Goal: Task Accomplishment & Management: Complete application form

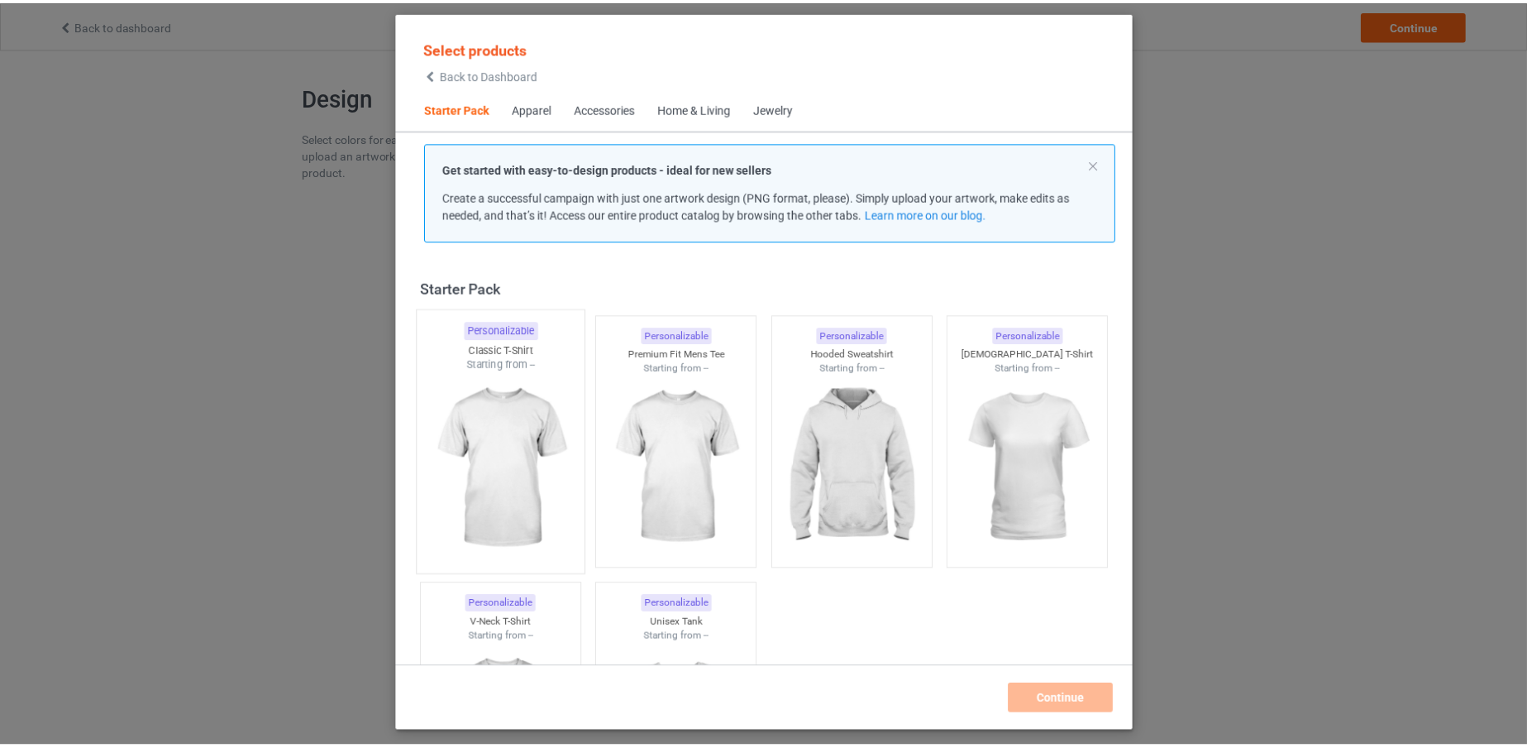
scroll to position [21, 0]
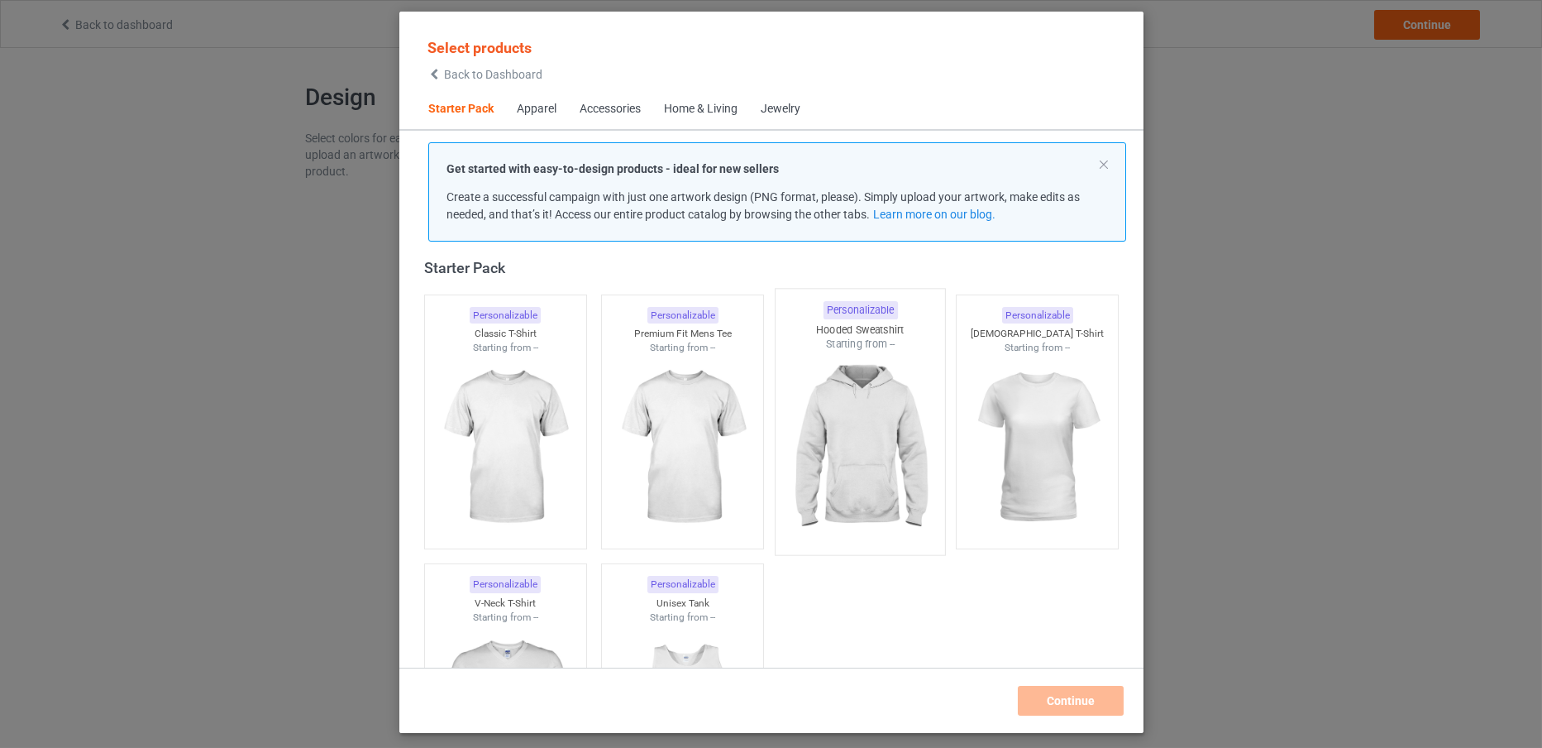
drag, startPoint x: 485, startPoint y: 369, endPoint x: 877, endPoint y: 446, distance: 400.3
click at [485, 369] on img at bounding box center [505, 447] width 148 height 185
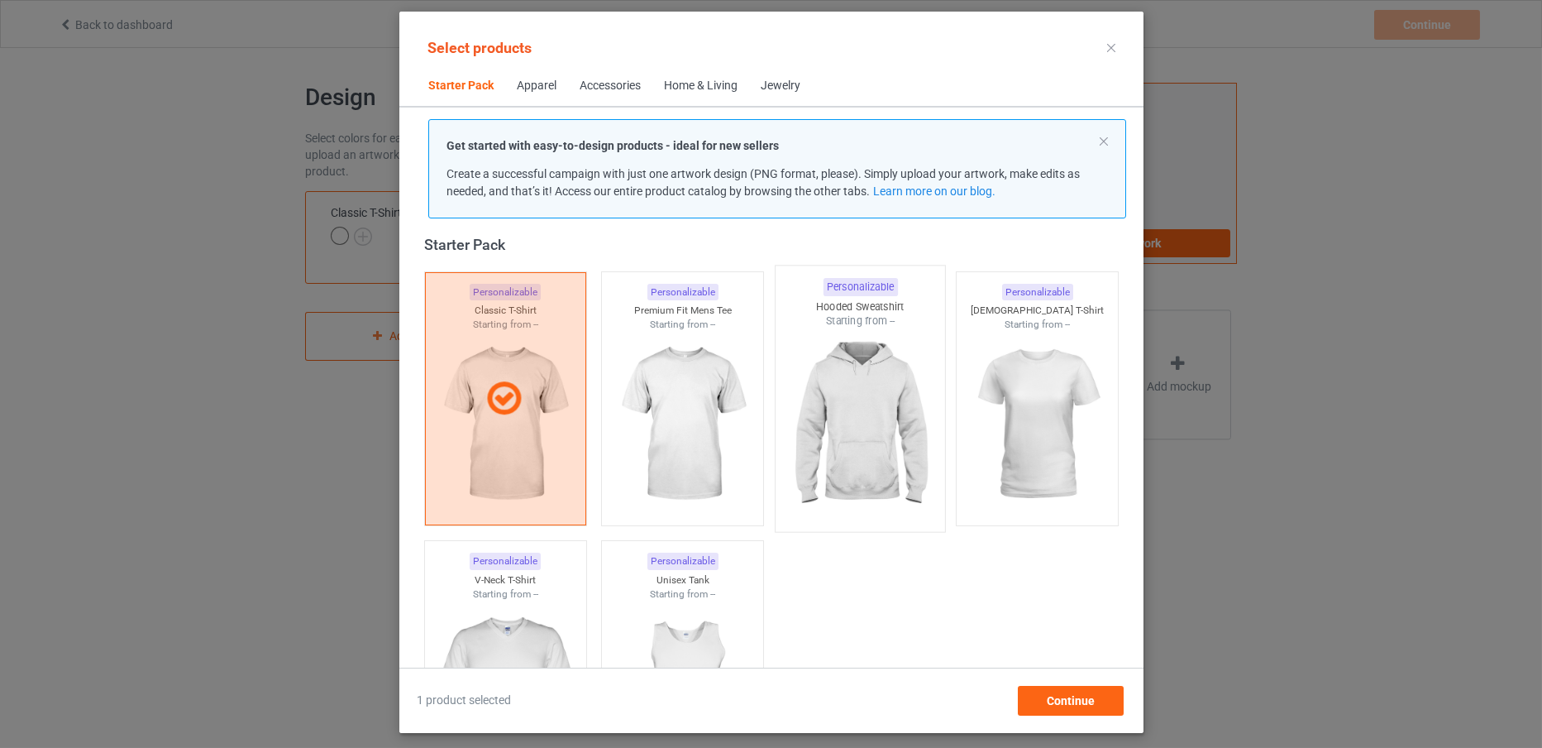
click at [877, 442] on img at bounding box center [859, 425] width 155 height 194
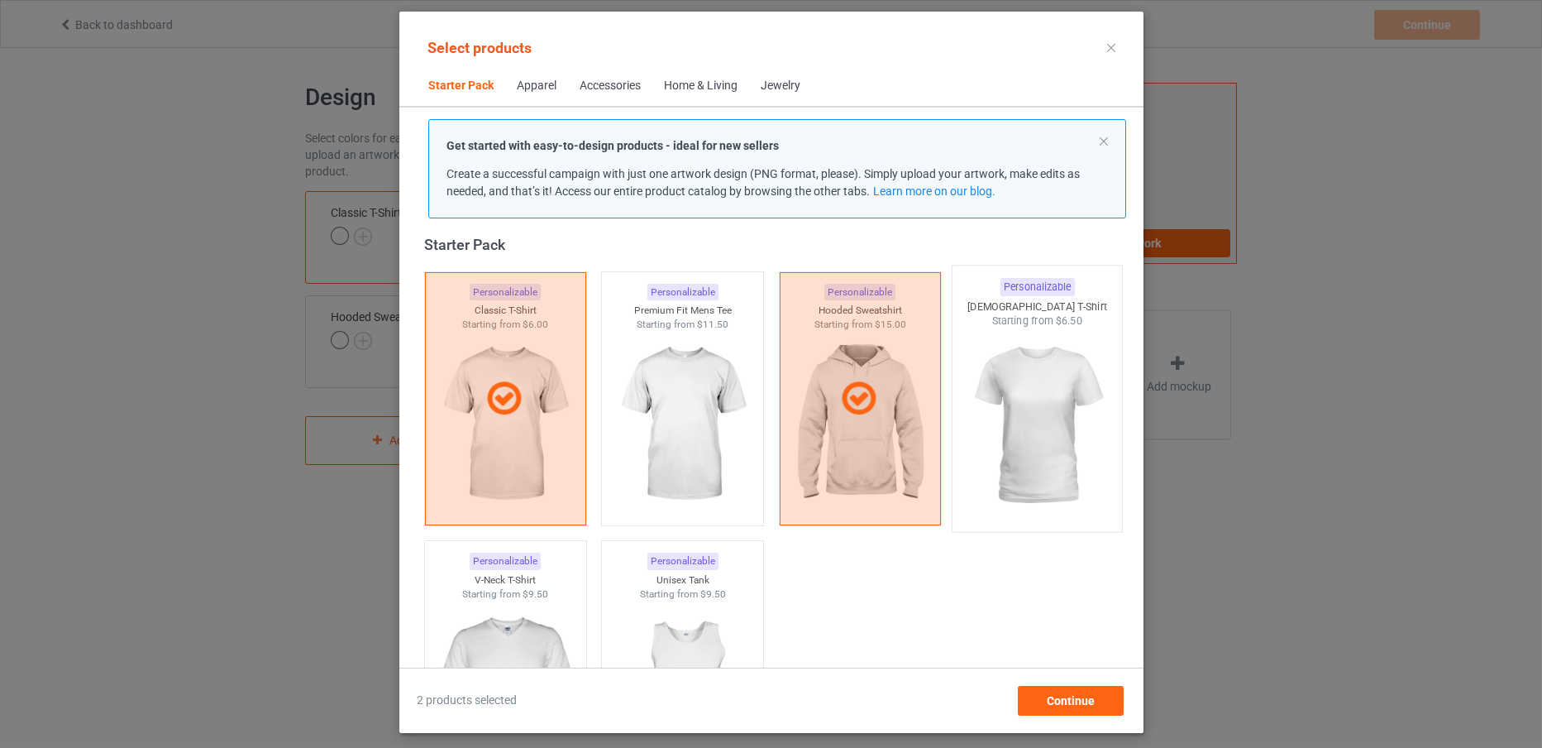
click at [1049, 448] on img at bounding box center [1036, 425] width 155 height 194
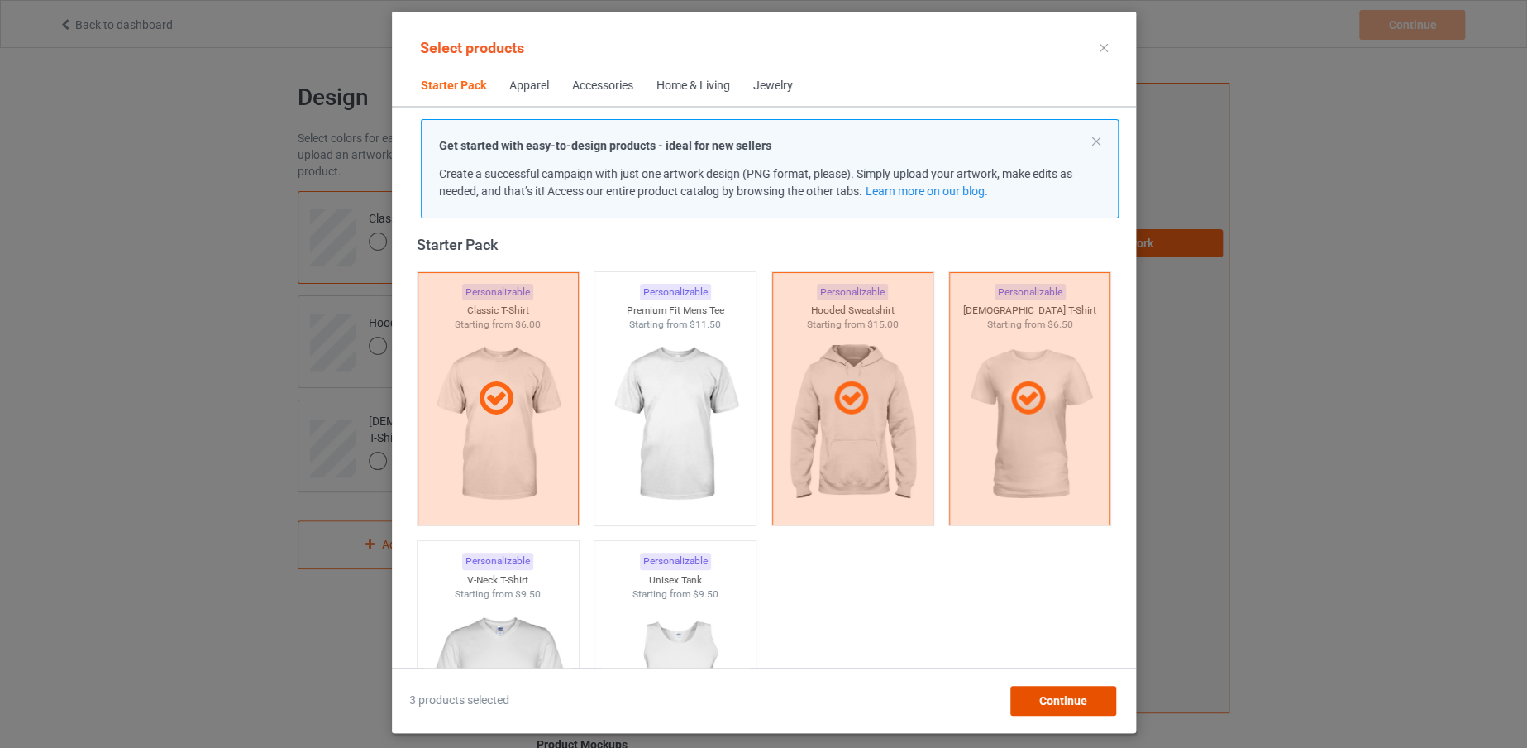
click at [1077, 694] on span "Continue" at bounding box center [1063, 700] width 48 height 13
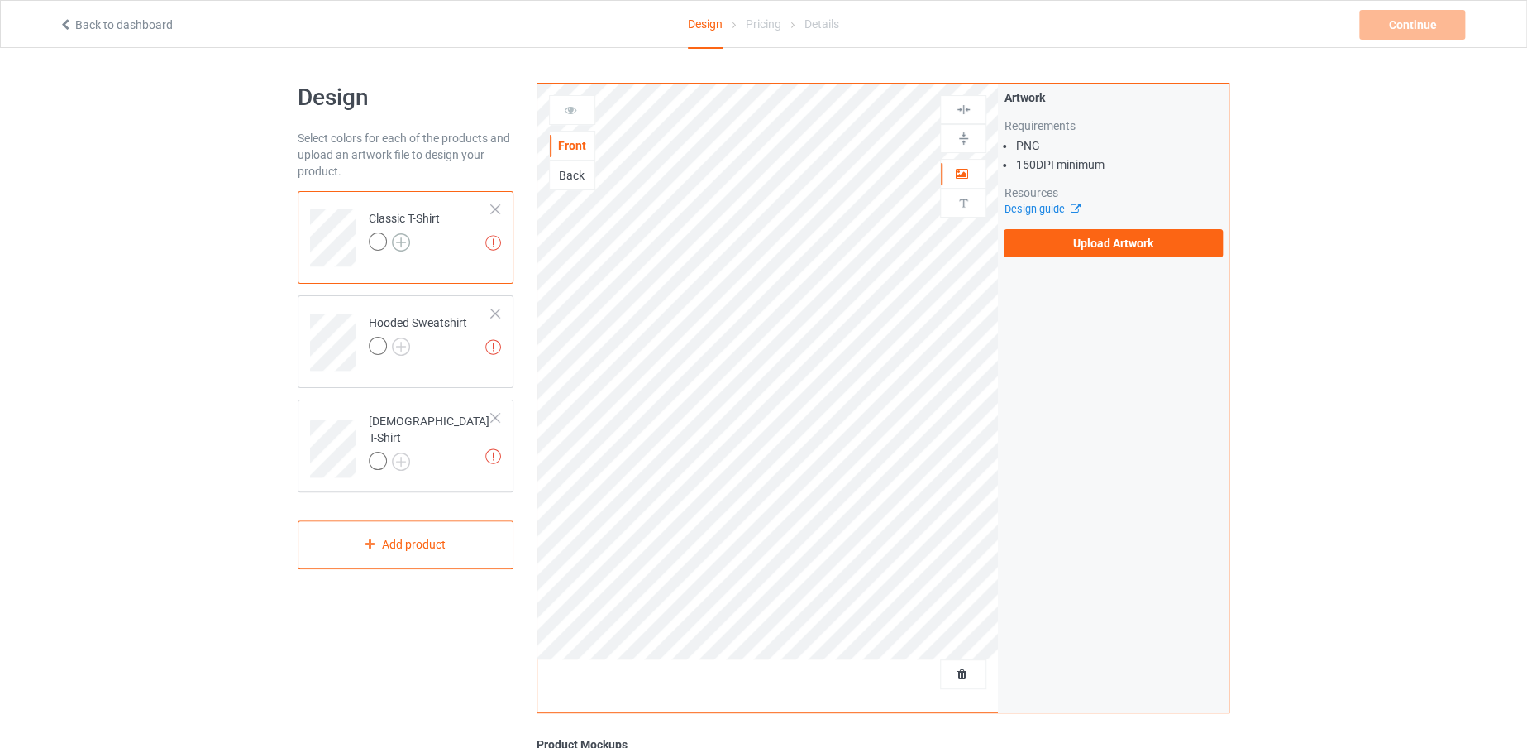
click at [404, 246] on img at bounding box center [401, 242] width 18 height 18
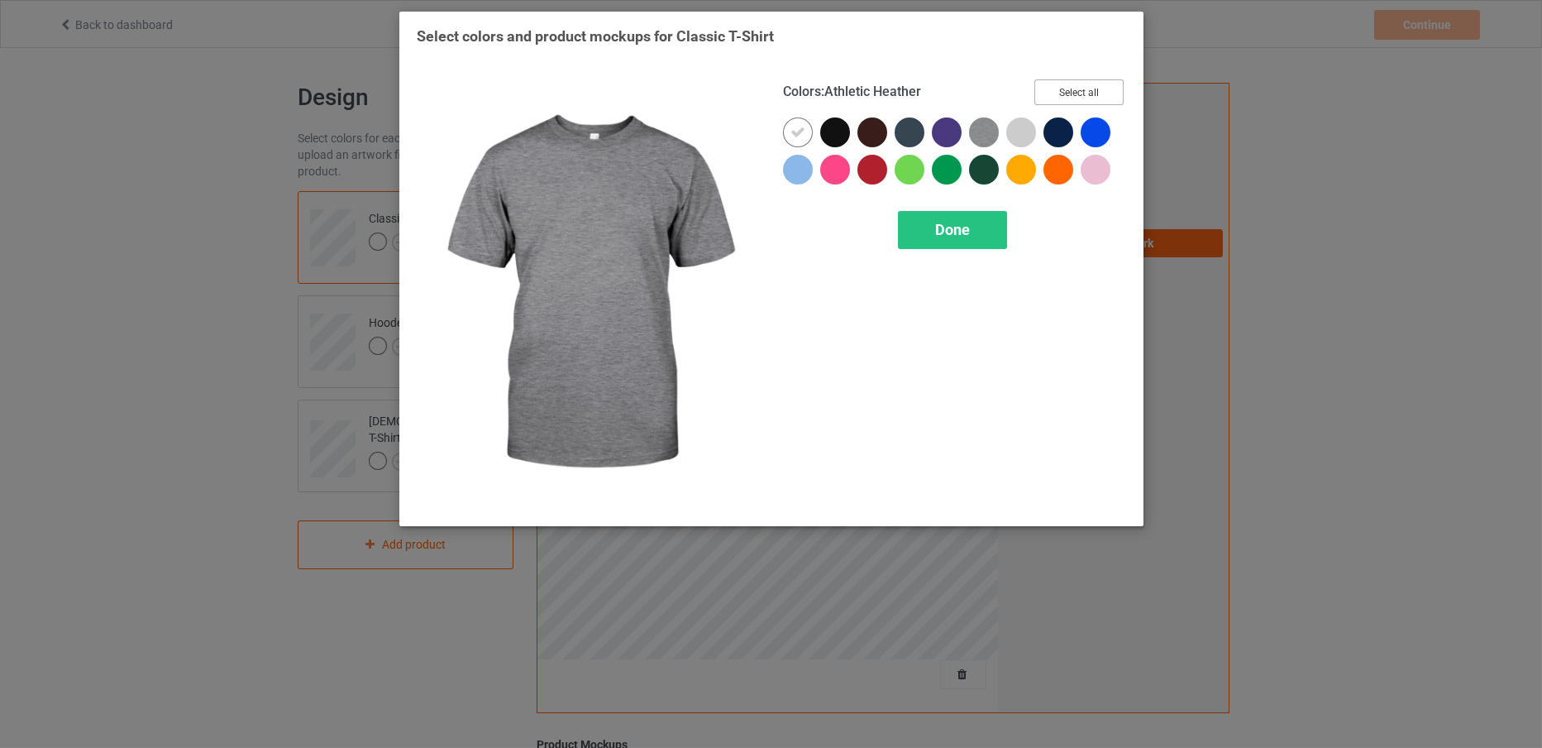
click at [1049, 98] on button "Select all" at bounding box center [1079, 92] width 89 height 26
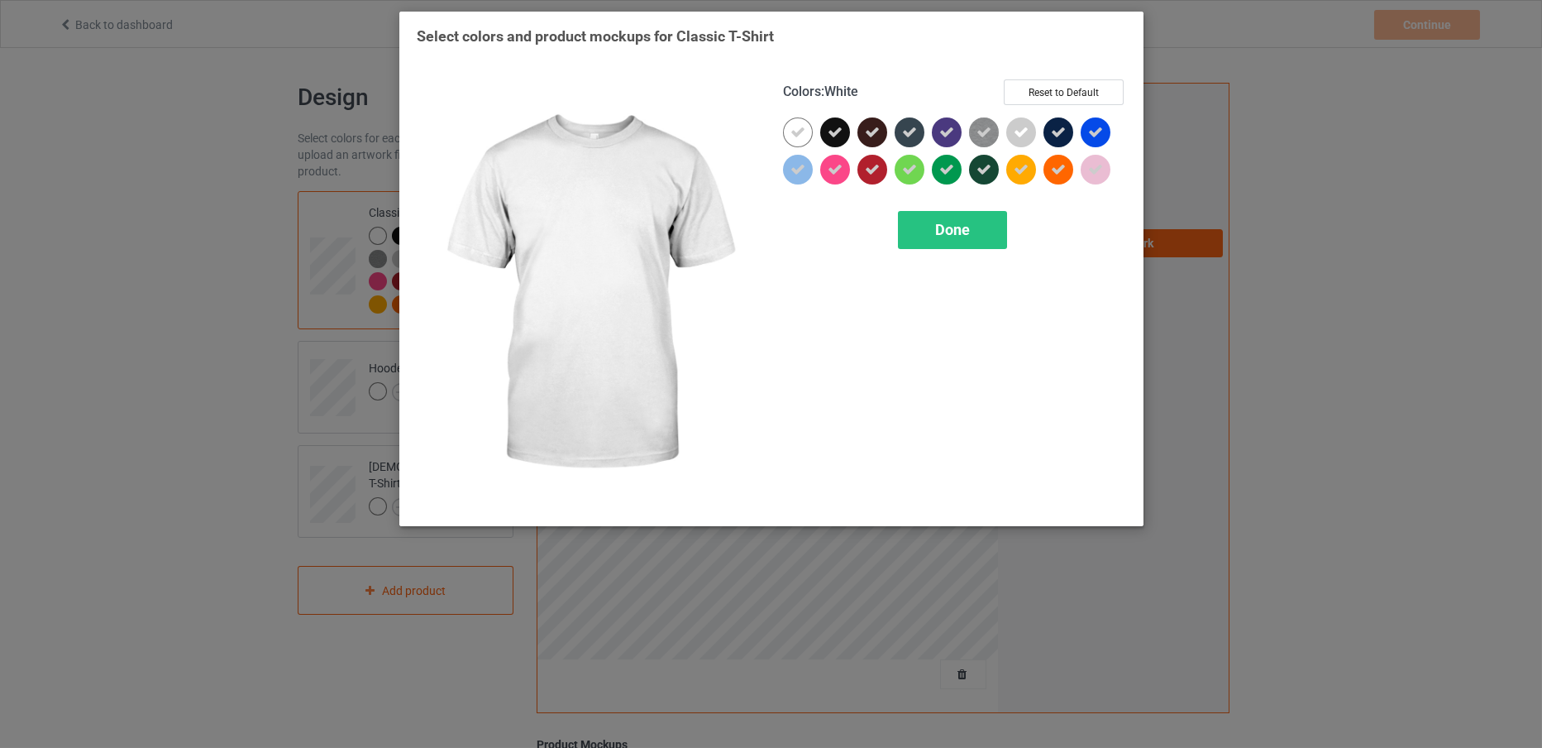
click at [800, 125] on icon at bounding box center [798, 132] width 15 height 15
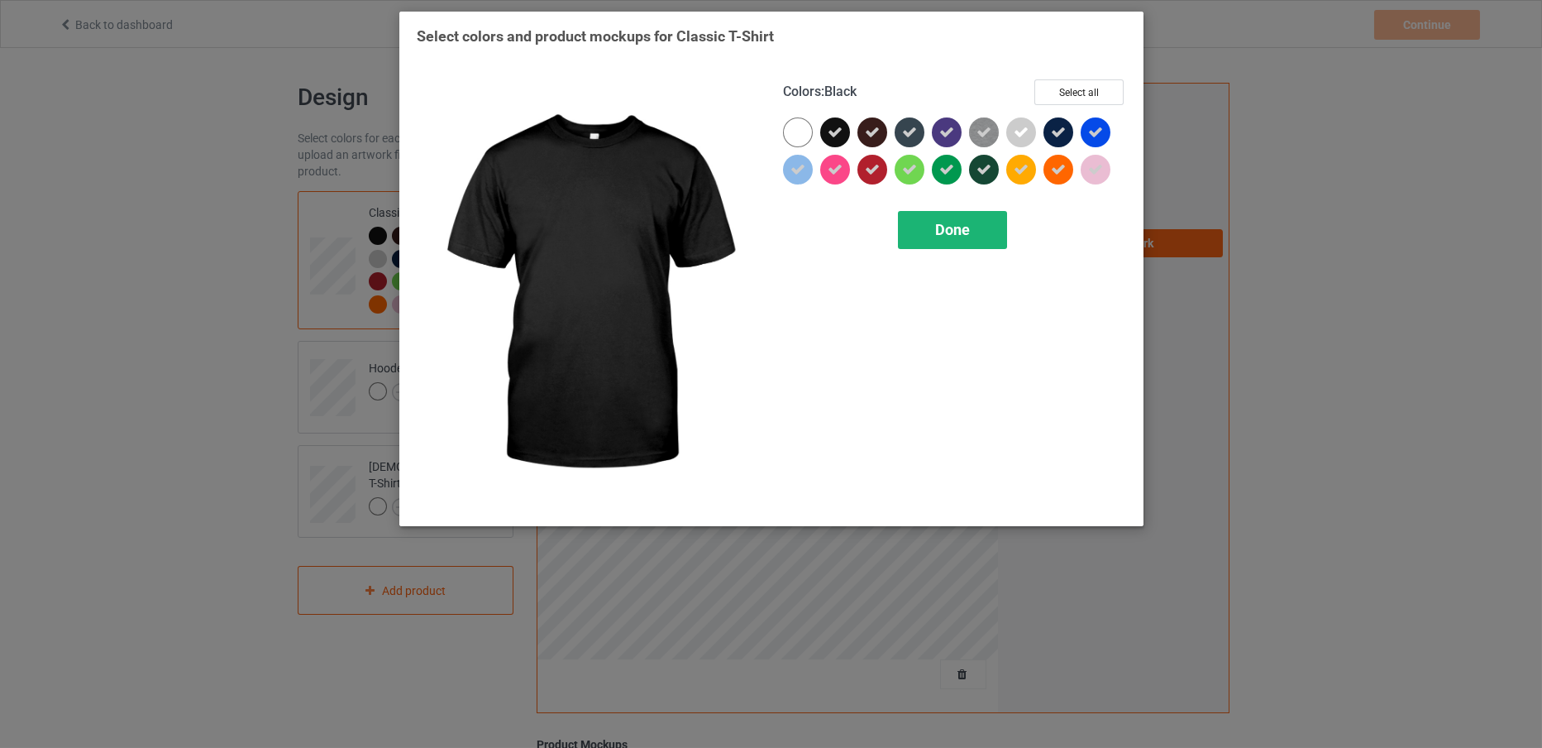
click at [929, 238] on div "Done" at bounding box center [952, 230] width 109 height 38
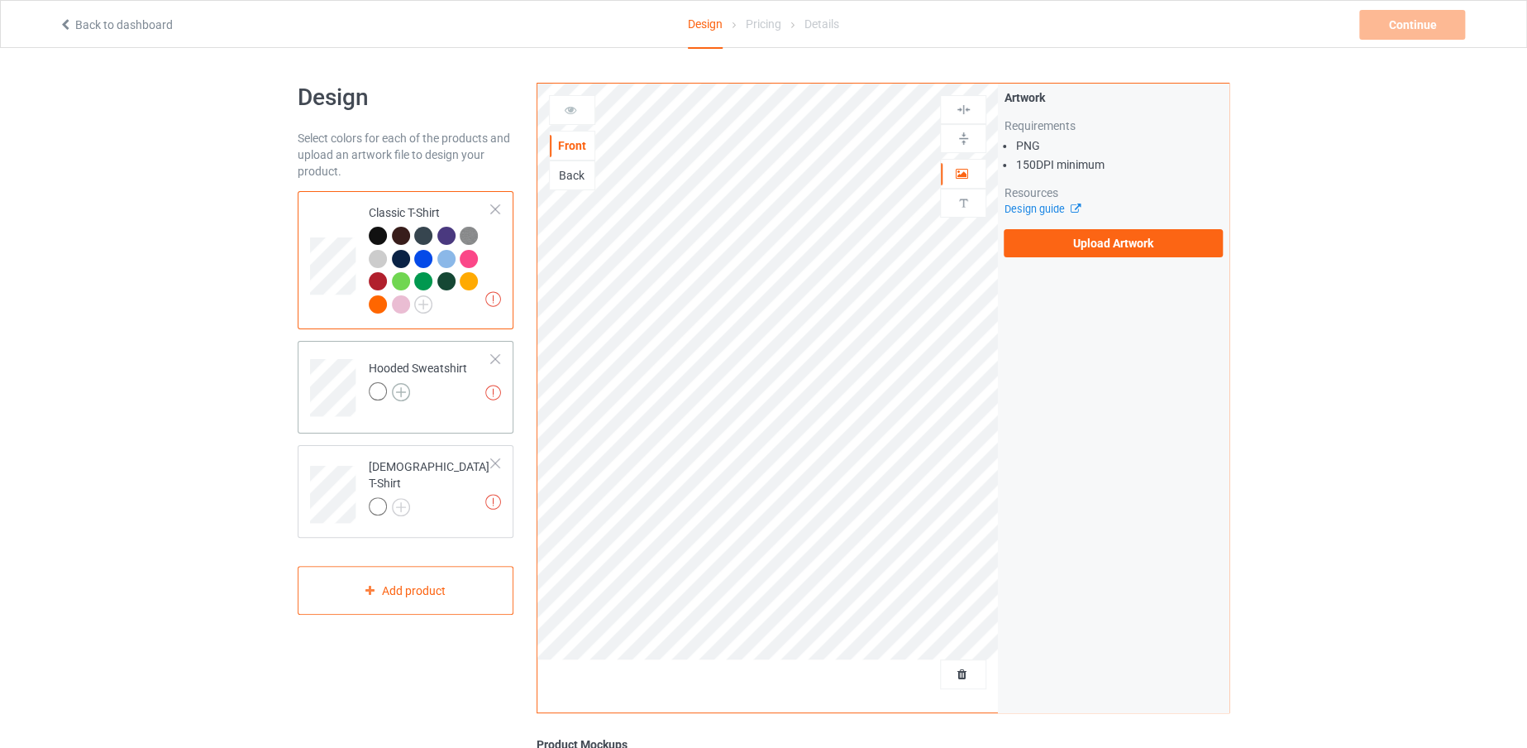
click at [403, 388] on img at bounding box center [401, 392] width 18 height 18
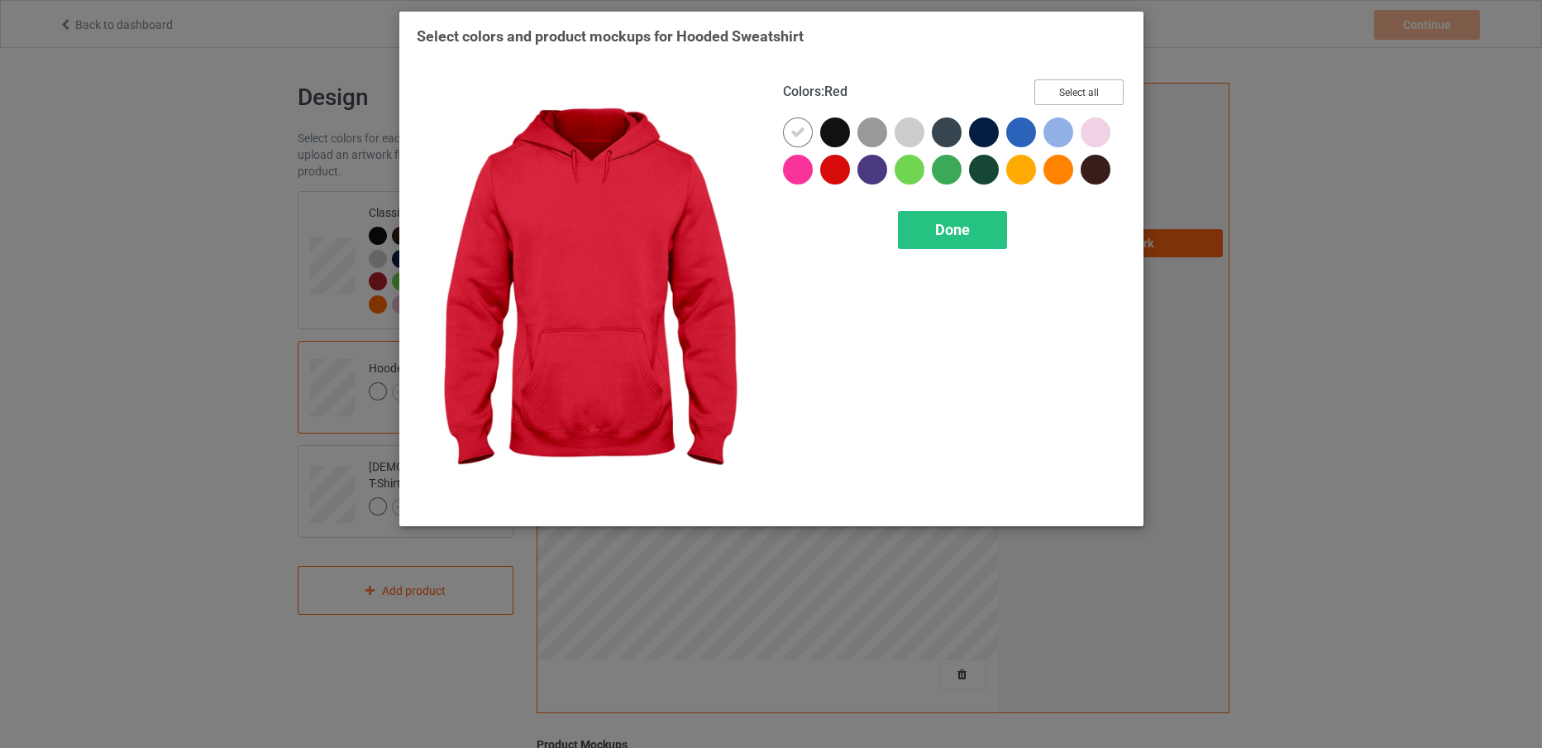
click at [1075, 98] on button "Select all" at bounding box center [1079, 92] width 89 height 26
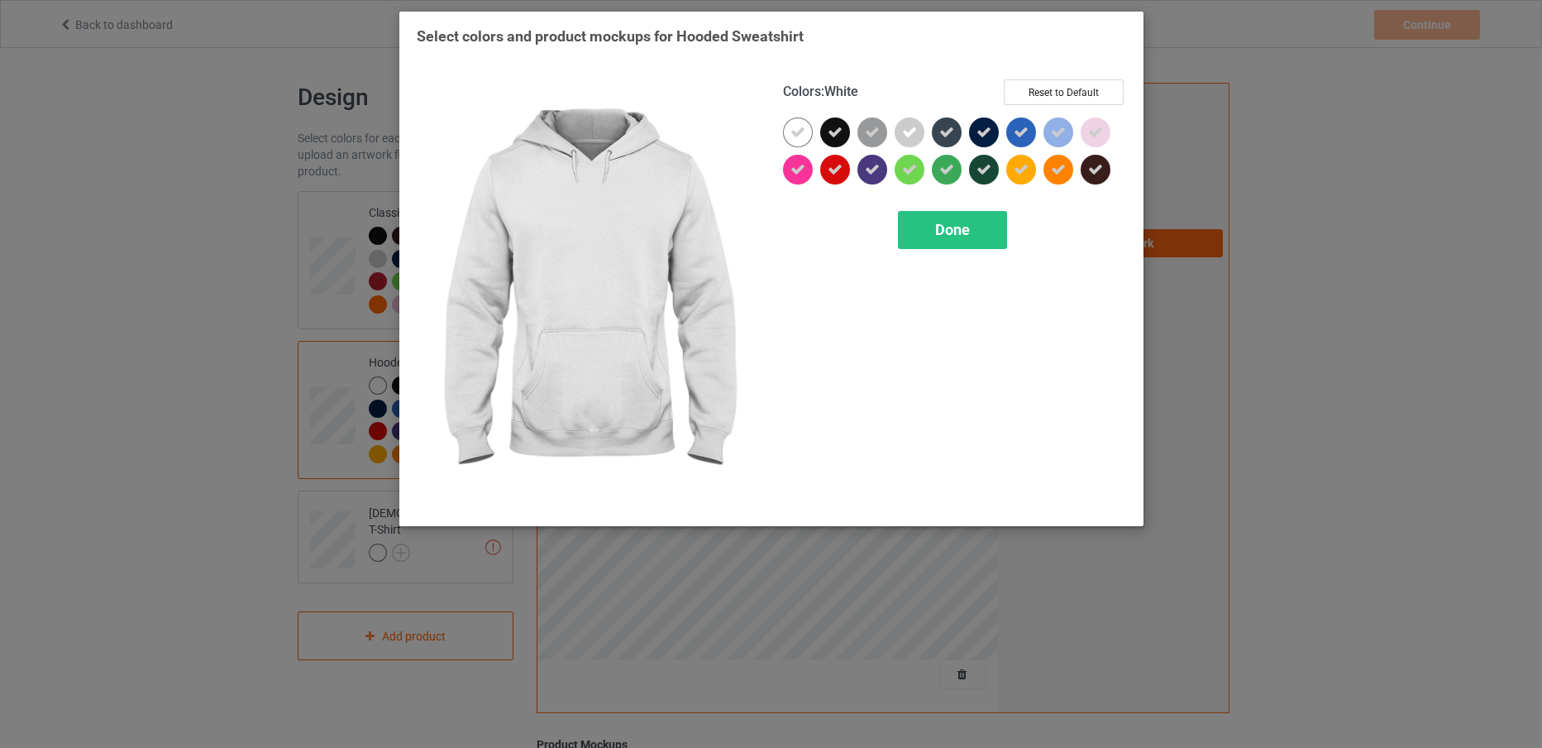
click at [803, 136] on icon at bounding box center [798, 132] width 15 height 15
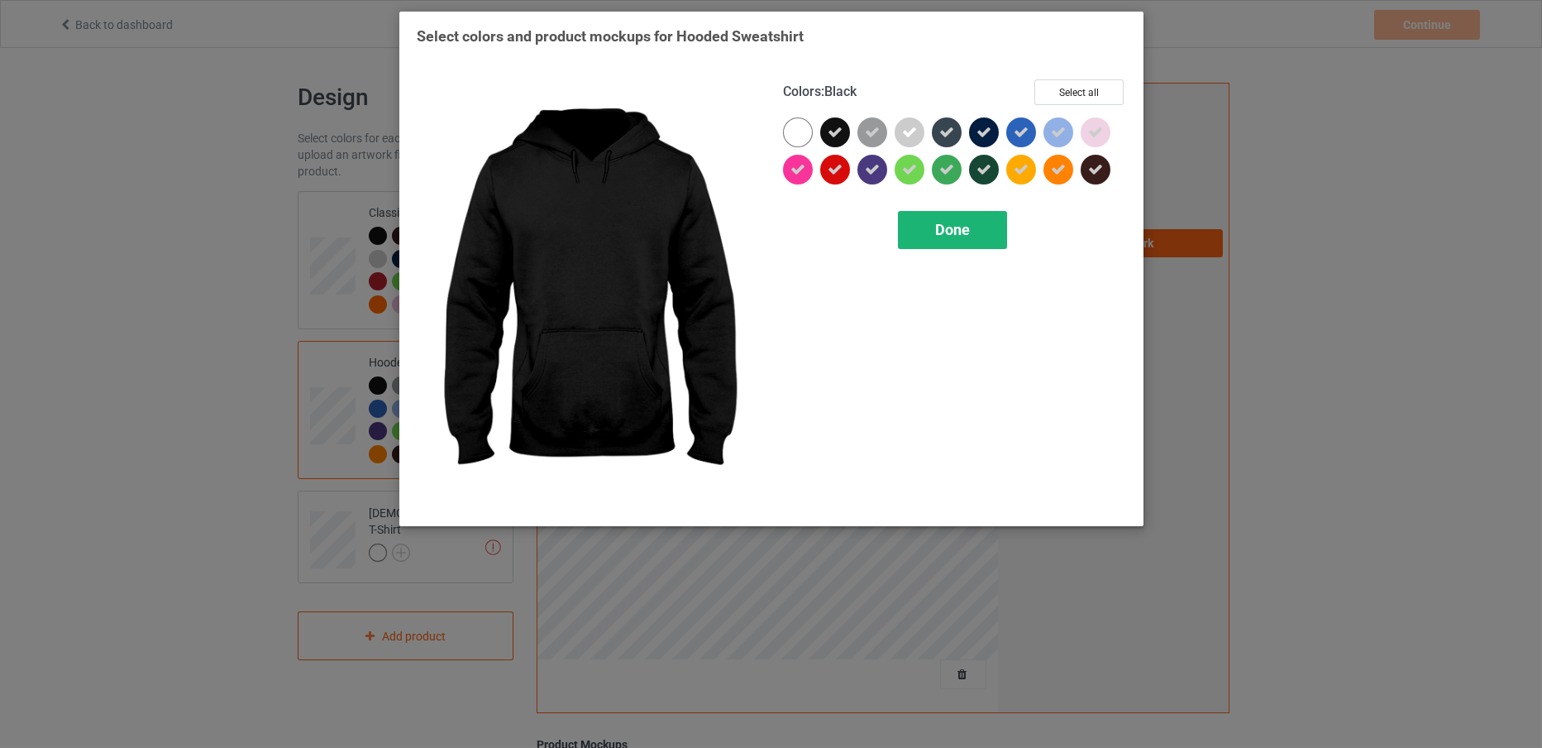
click at [953, 217] on div "Done" at bounding box center [952, 230] width 109 height 38
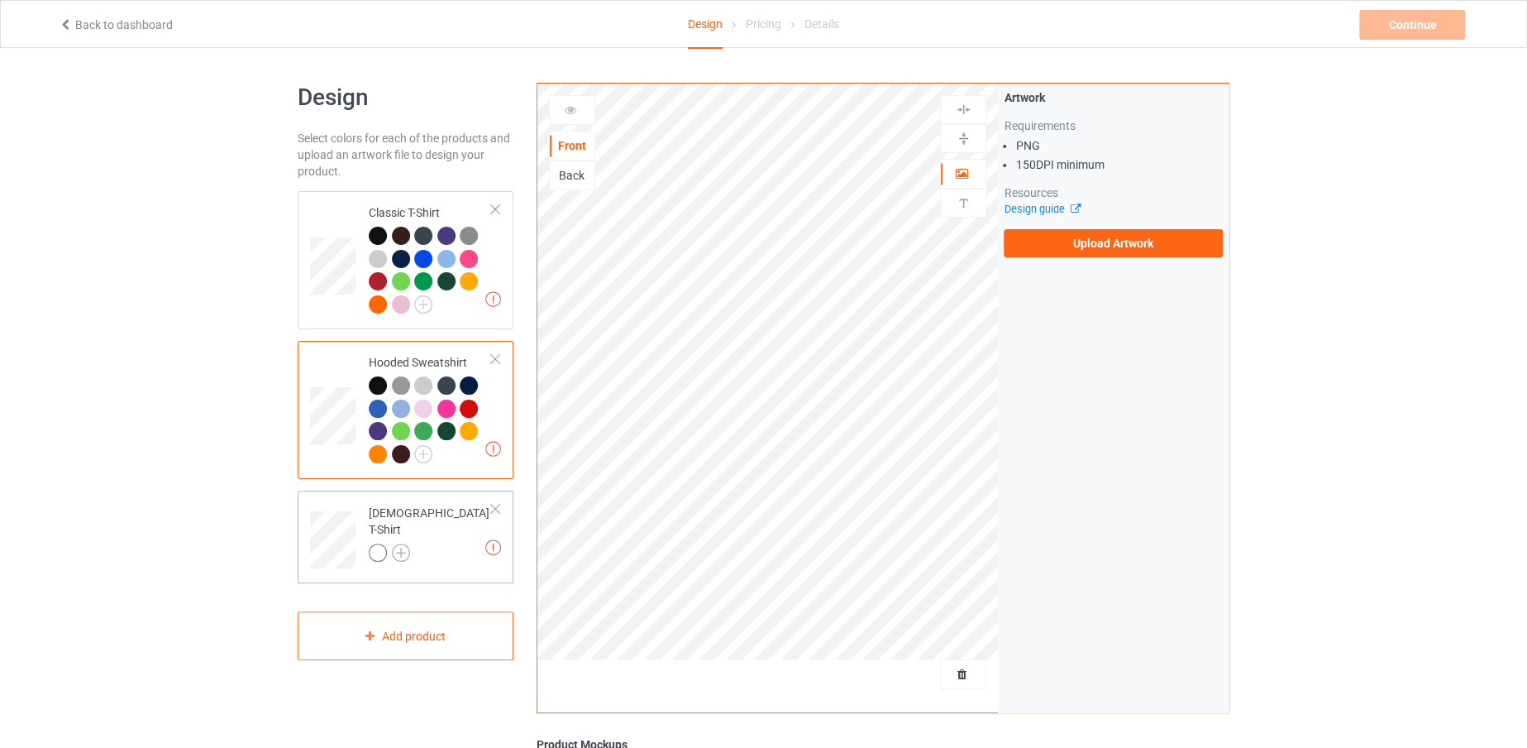
click at [403, 543] on img at bounding box center [401, 552] width 18 height 18
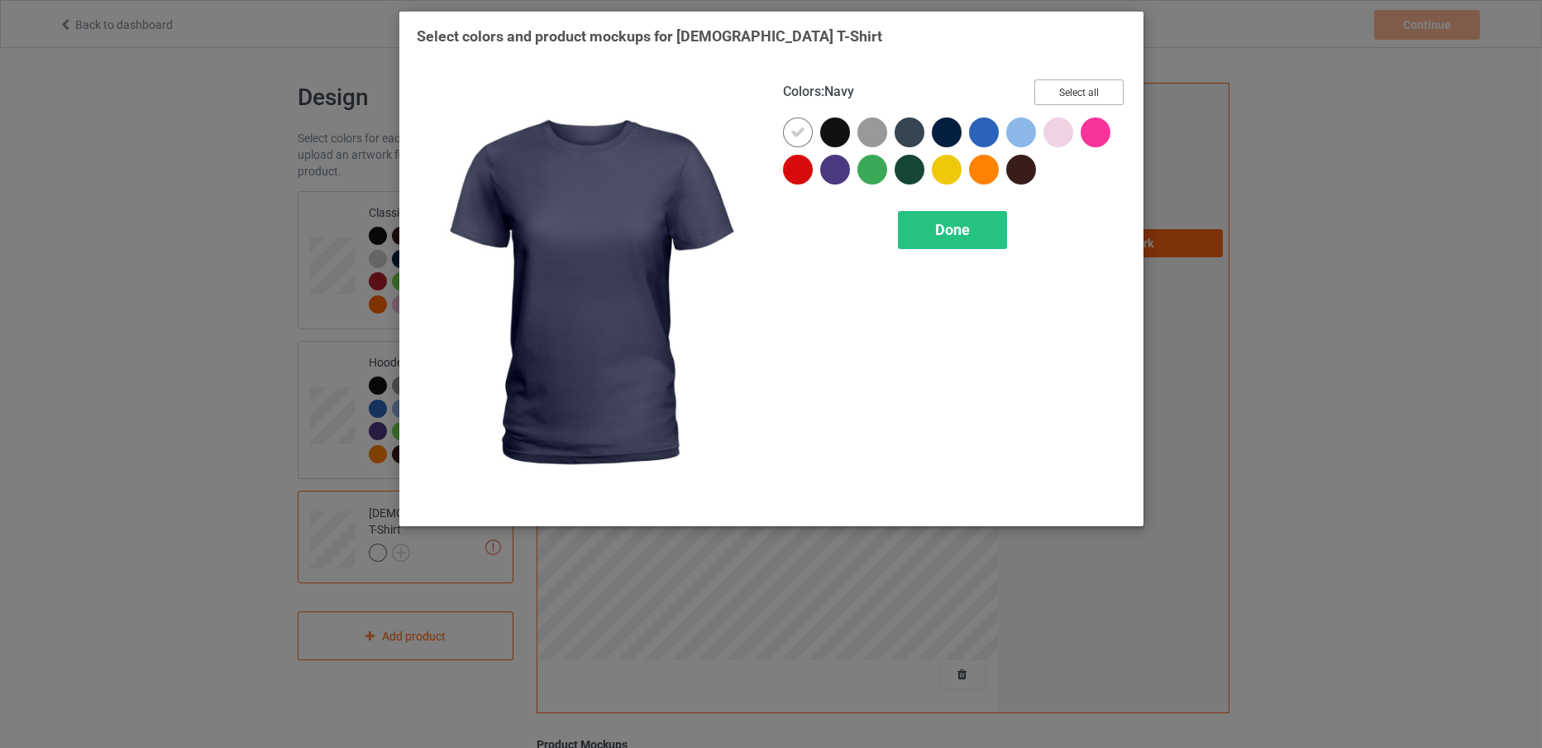
click at [1097, 96] on button "Select all" at bounding box center [1079, 92] width 89 height 26
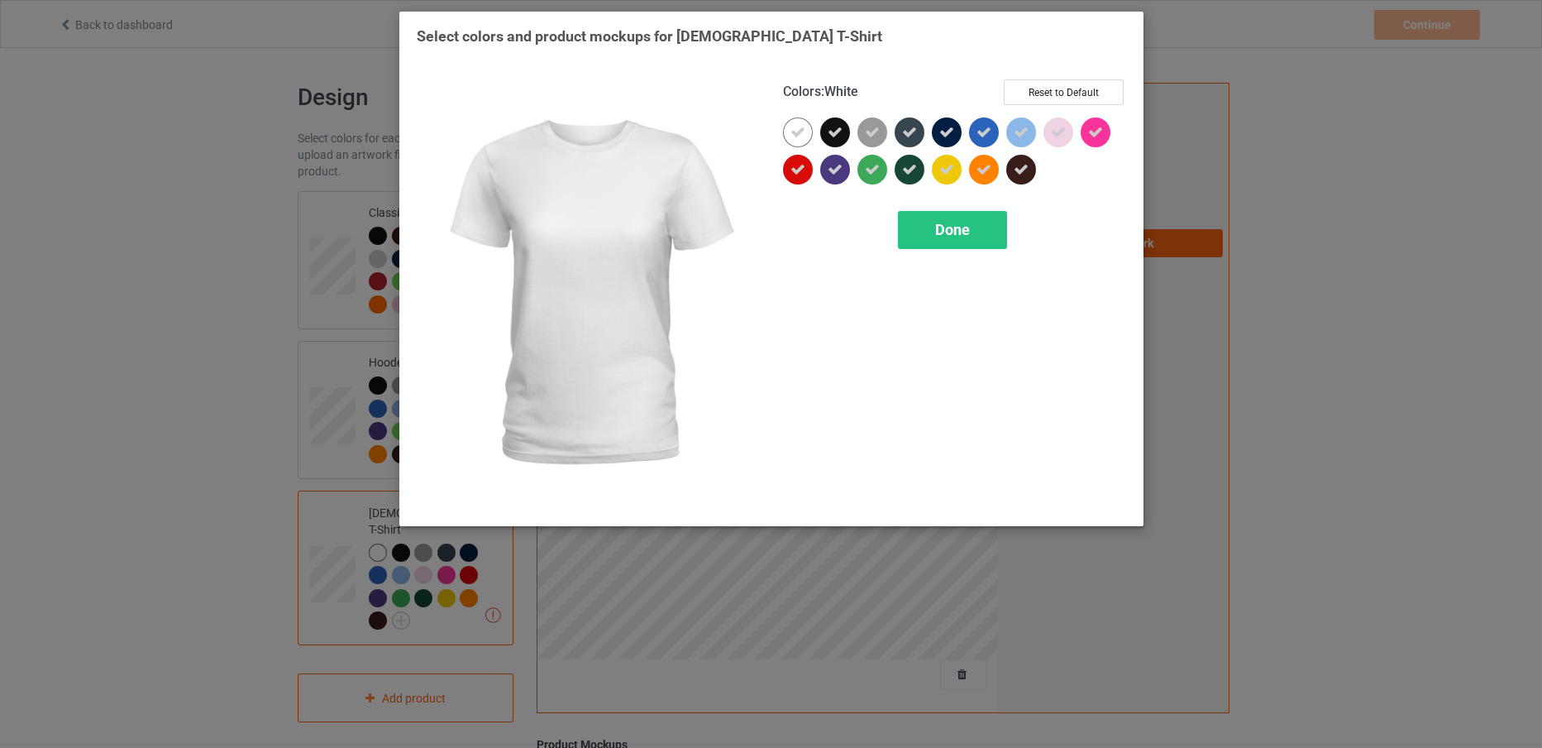
click at [806, 139] on div at bounding box center [798, 132] width 30 height 30
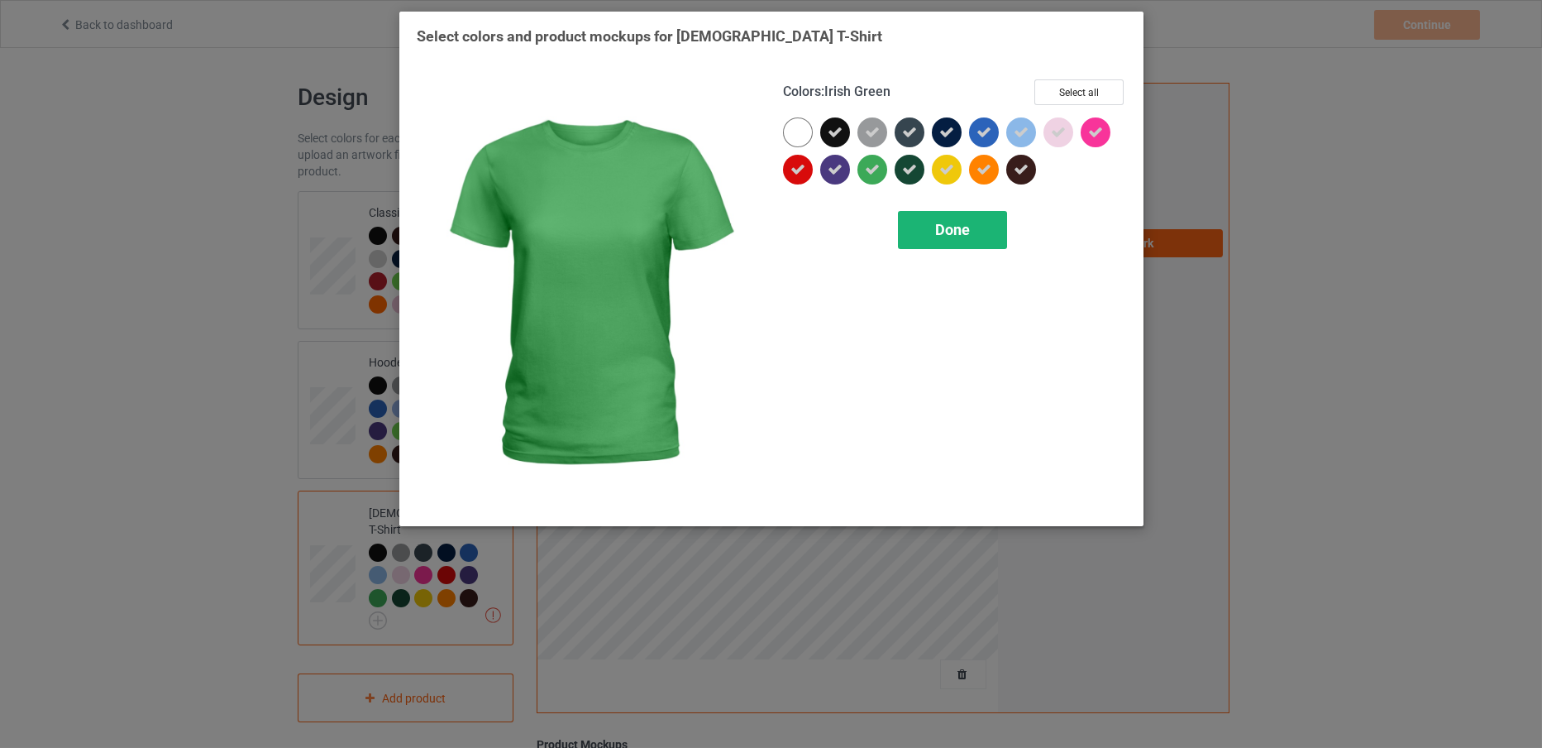
click at [937, 228] on span "Done" at bounding box center [952, 229] width 35 height 17
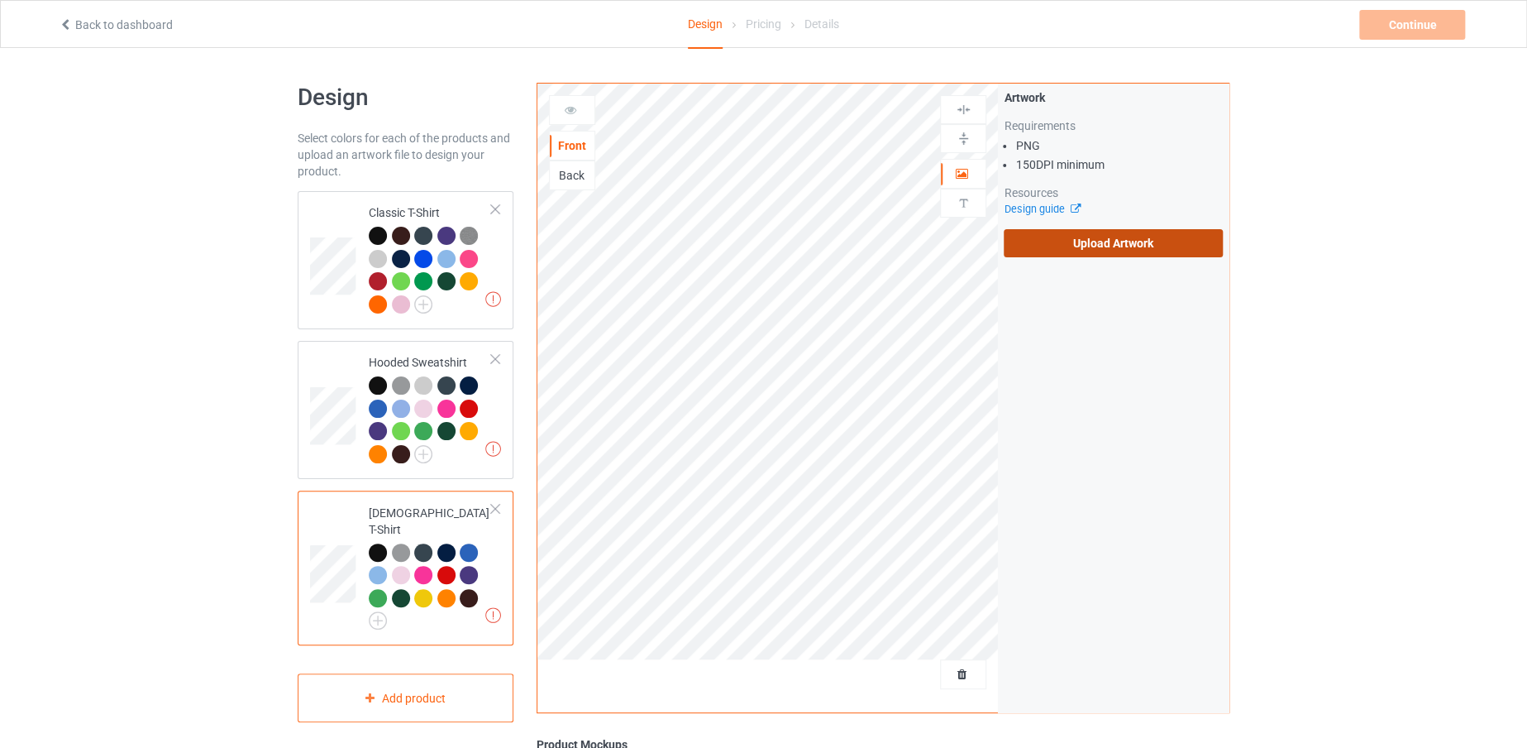
click at [1081, 248] on label "Upload Artwork" at bounding box center [1113, 243] width 219 height 28
click at [0, 0] on input "Upload Artwork" at bounding box center [0, 0] width 0 height 0
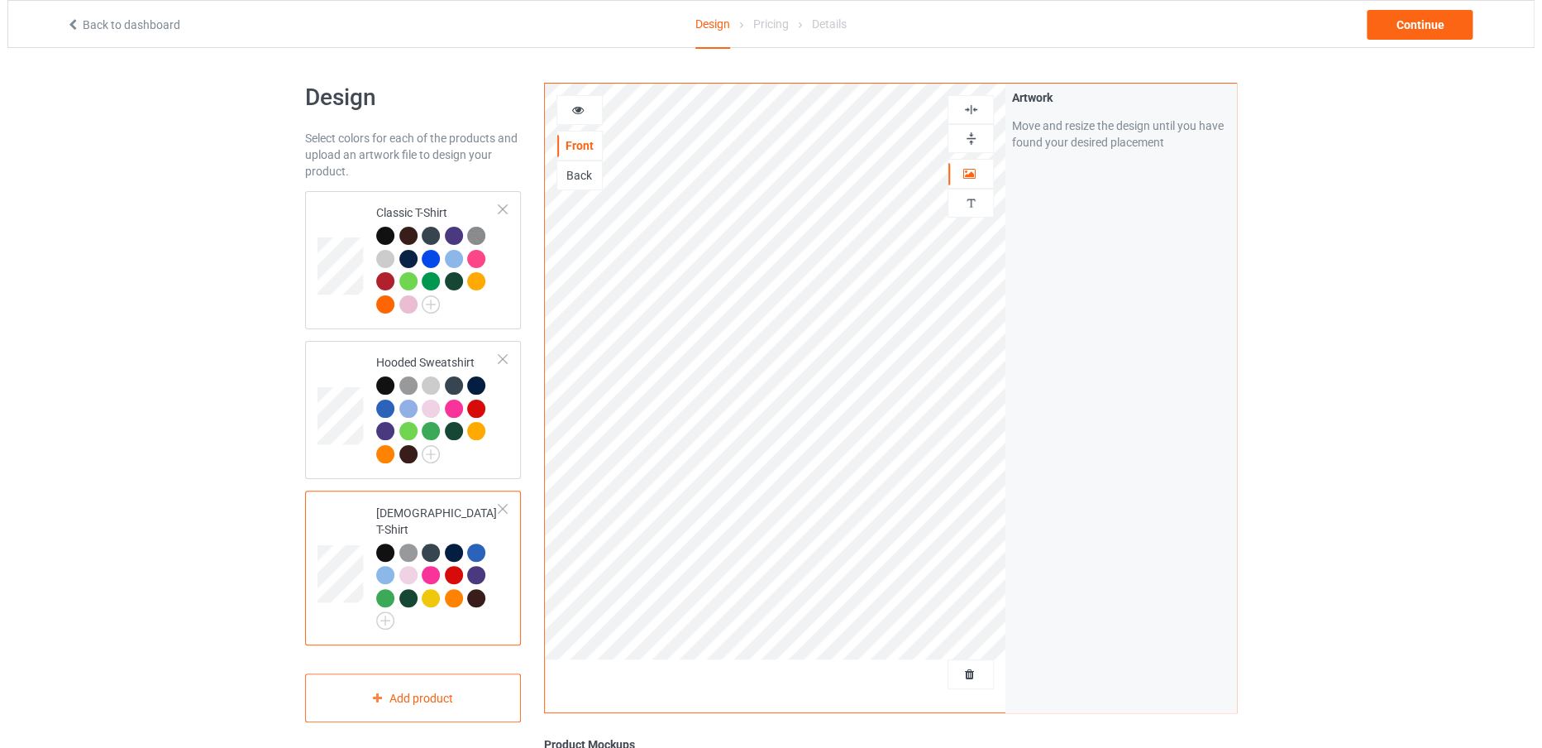
scroll to position [289, 0]
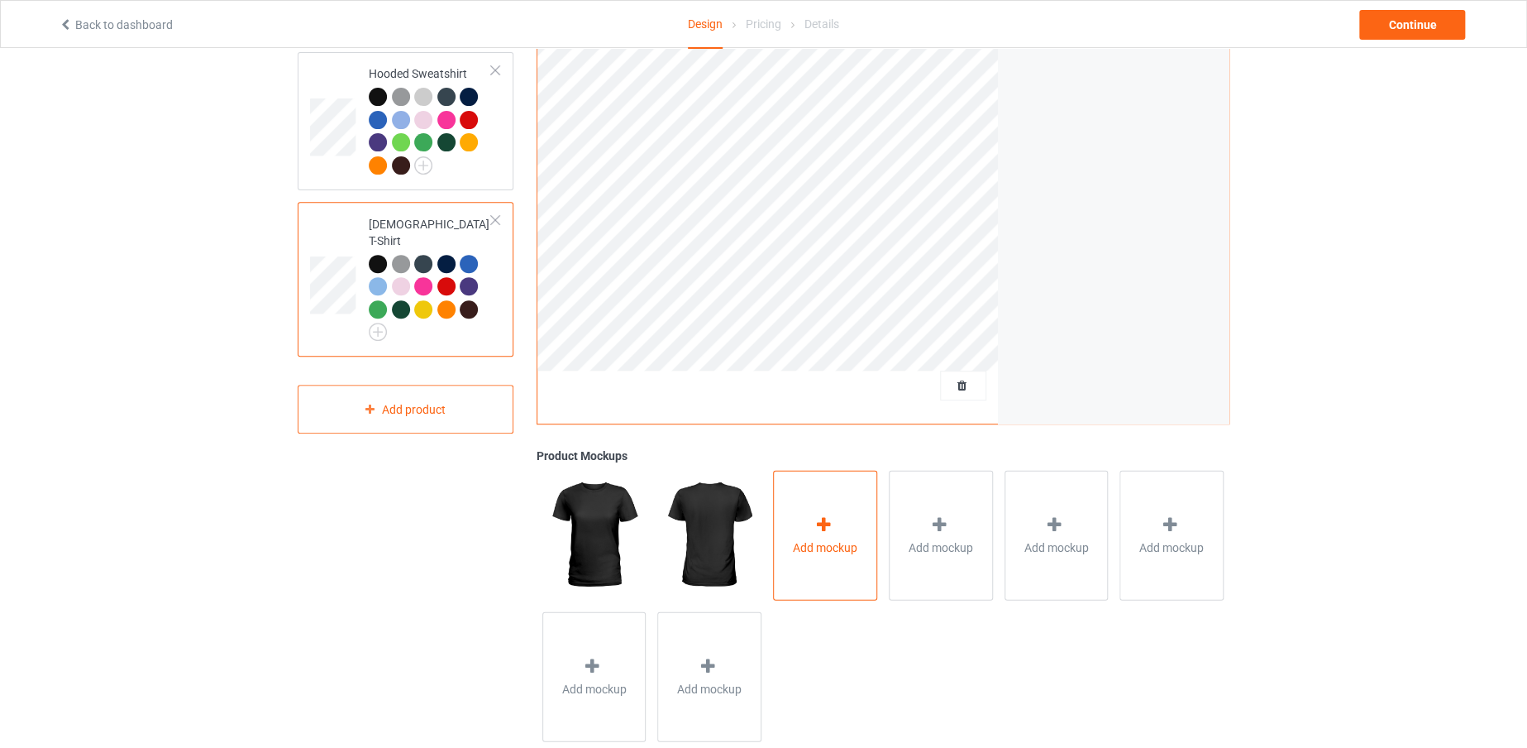
click at [843, 499] on div "Add mockup" at bounding box center [825, 535] width 104 height 130
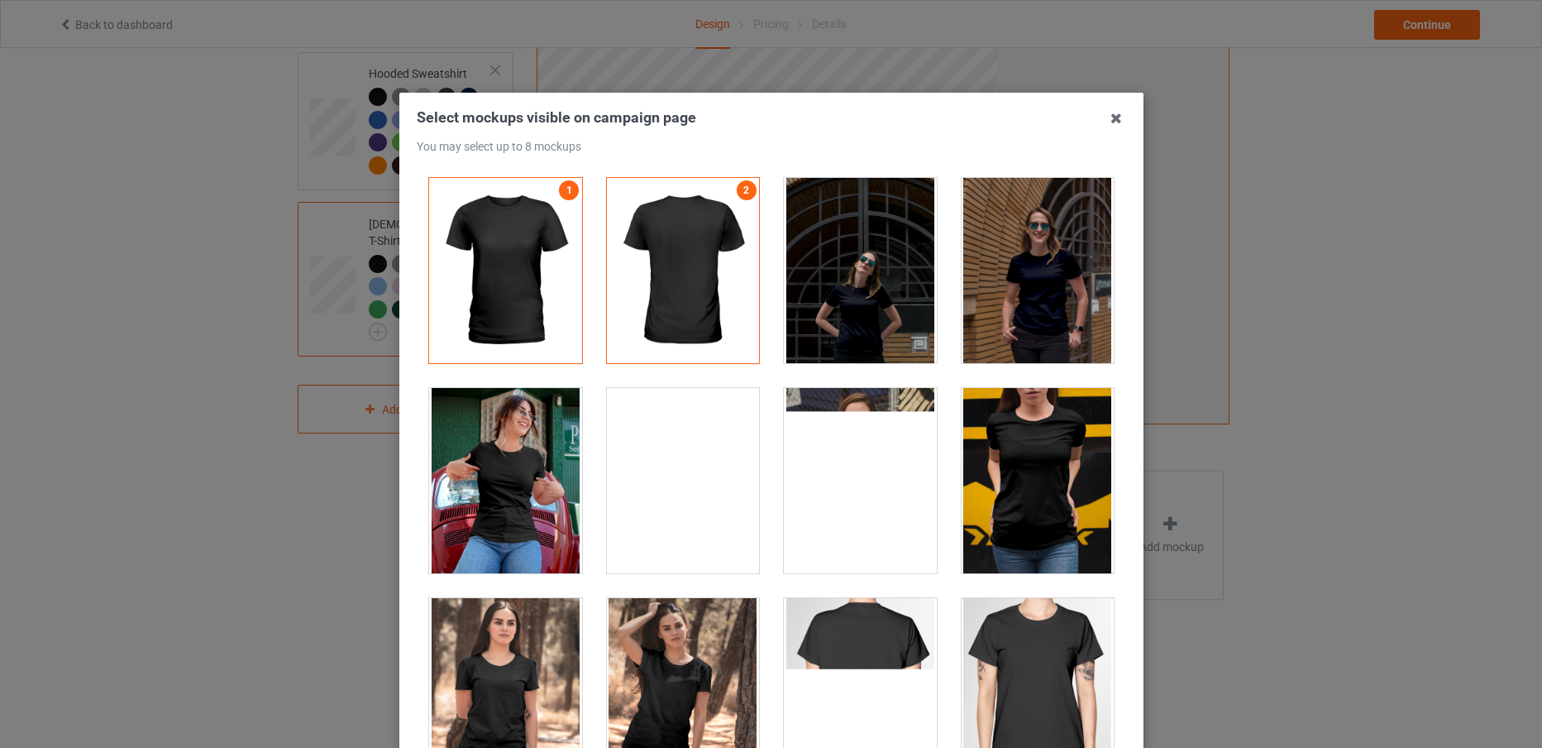
click at [532, 492] on div at bounding box center [505, 480] width 153 height 185
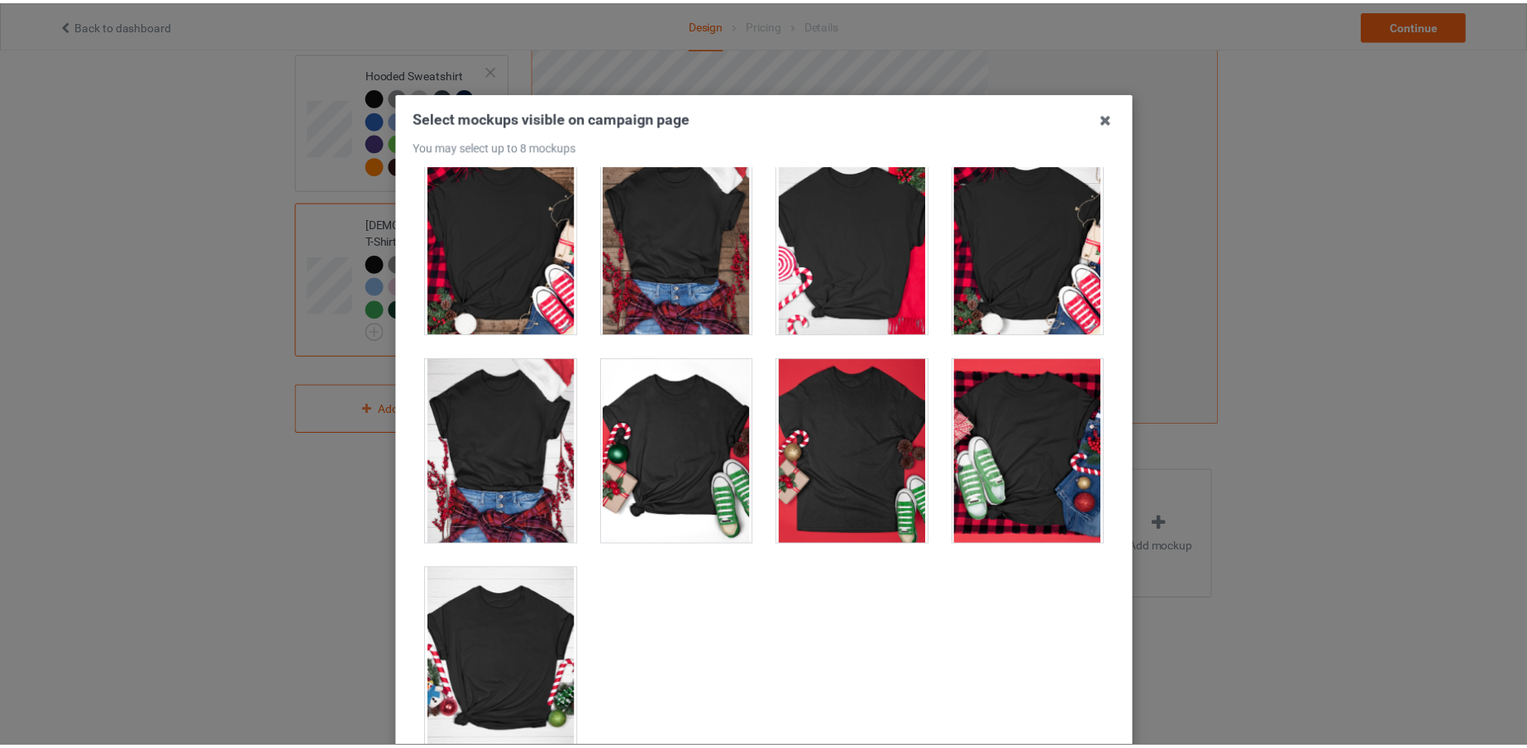
scroll to position [184, 0]
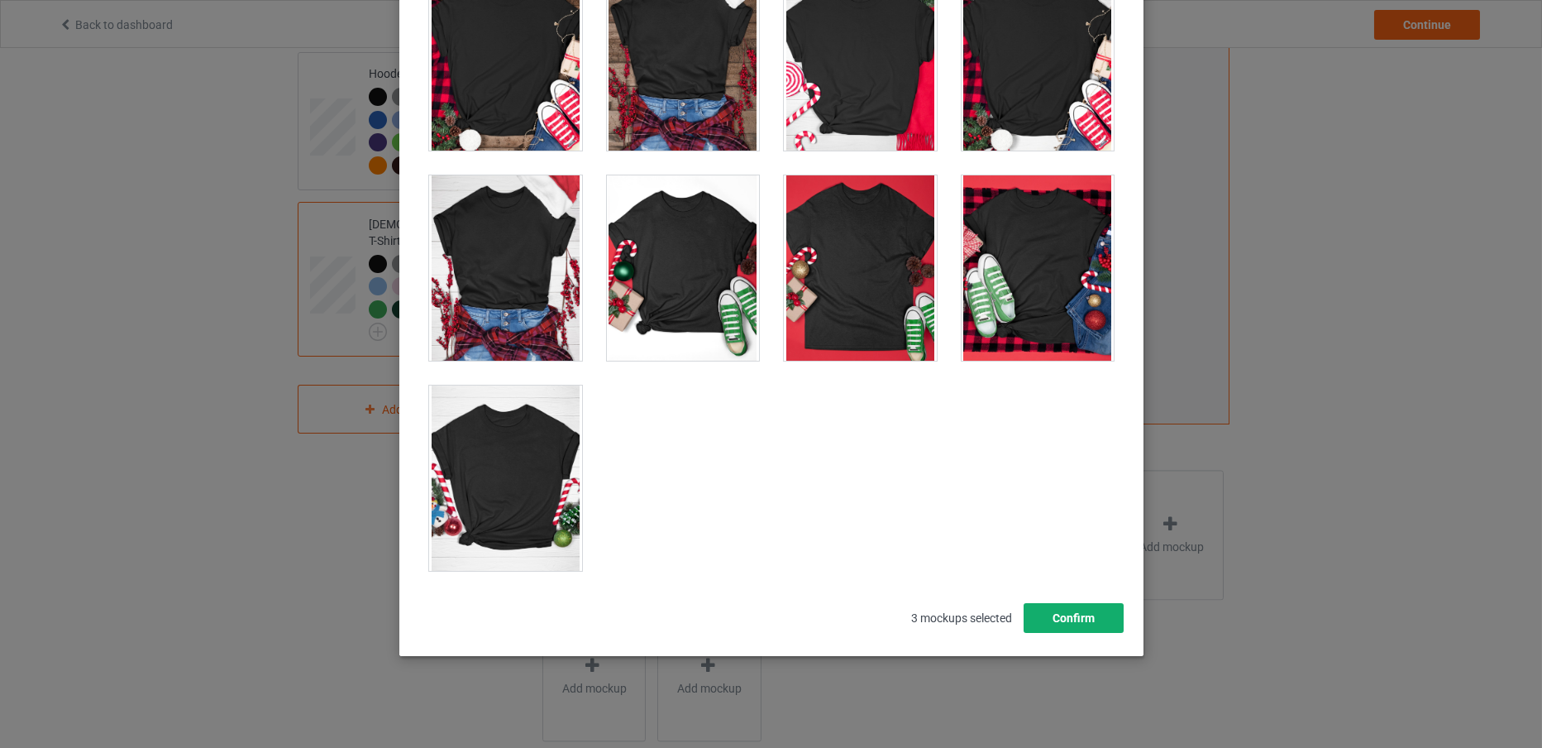
click at [1062, 612] on button "Confirm" at bounding box center [1073, 618] width 100 height 30
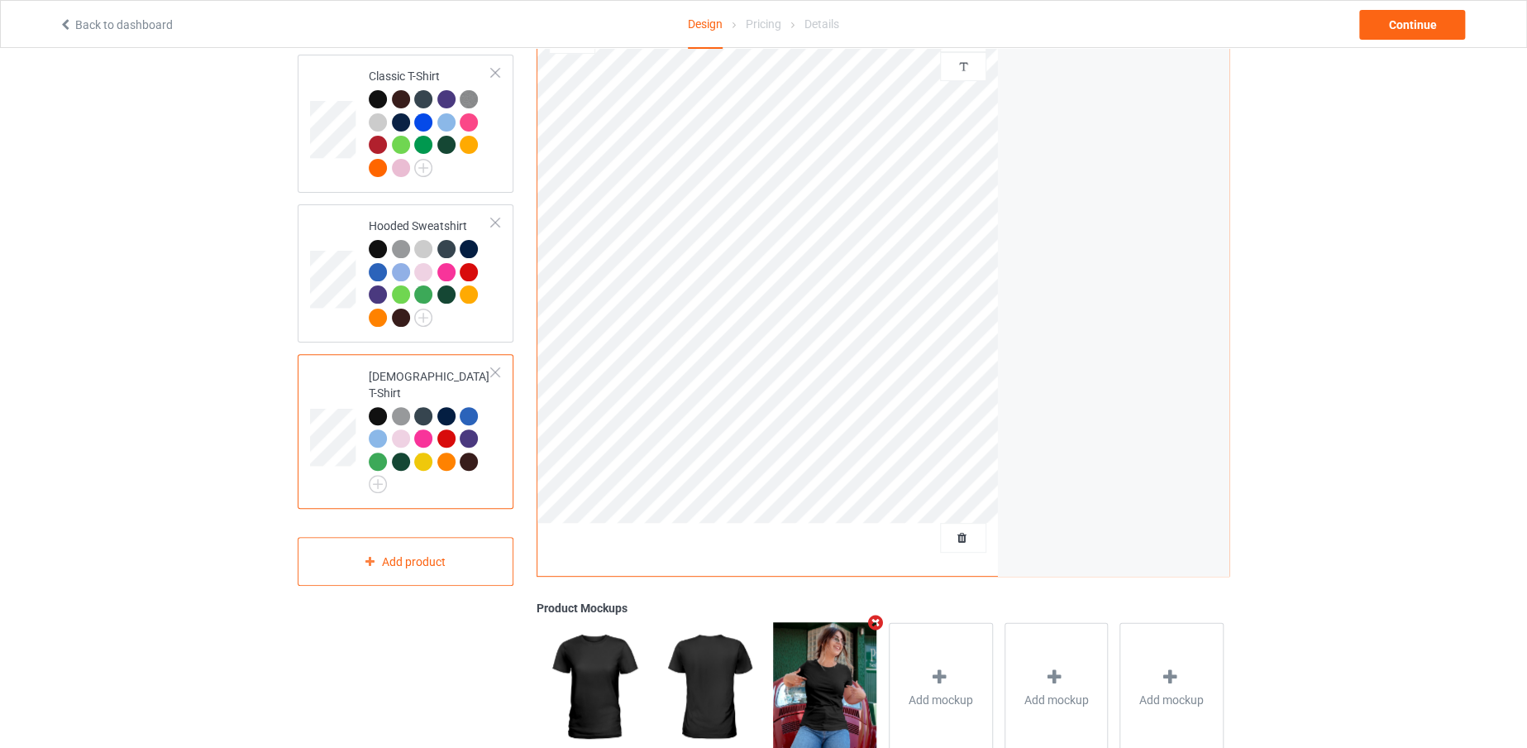
scroll to position [0, 0]
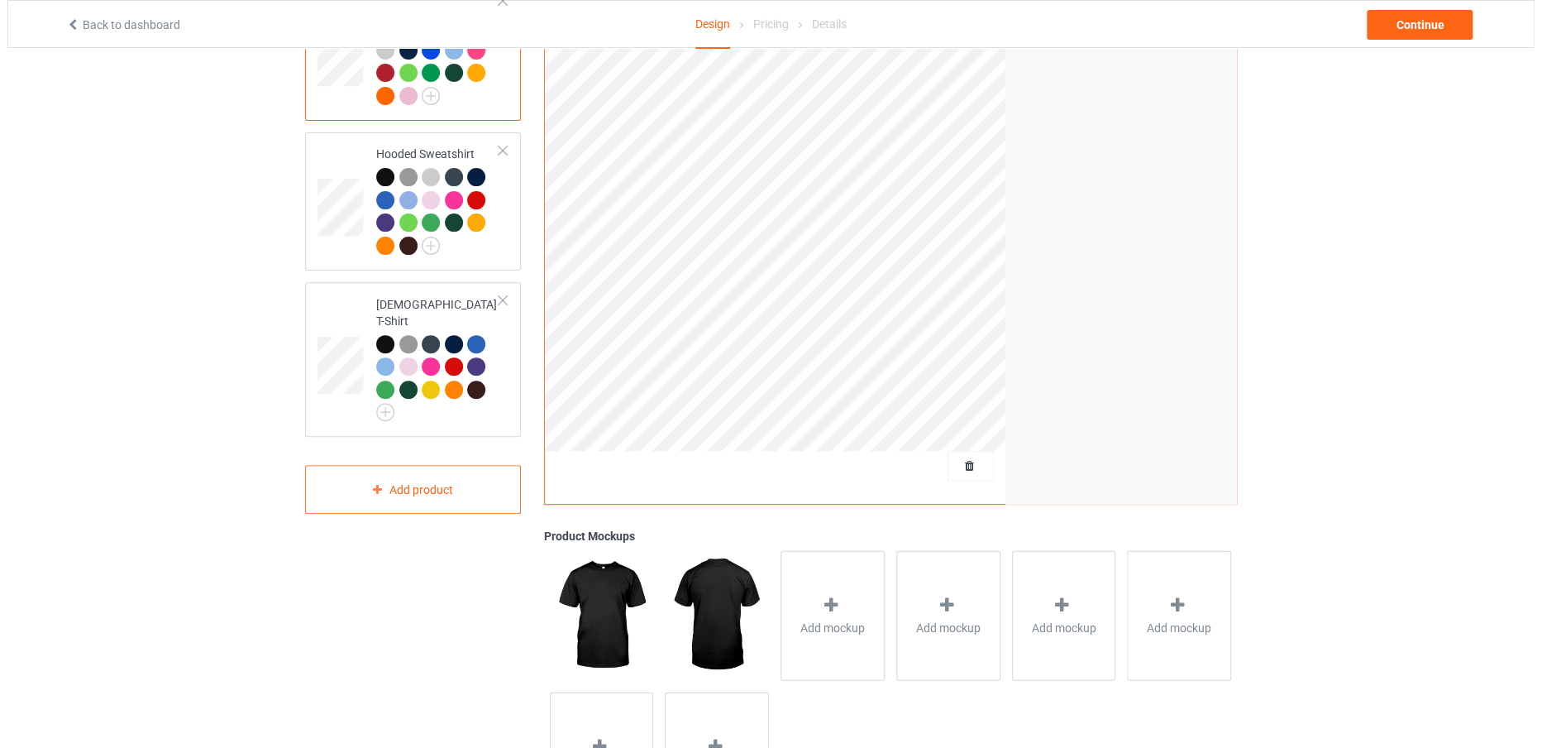
scroll to position [210, 0]
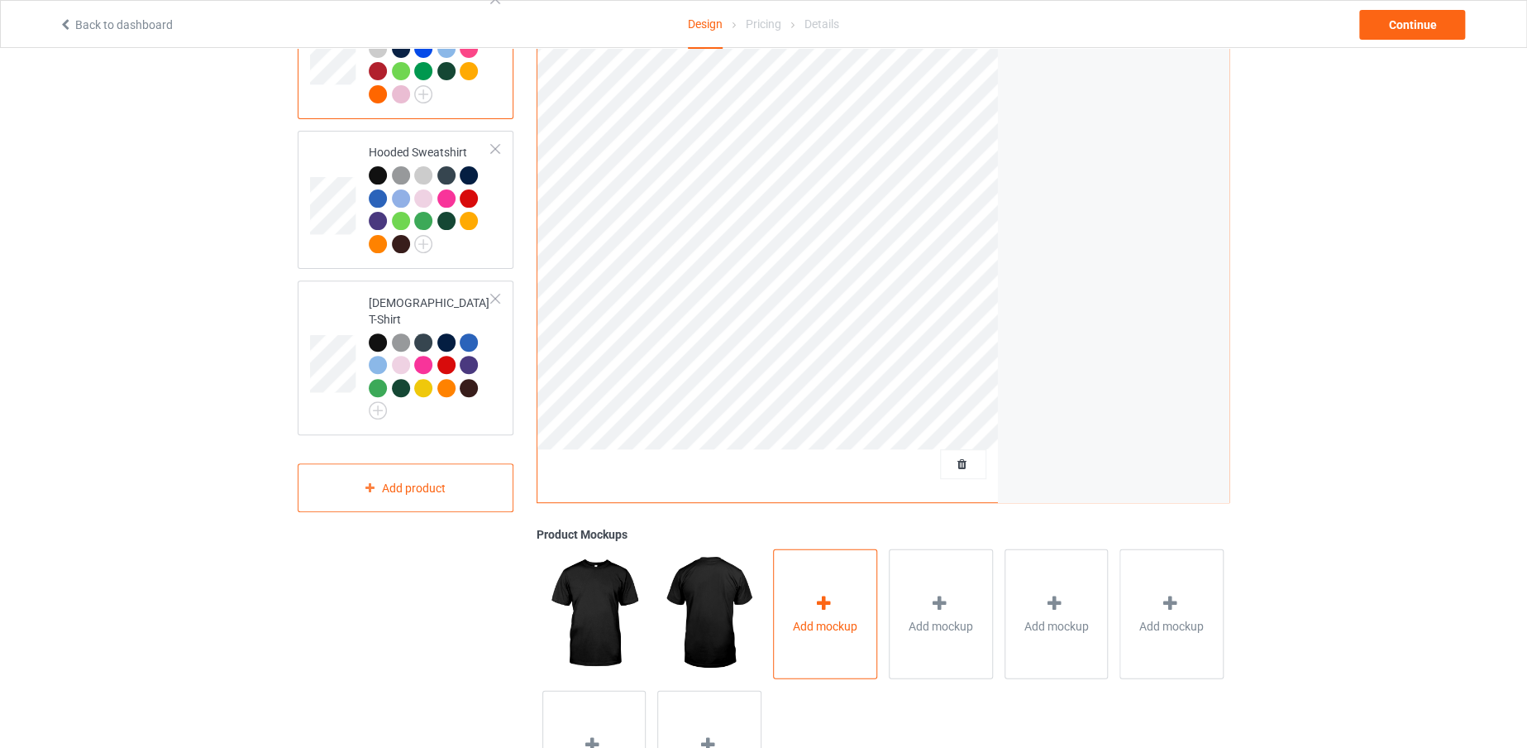
click at [862, 565] on div "Add mockup" at bounding box center [825, 613] width 104 height 130
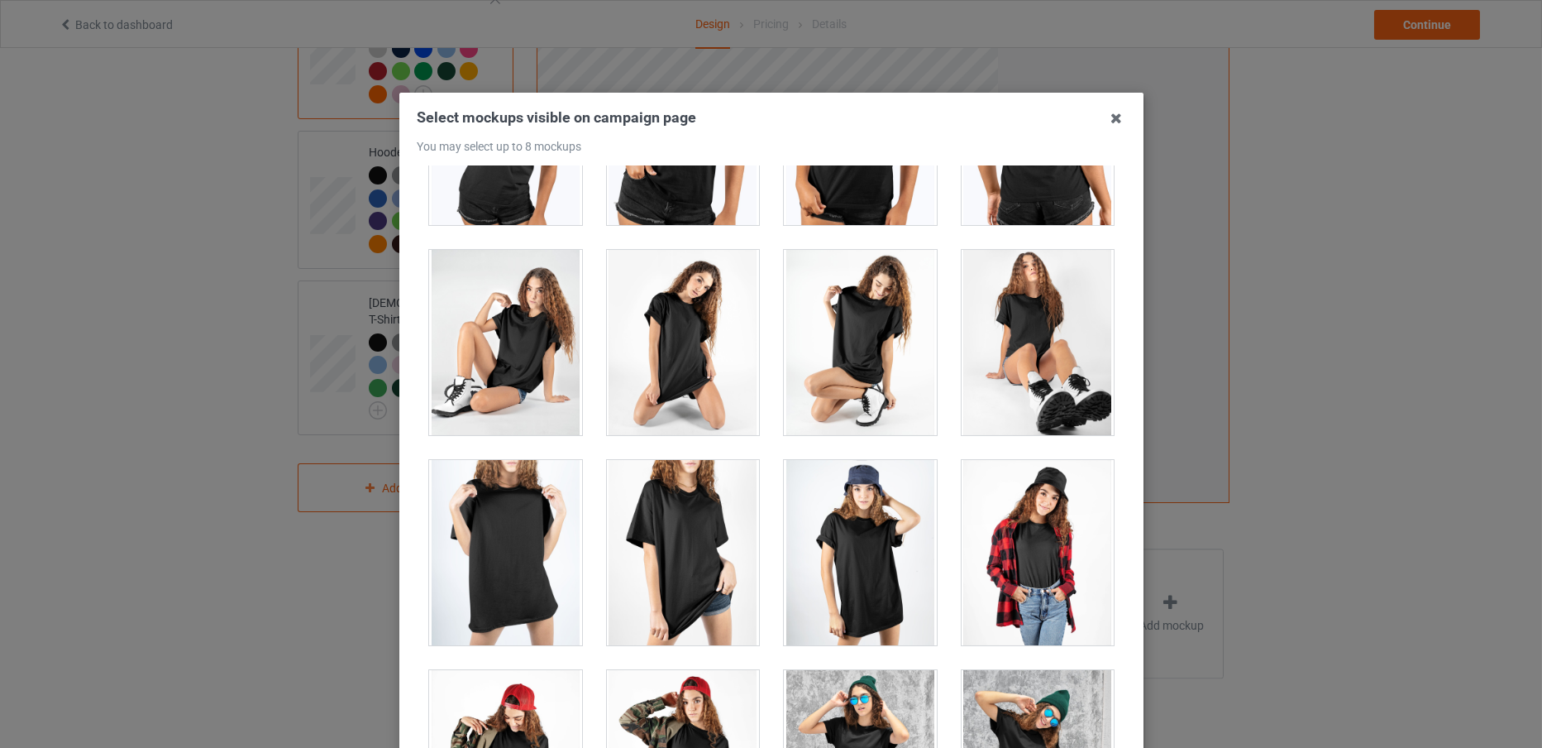
scroll to position [23548, 0]
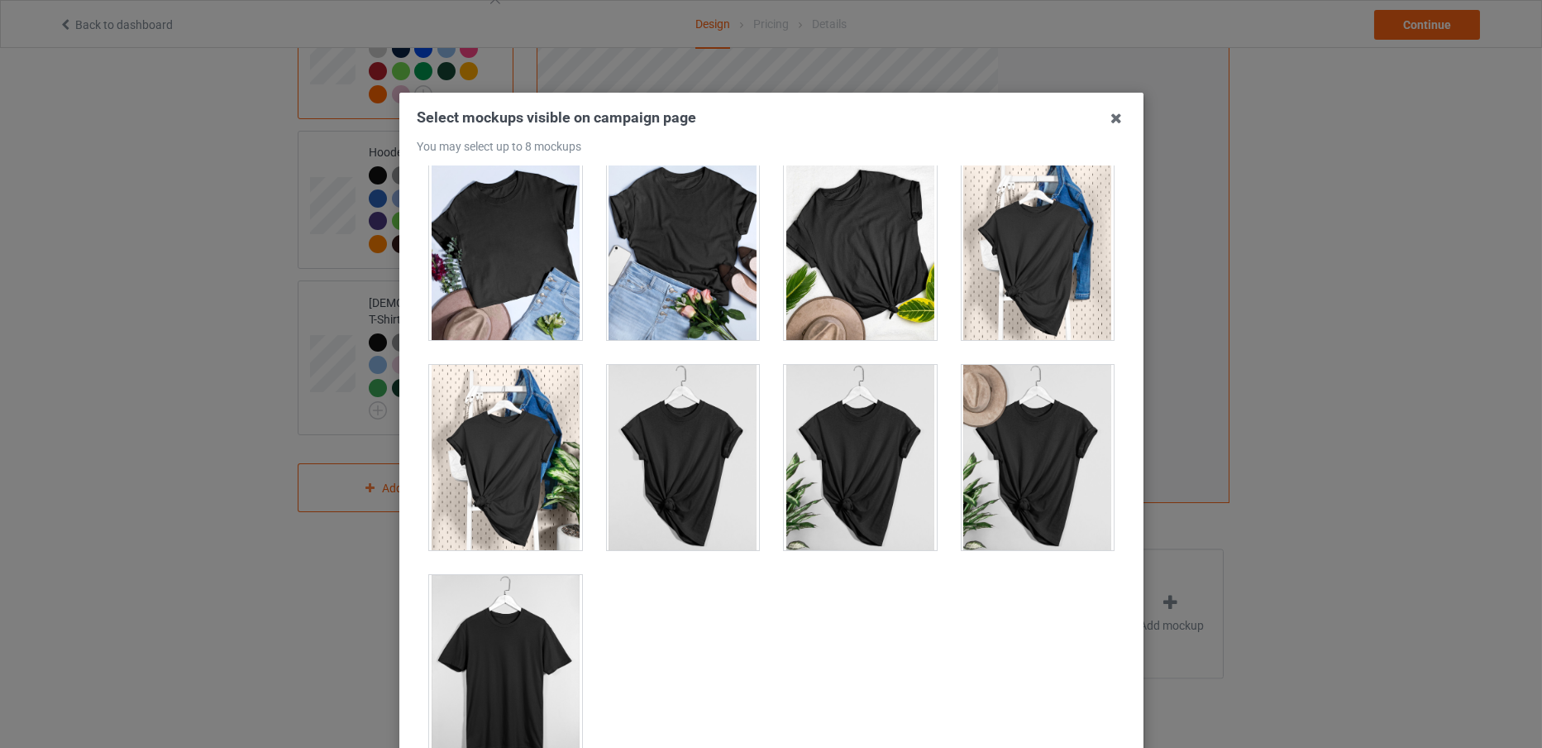
click at [513, 636] on div at bounding box center [505, 667] width 153 height 185
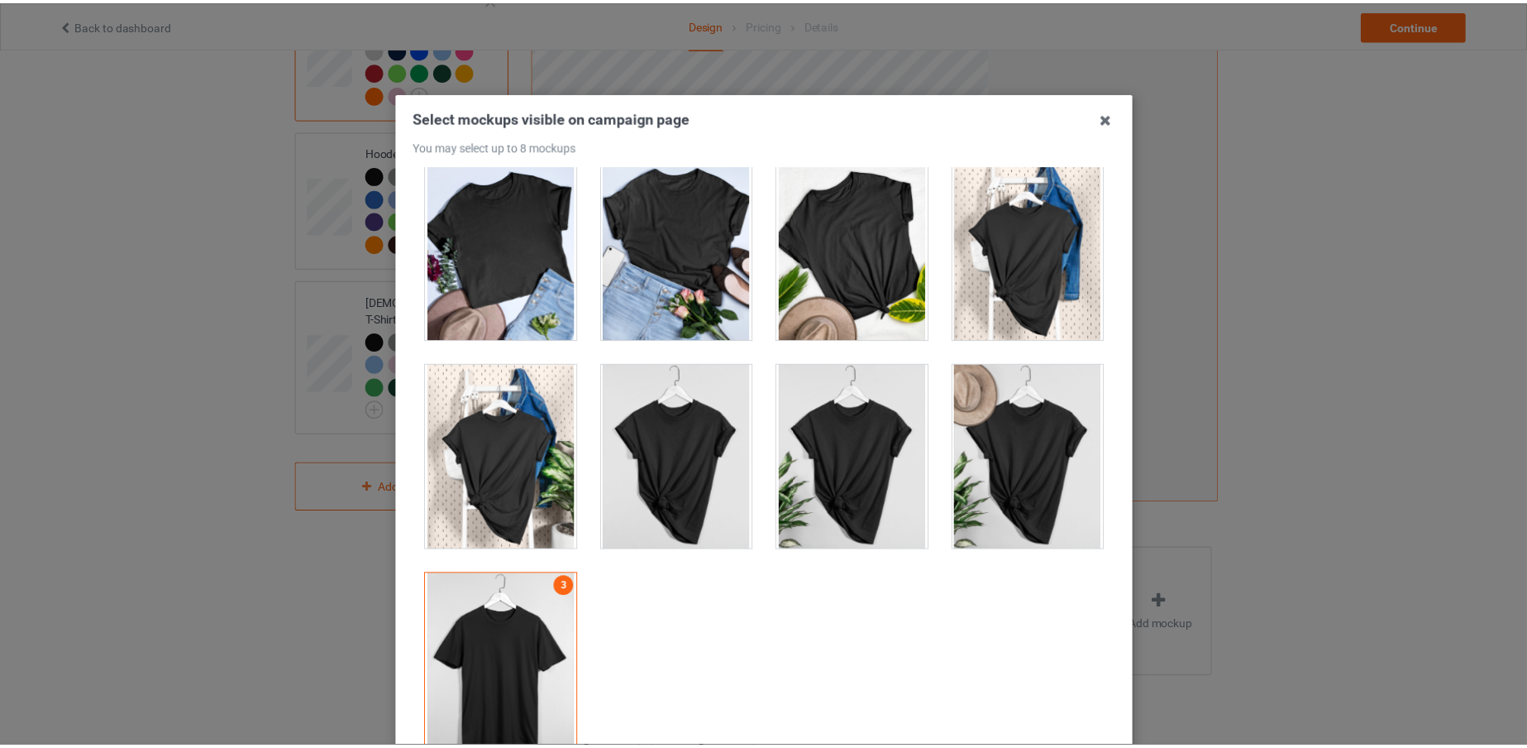
scroll to position [184, 0]
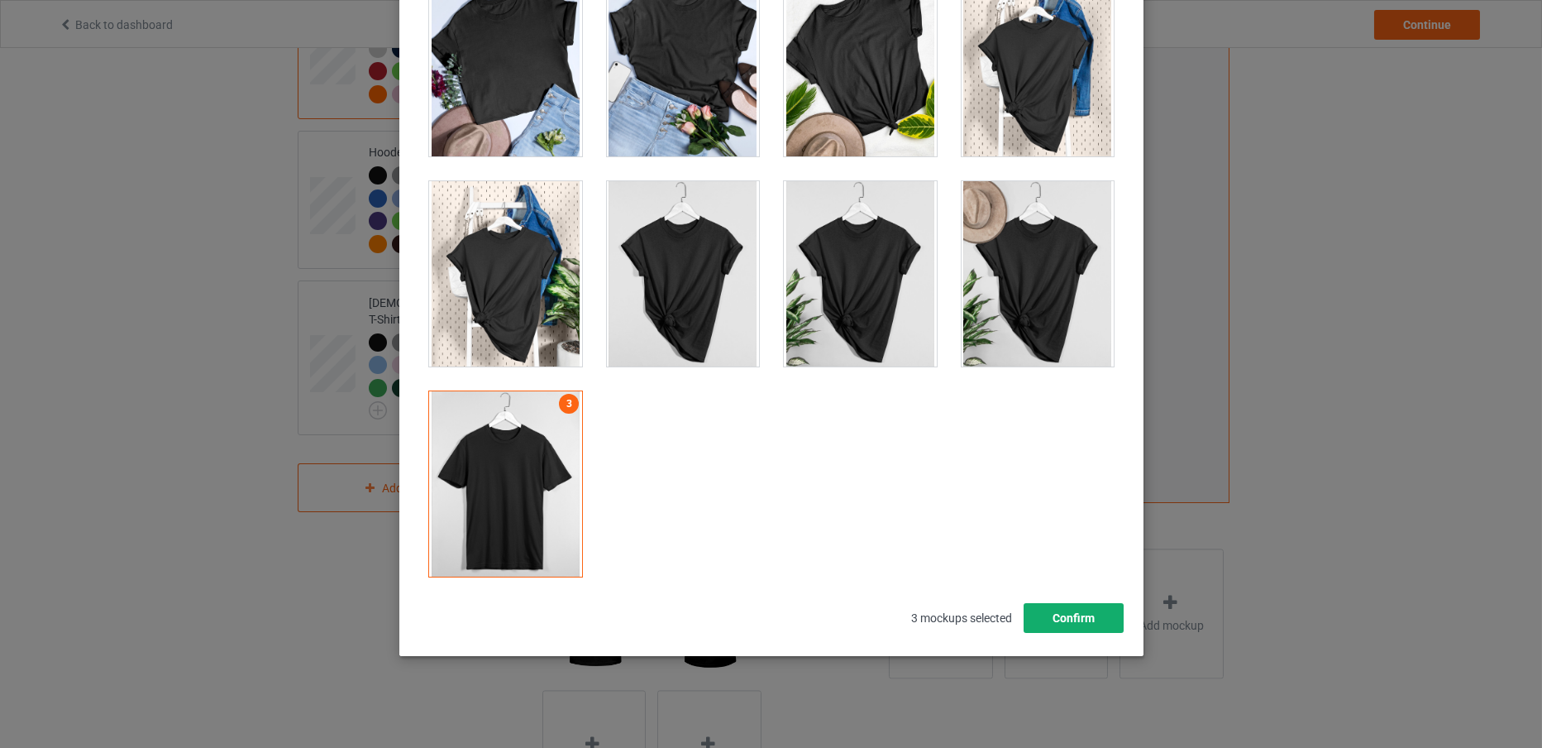
click at [1051, 624] on button "Confirm" at bounding box center [1073, 618] width 100 height 30
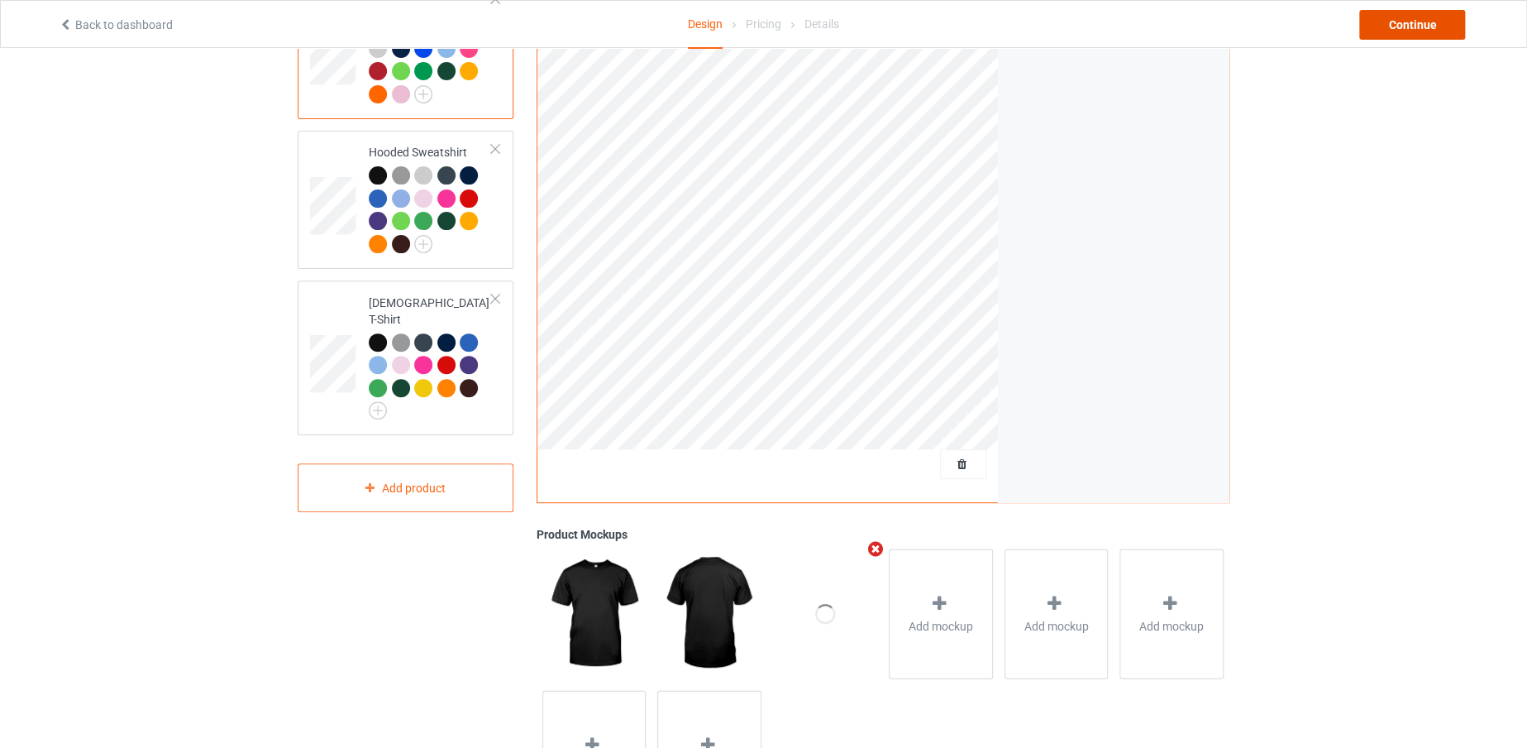
click at [1388, 20] on div "Continue" at bounding box center [1413, 25] width 106 height 30
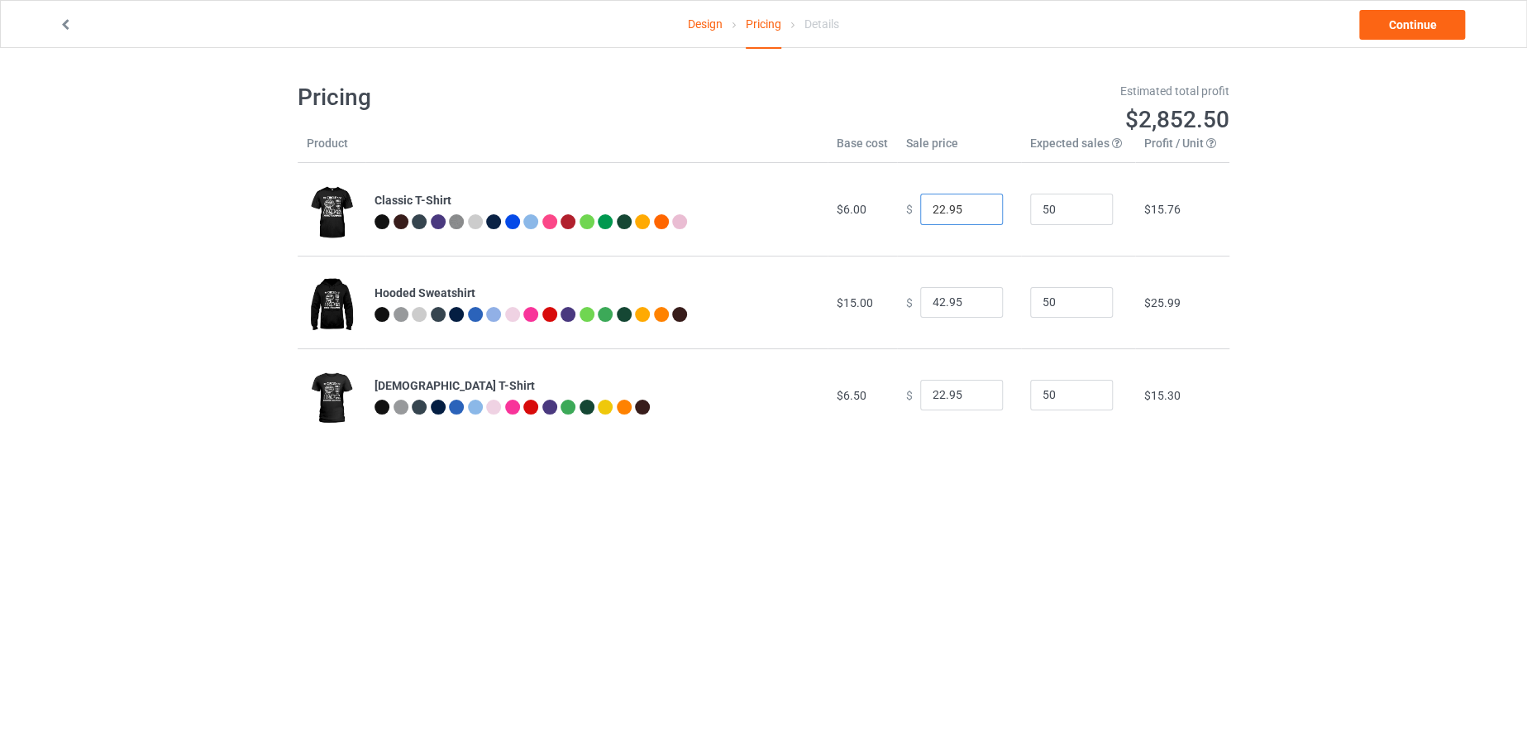
drag, startPoint x: 935, startPoint y: 206, endPoint x: 920, endPoint y: 206, distance: 14.9
click at [920, 206] on input "22.95" at bounding box center [961, 209] width 83 height 31
type input "19.95"
drag, startPoint x: 935, startPoint y: 299, endPoint x: 915, endPoint y: 299, distance: 20.7
click at [920, 299] on input "42.95" at bounding box center [961, 302] width 83 height 31
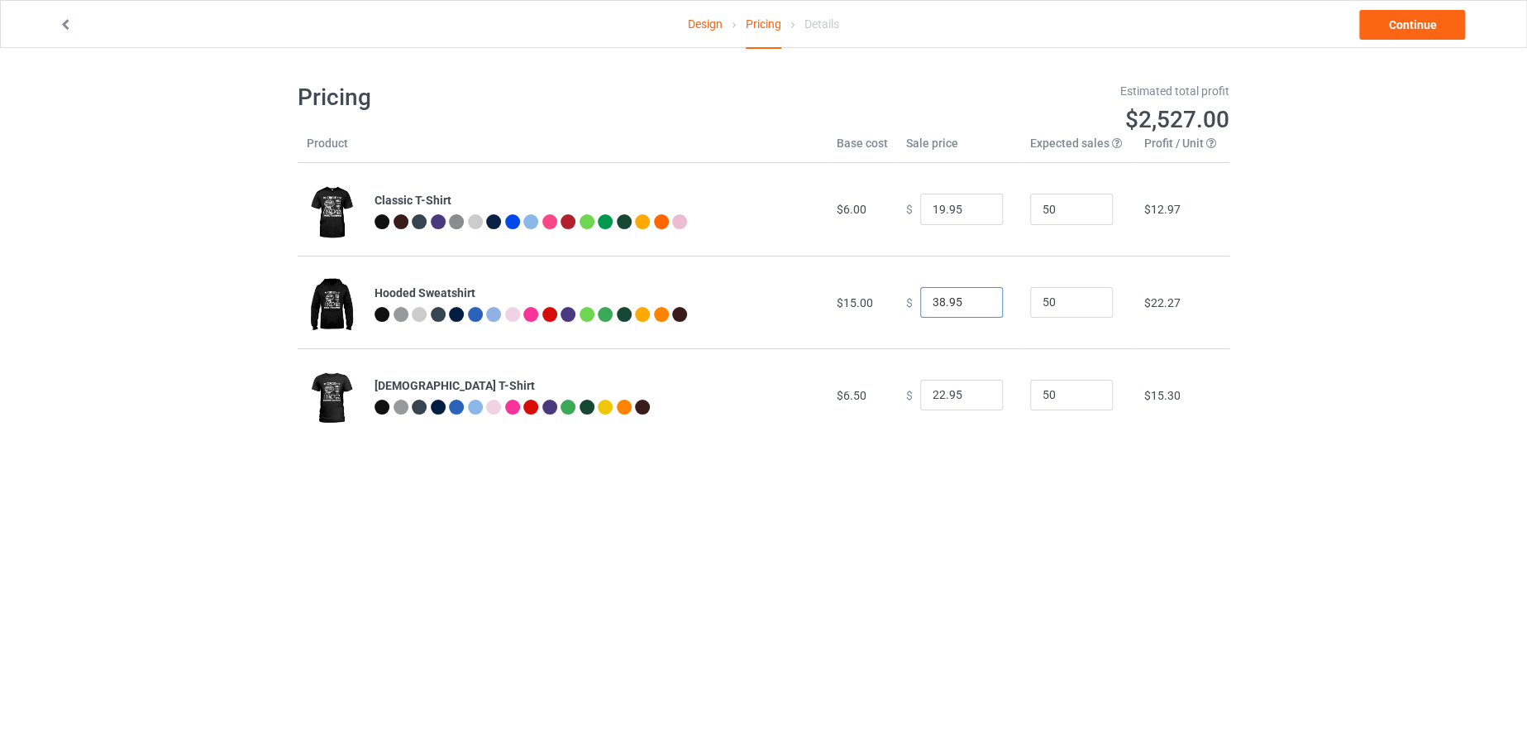
type input "38.95"
drag, startPoint x: 936, startPoint y: 393, endPoint x: 908, endPoint y: 398, distance: 28.6
click at [908, 398] on div "$ 22.95" at bounding box center [959, 395] width 106 height 31
type input "19.95"
click at [1433, 15] on link "Continue" at bounding box center [1413, 25] width 106 height 30
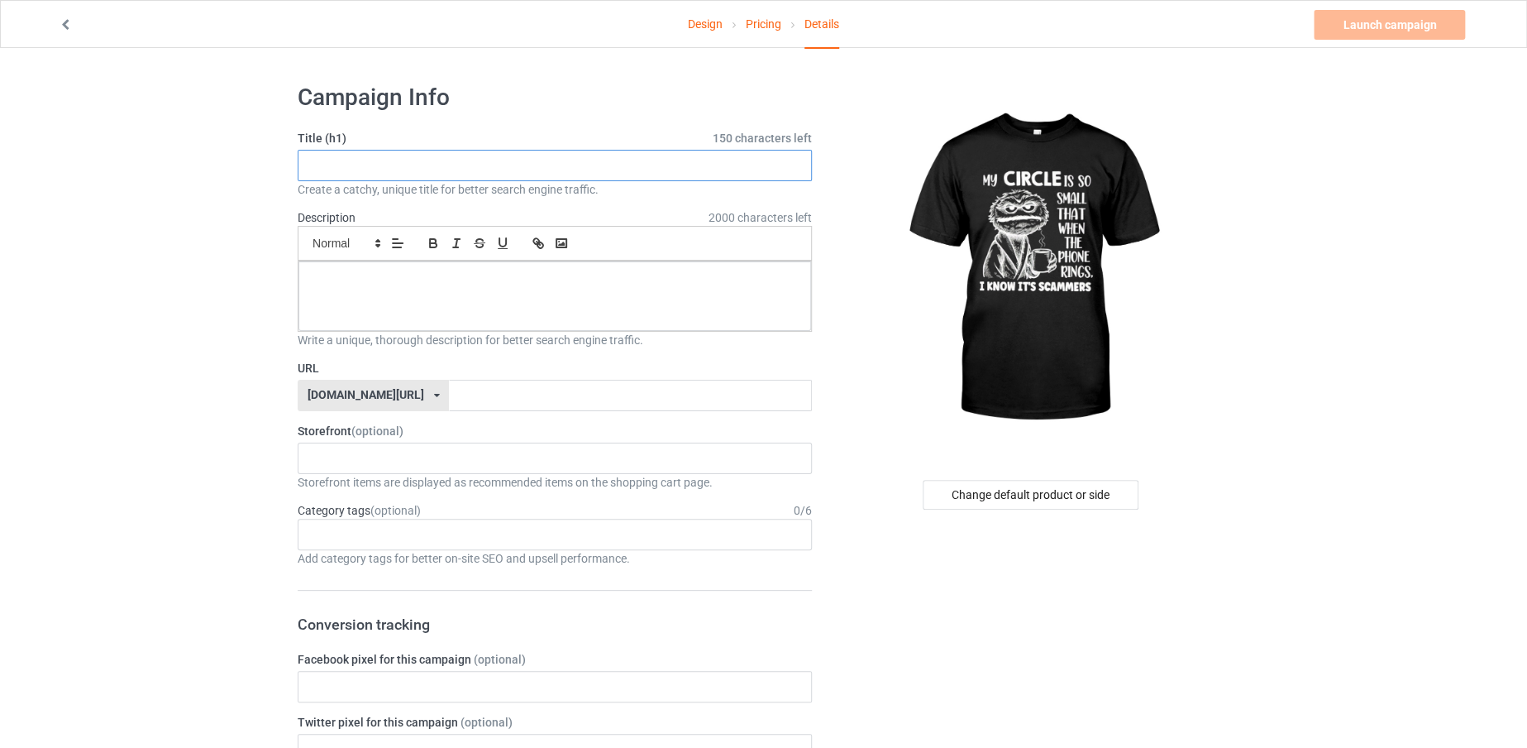
click at [772, 160] on input "text" at bounding box center [555, 165] width 514 height 31
type input "m"
drag, startPoint x: 306, startPoint y: 164, endPoint x: 495, endPoint y: 147, distance: 189.3
click at [495, 147] on div "Title (h1) 129 characters left MY CIRCLE IS SO SMALL Create a catchy, unique ti…" at bounding box center [555, 164] width 514 height 68
type input "MY CIRCLE IS SO SMALL"
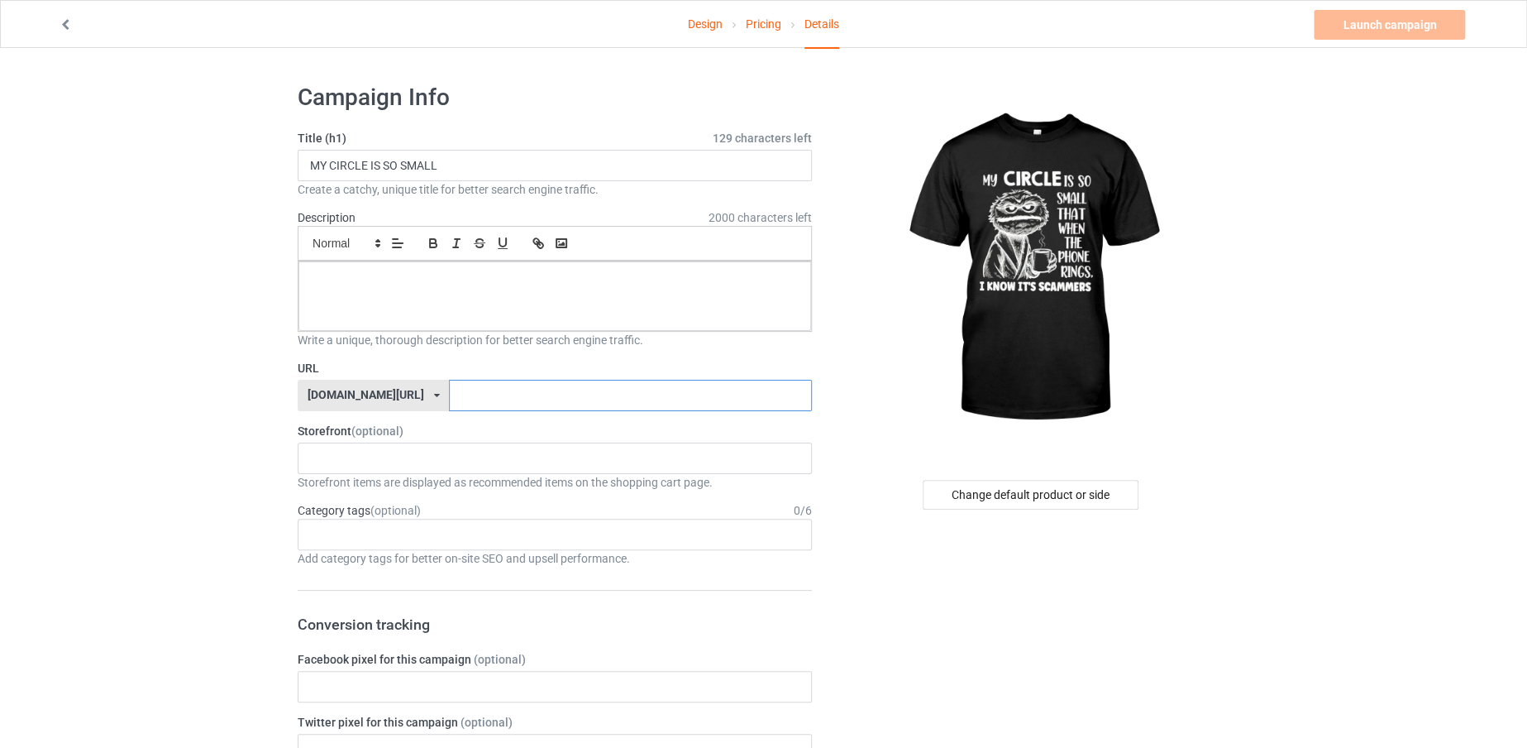
click at [509, 399] on input "text" at bounding box center [630, 395] width 362 height 31
paste input "MY CIRCLE IS SO SMALL"
type input "MYCIRCLEISSOSMALL"
click at [574, 320] on div at bounding box center [555, 295] width 513 height 69
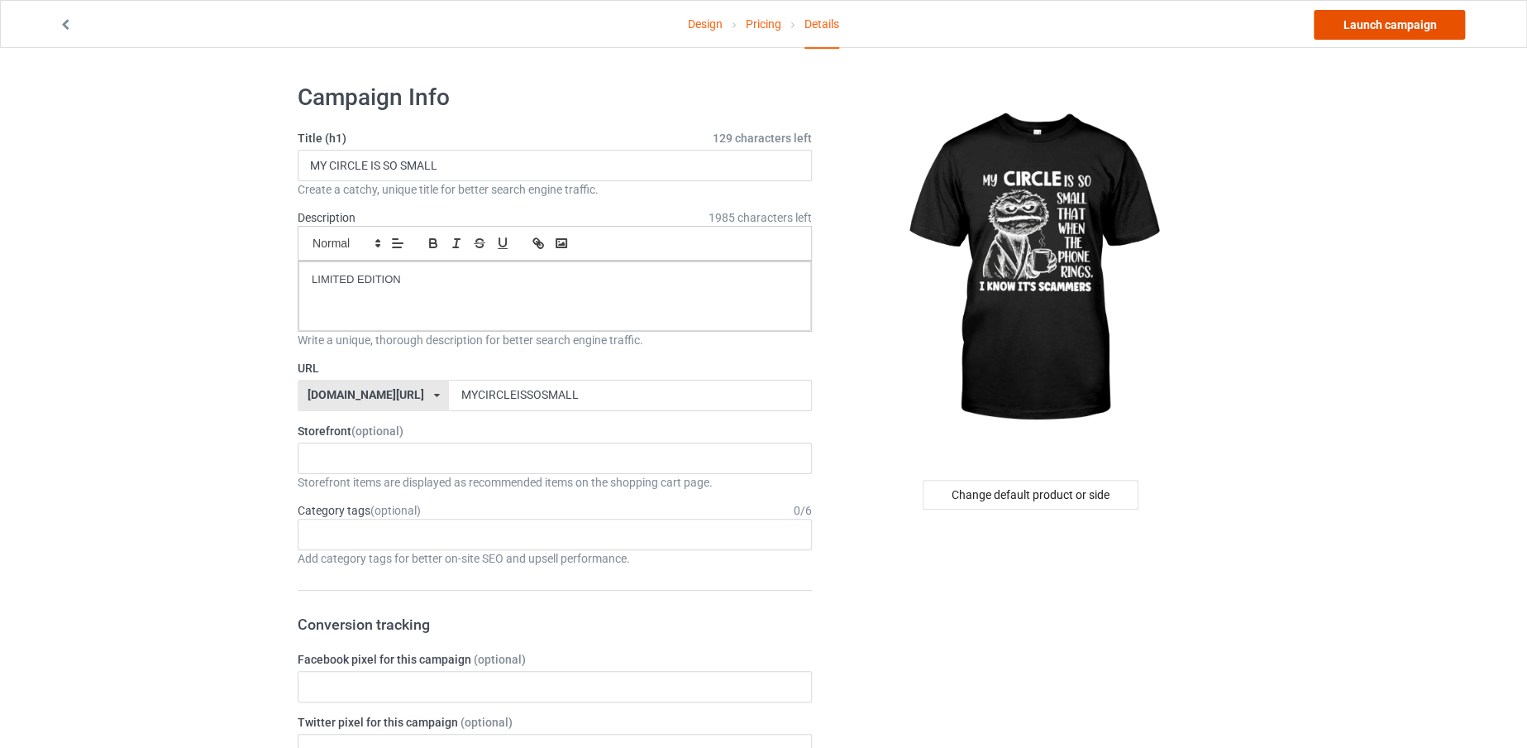
click at [1336, 34] on link "Launch campaign" at bounding box center [1389, 25] width 151 height 30
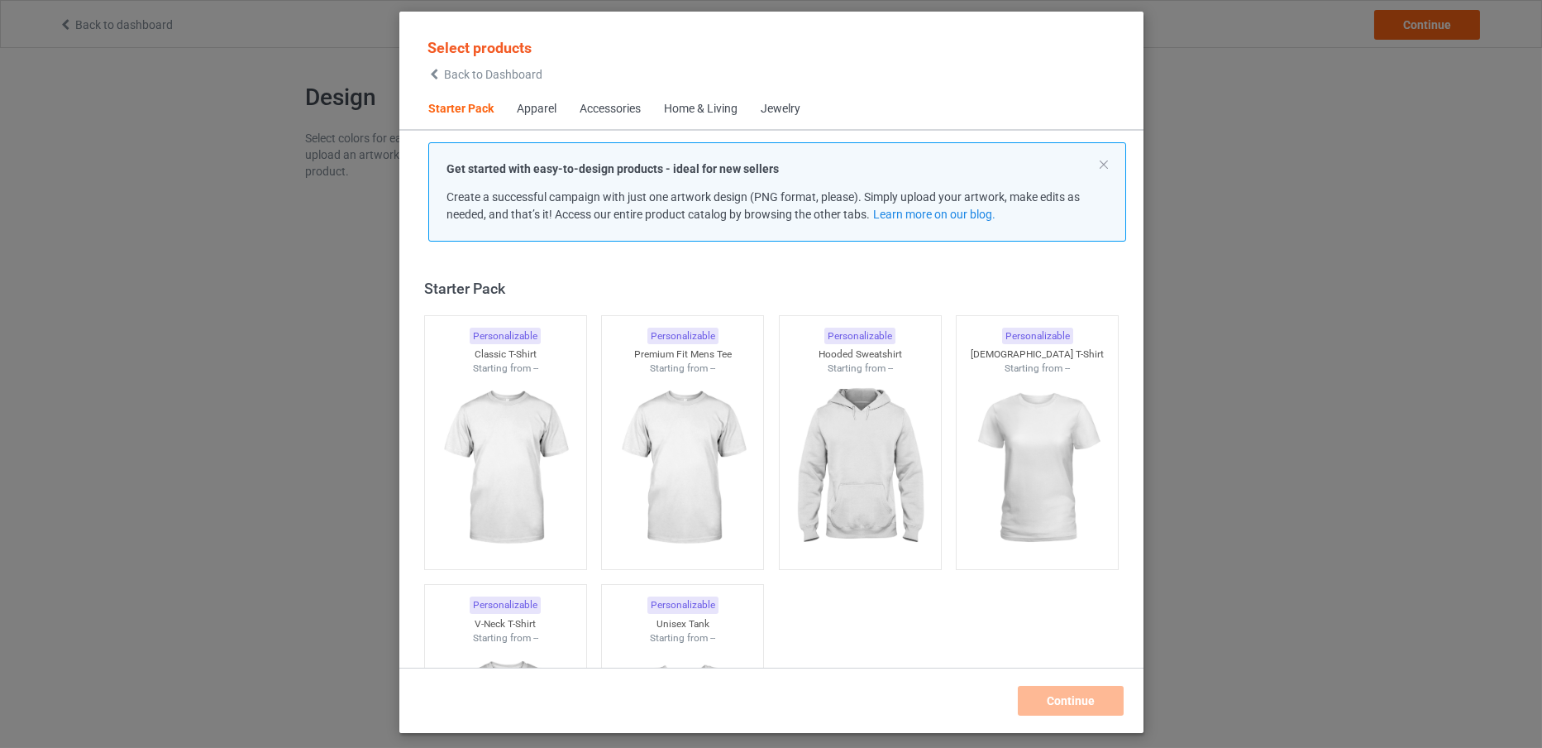
scroll to position [21, 0]
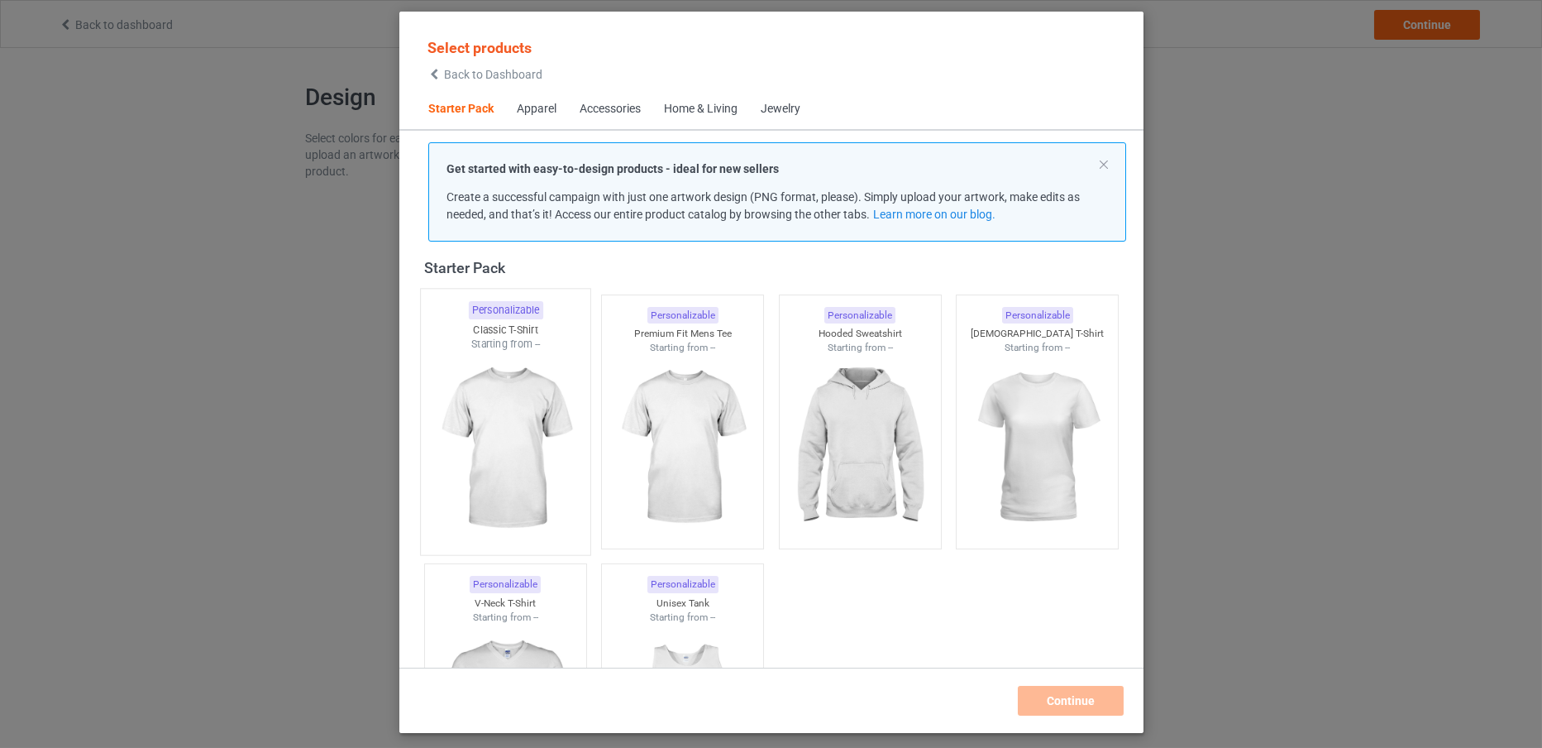
click at [499, 375] on img at bounding box center [505, 448] width 155 height 194
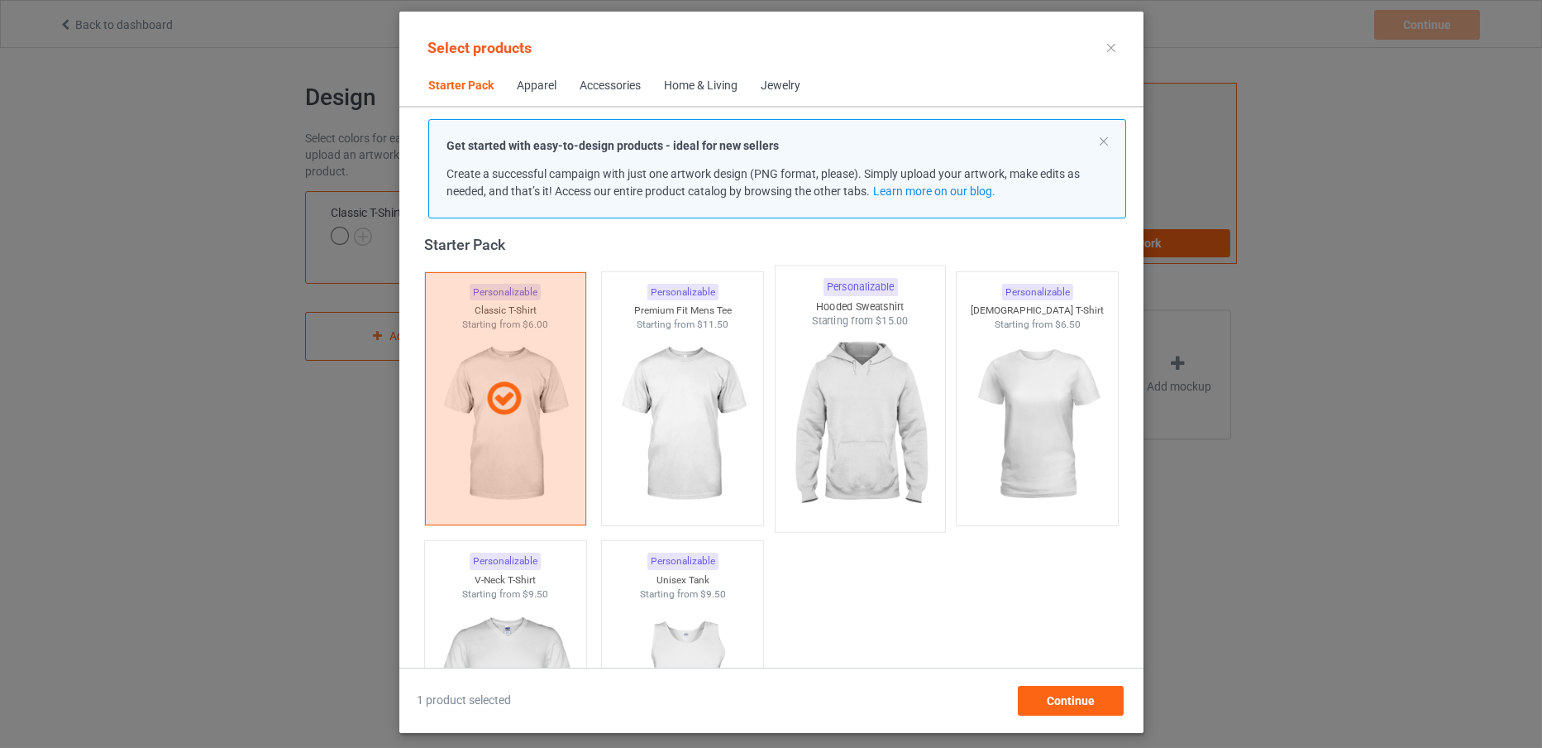
click at [815, 394] on img at bounding box center [859, 425] width 155 height 194
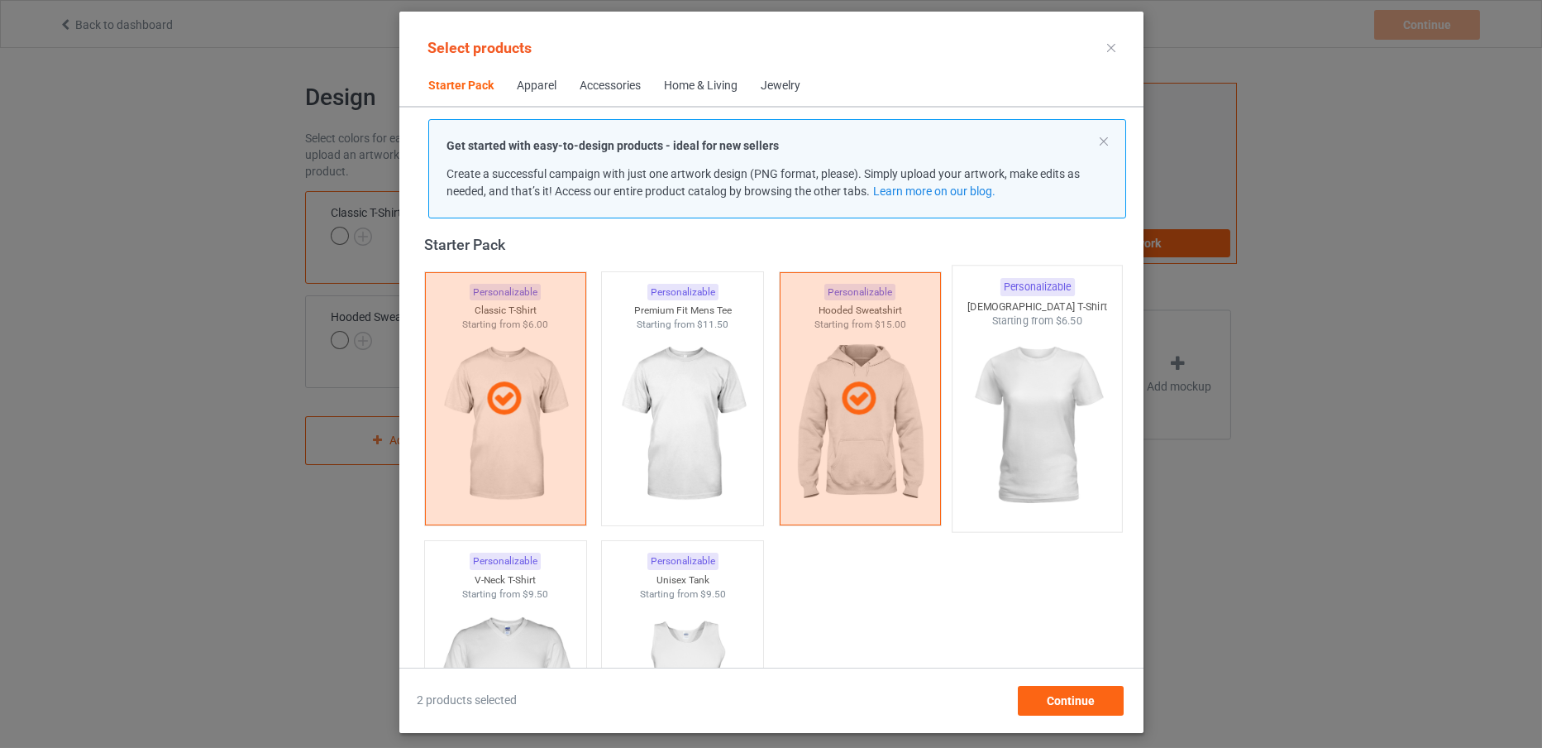
click at [1016, 403] on img at bounding box center [1036, 425] width 155 height 194
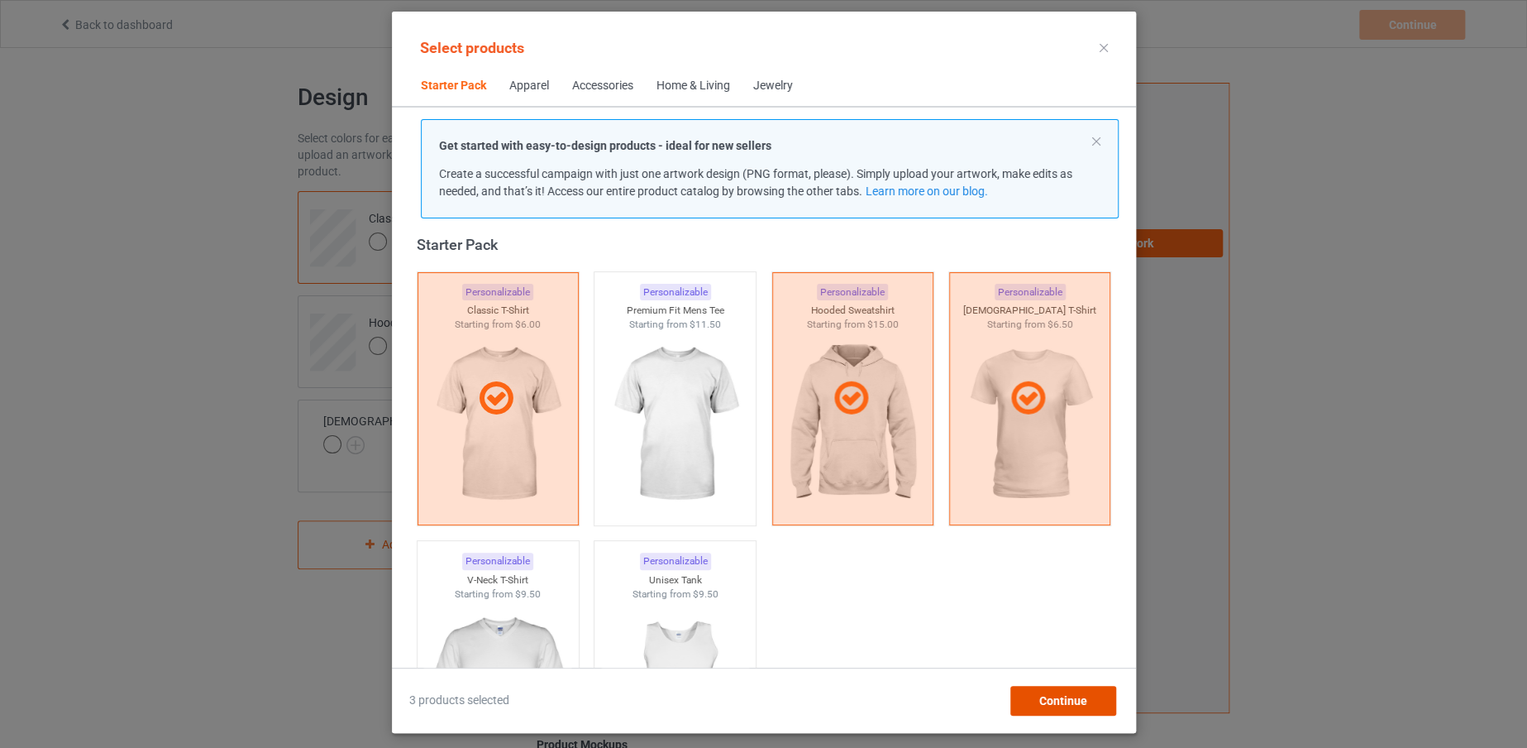
click at [1055, 694] on span "Continue" at bounding box center [1063, 700] width 48 height 13
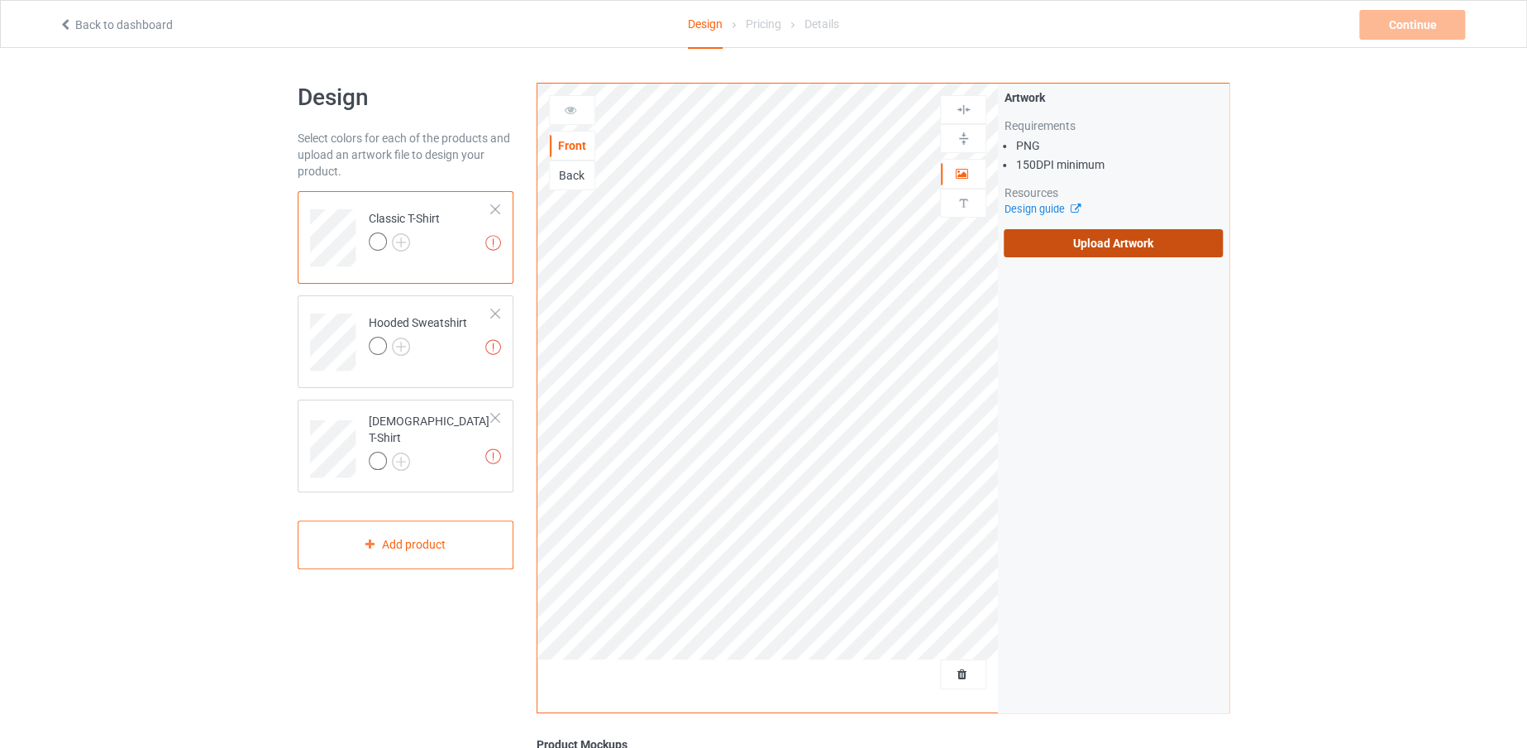
click at [1044, 241] on label "Upload Artwork" at bounding box center [1113, 243] width 219 height 28
click at [0, 0] on input "Upload Artwork" at bounding box center [0, 0] width 0 height 0
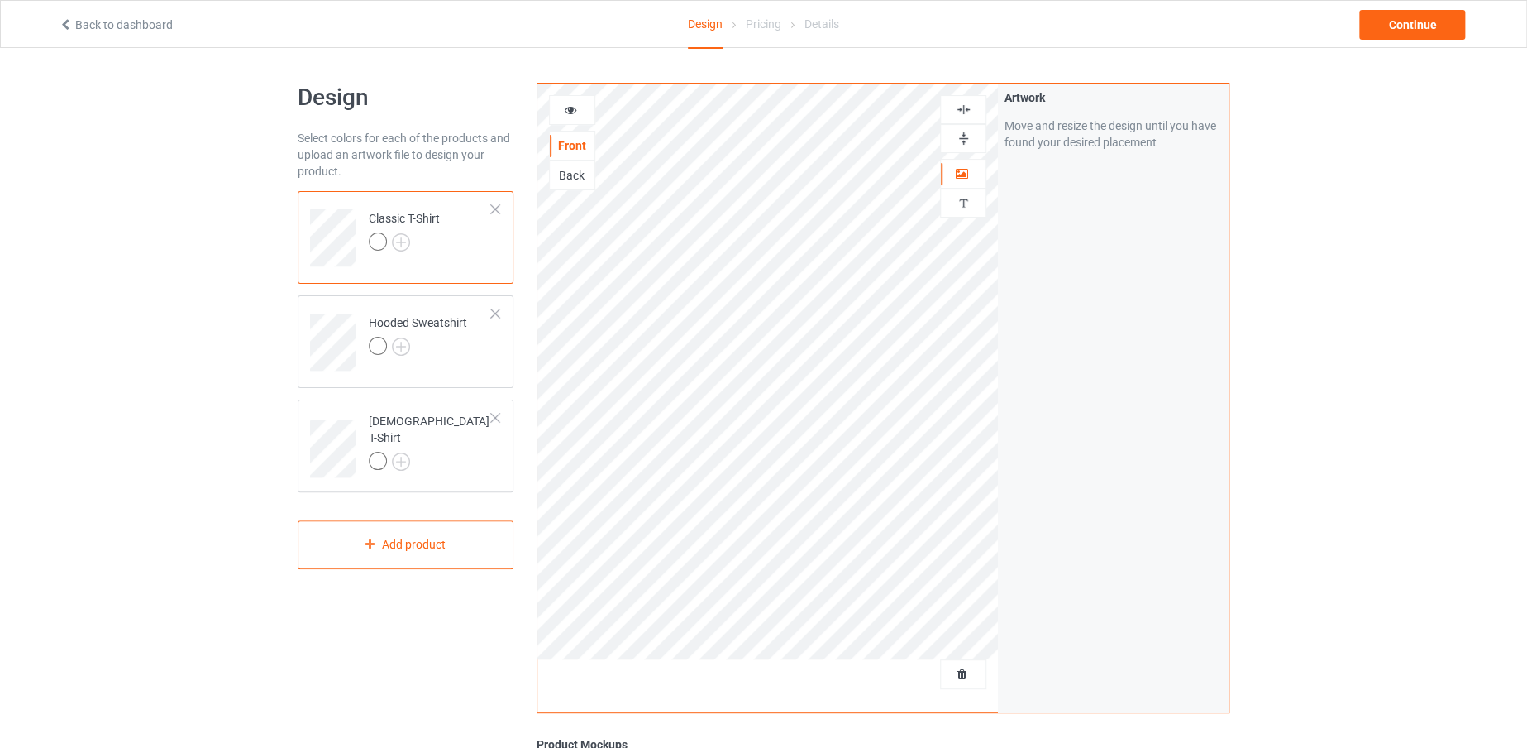
click at [1305, 452] on div "Design Select colors for each of the products and upload an artwork file to des…" at bounding box center [763, 559] width 1527 height 1023
click at [576, 97] on div at bounding box center [572, 110] width 46 height 30
click at [582, 117] on div at bounding box center [572, 110] width 45 height 17
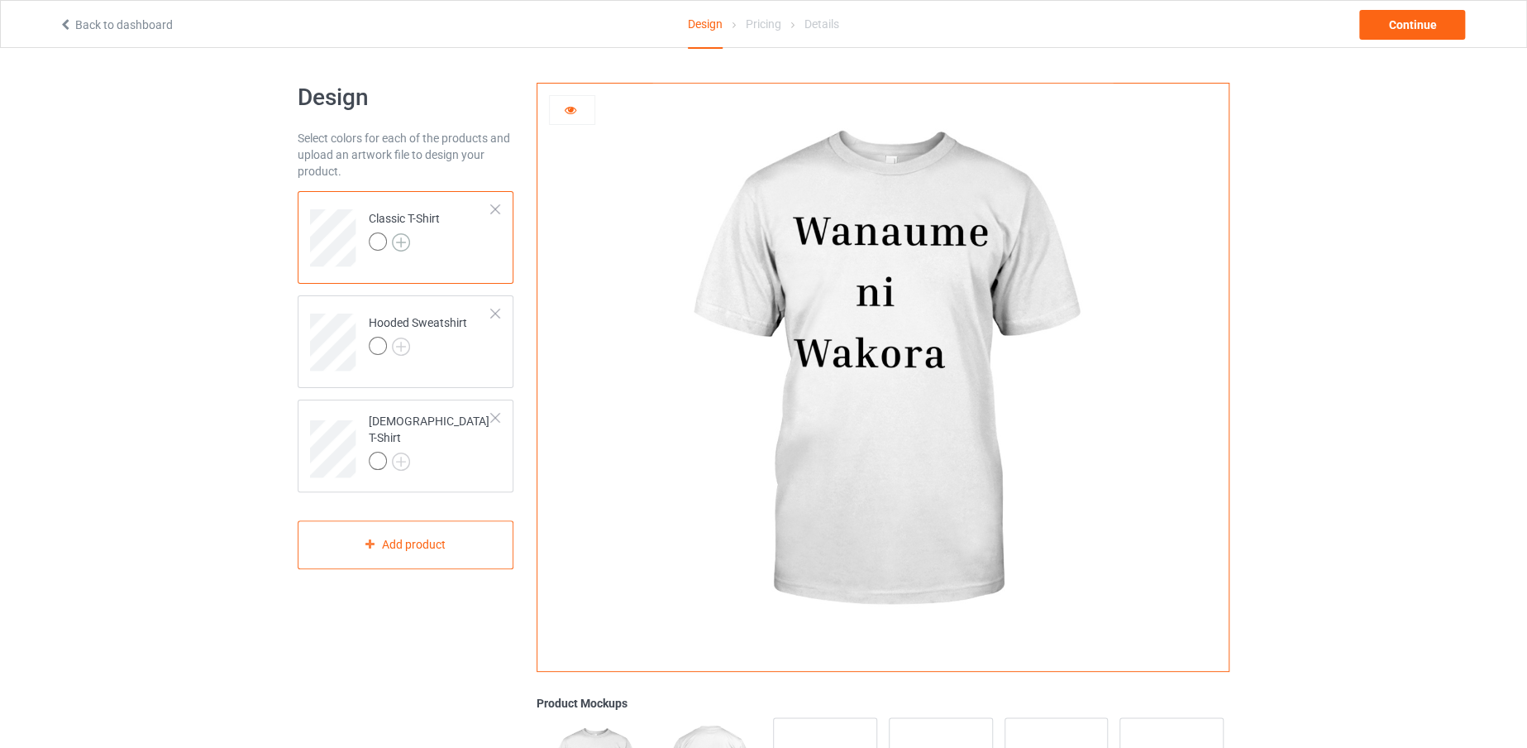
click at [397, 235] on img at bounding box center [401, 242] width 18 height 18
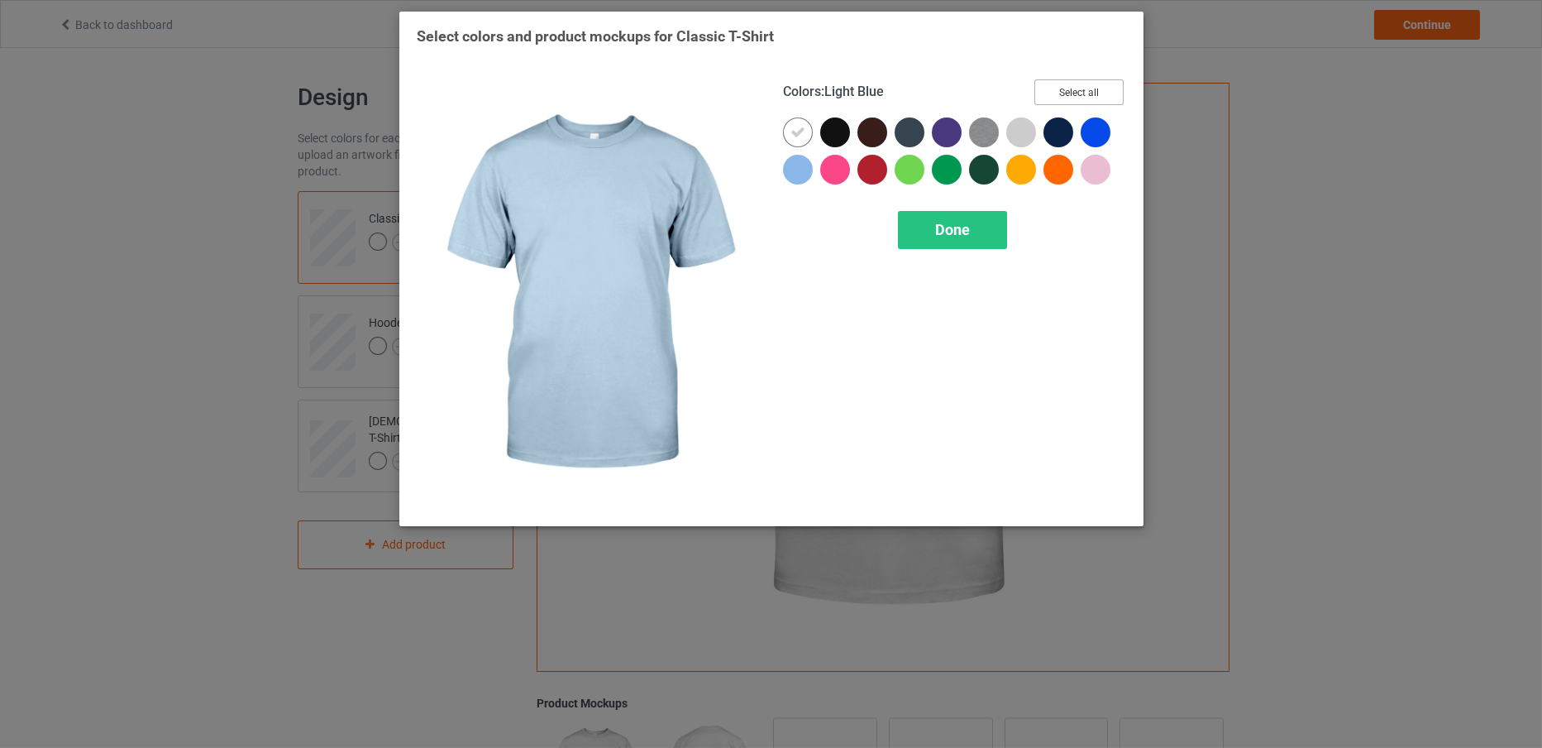
click at [1103, 91] on button "Select all" at bounding box center [1079, 92] width 89 height 26
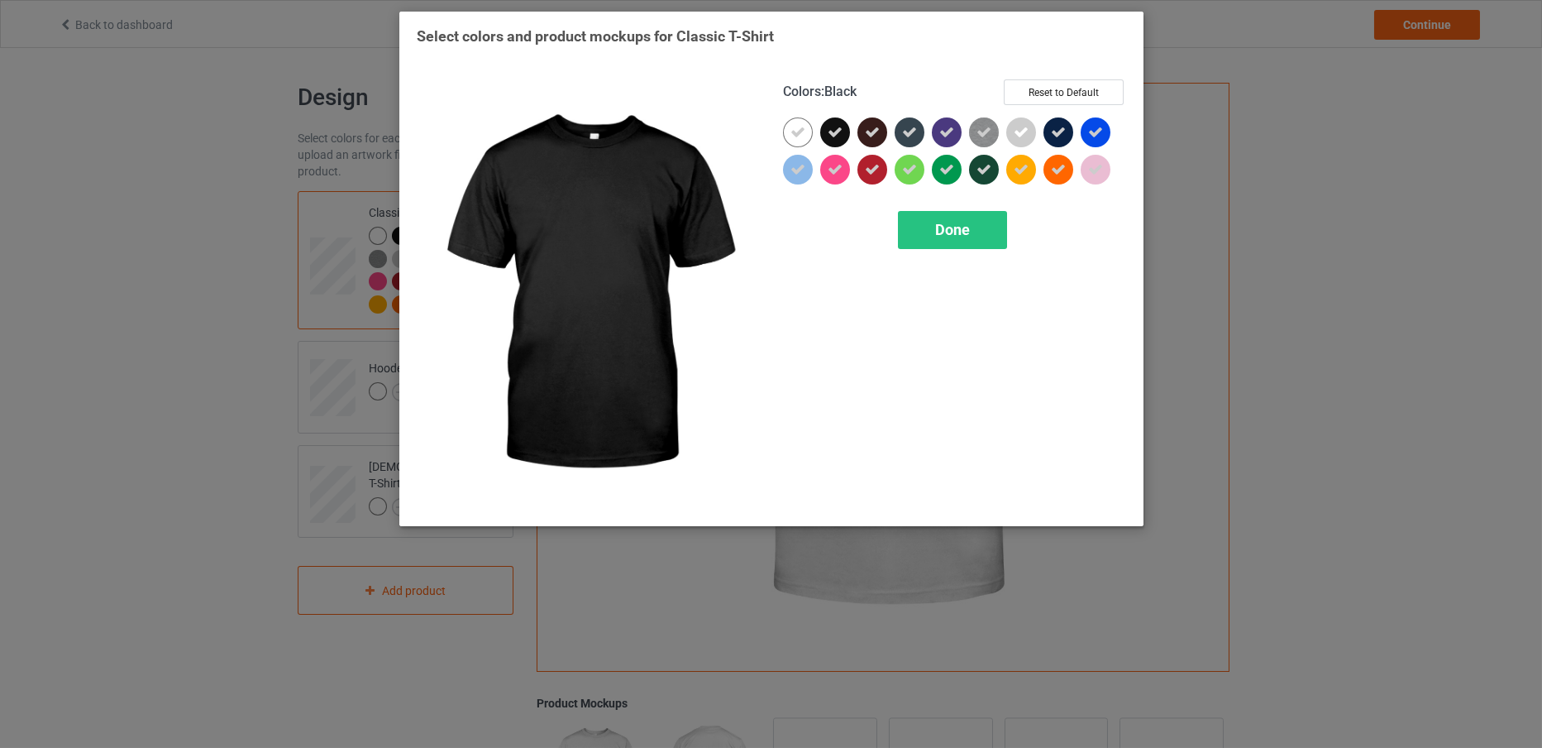
click at [839, 125] on icon at bounding box center [835, 132] width 15 height 15
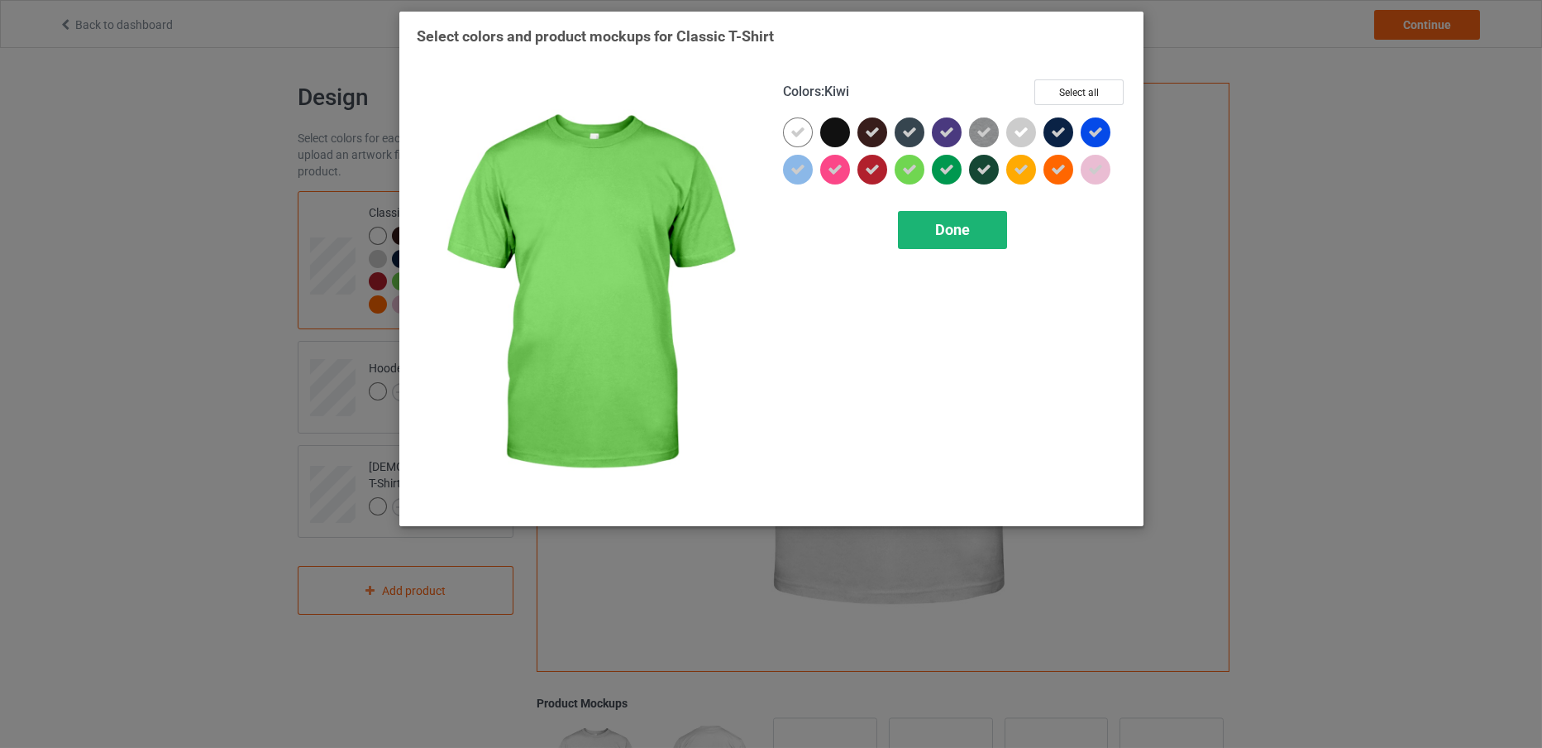
click at [942, 234] on span "Done" at bounding box center [952, 229] width 35 height 17
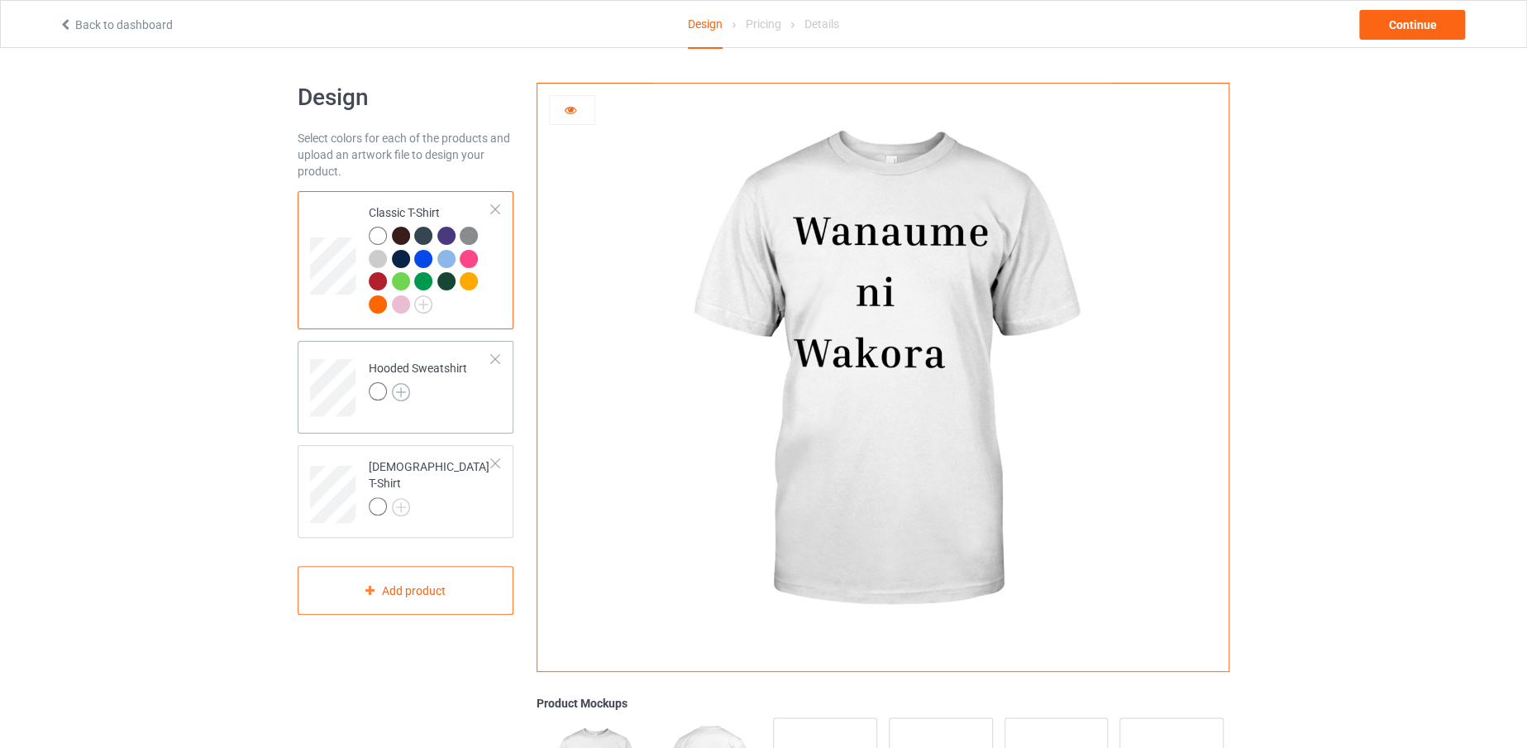
click at [402, 387] on img at bounding box center [401, 392] width 18 height 18
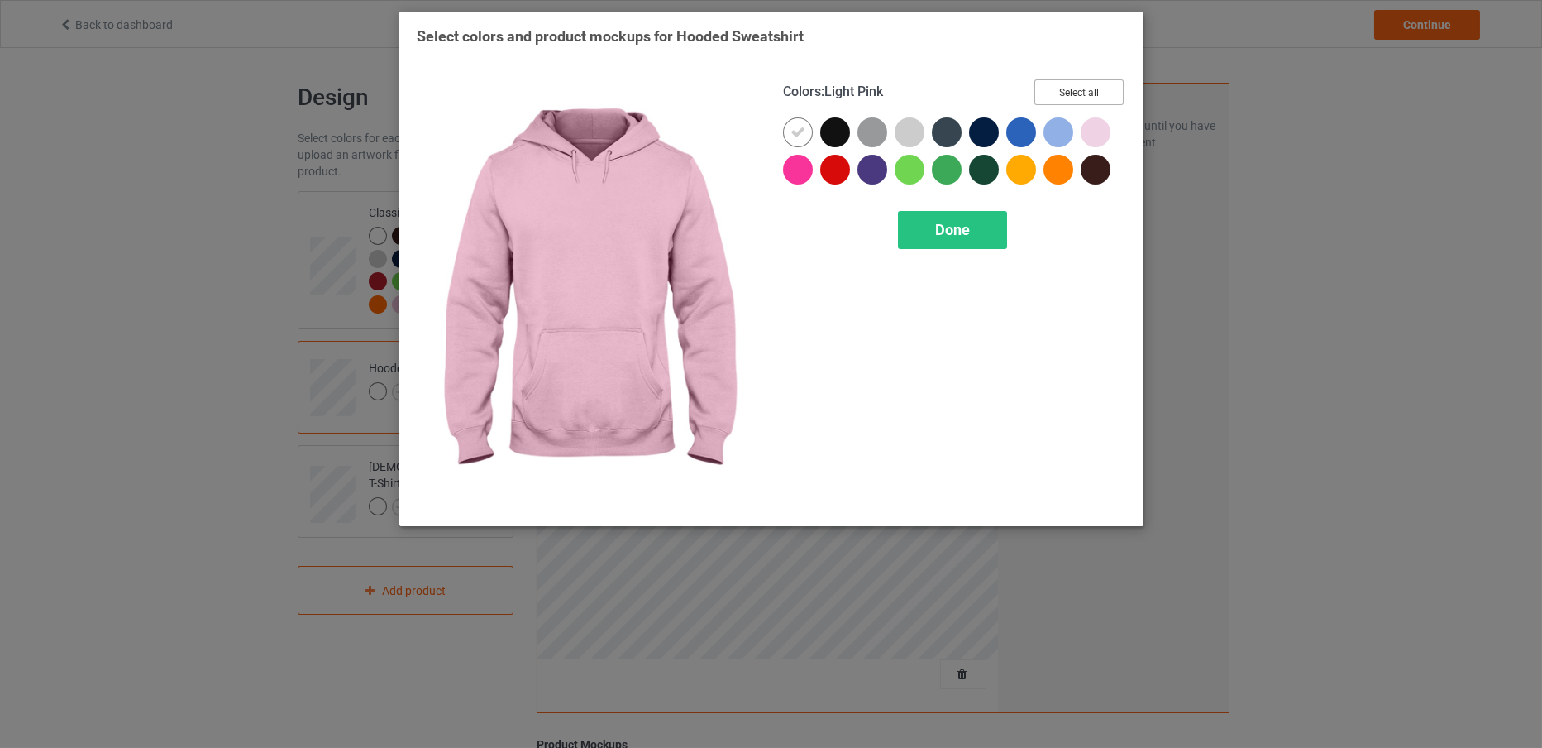
click at [1070, 87] on button "Select all" at bounding box center [1079, 92] width 89 height 26
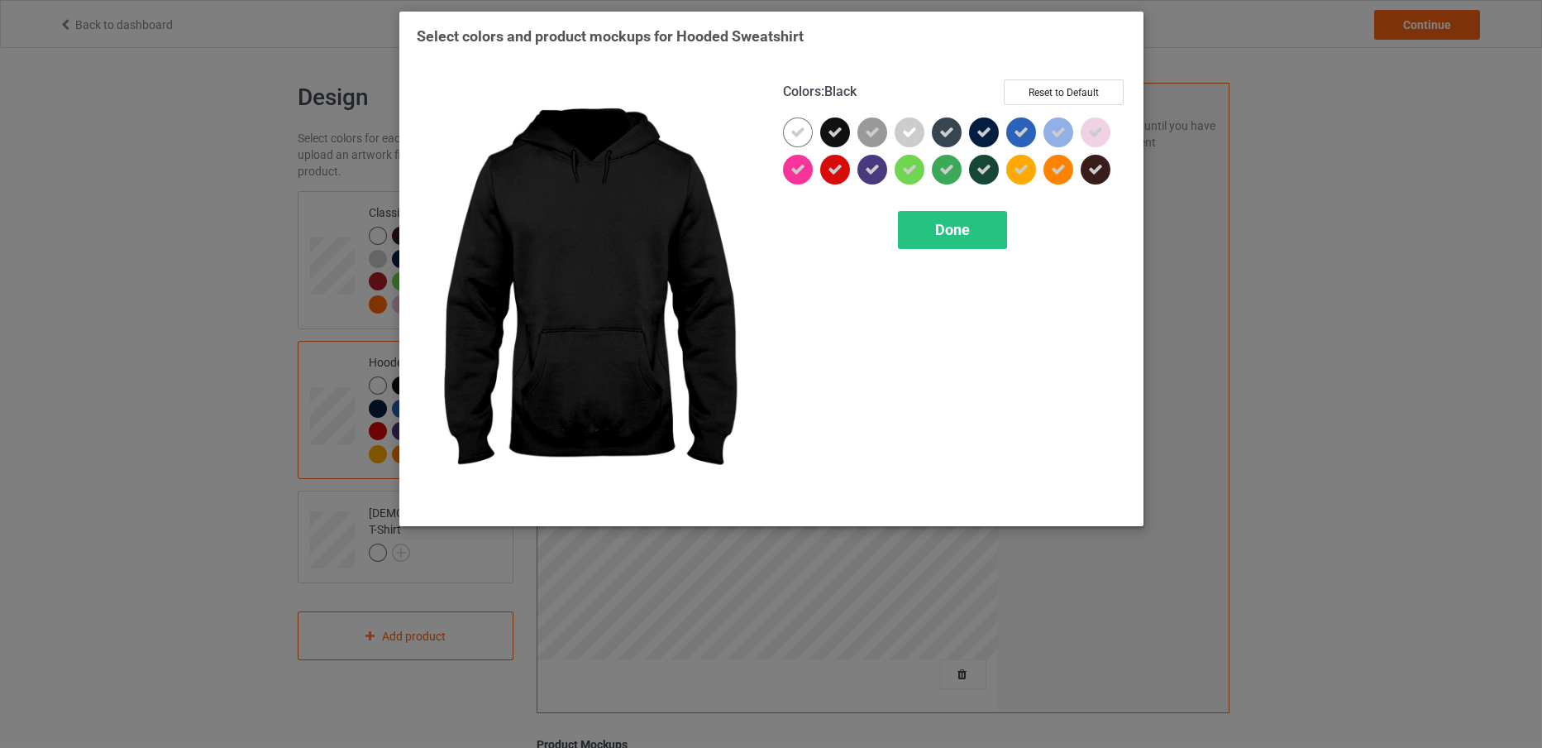
click at [830, 126] on icon at bounding box center [835, 132] width 15 height 15
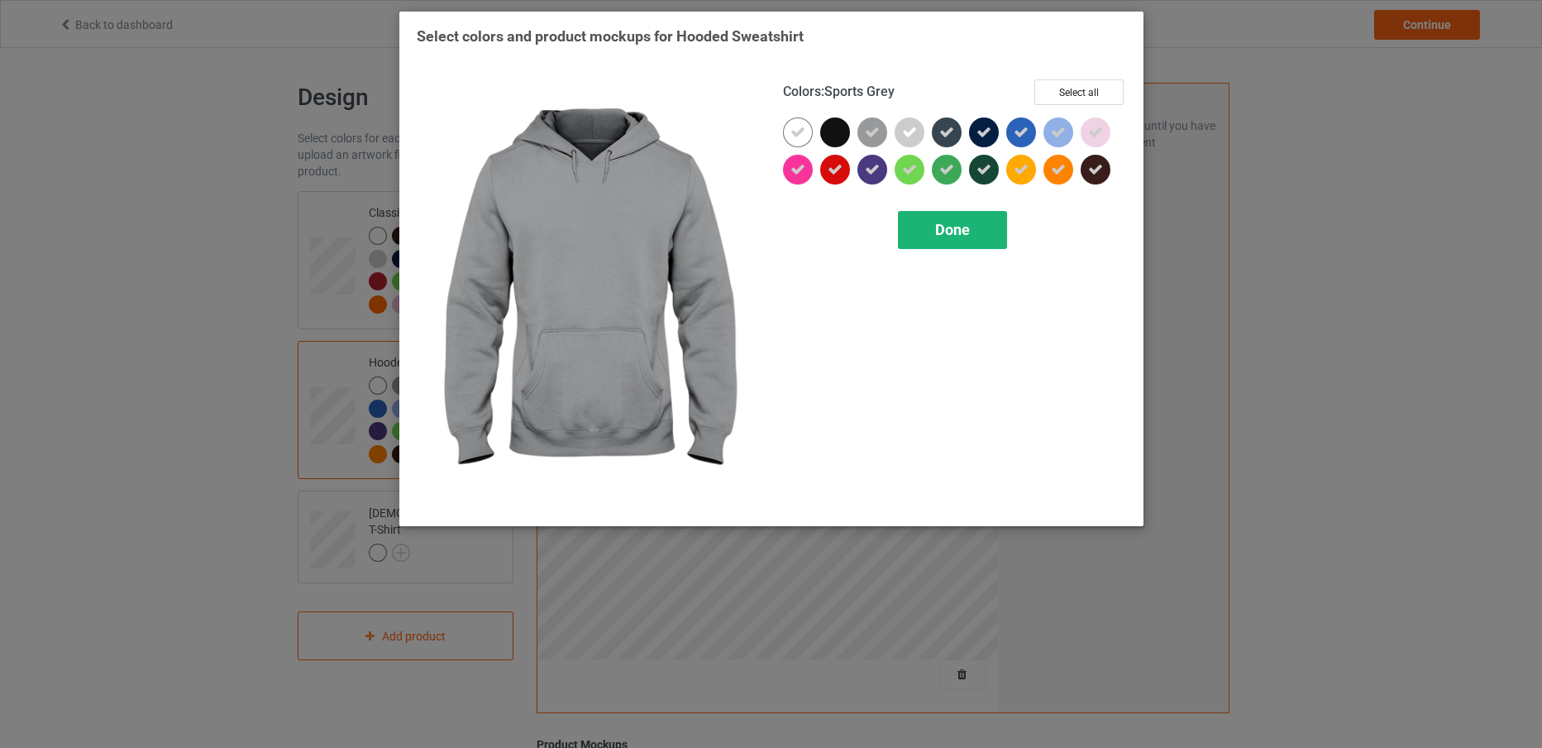
click at [929, 233] on div "Done" at bounding box center [952, 230] width 109 height 38
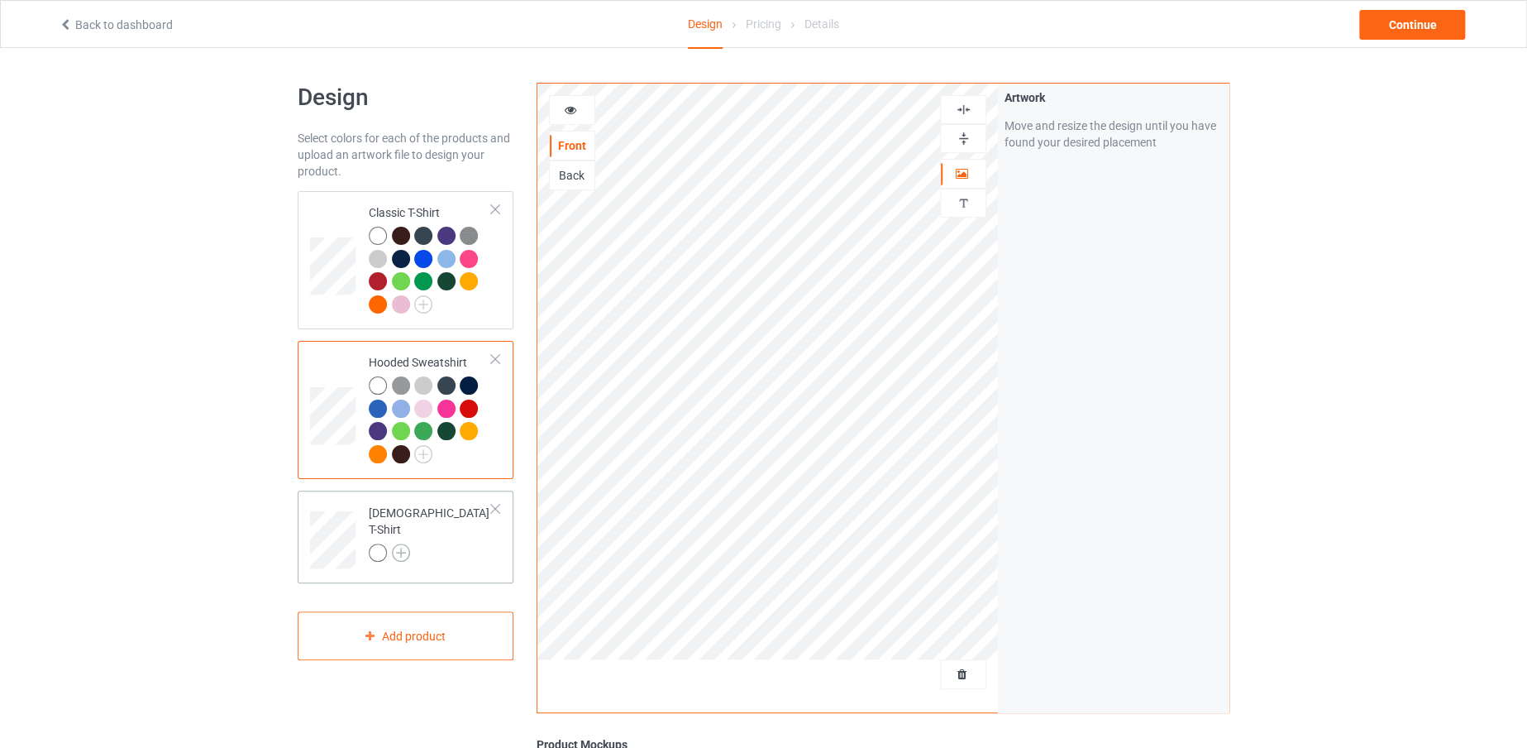
click at [395, 543] on img at bounding box center [401, 552] width 18 height 18
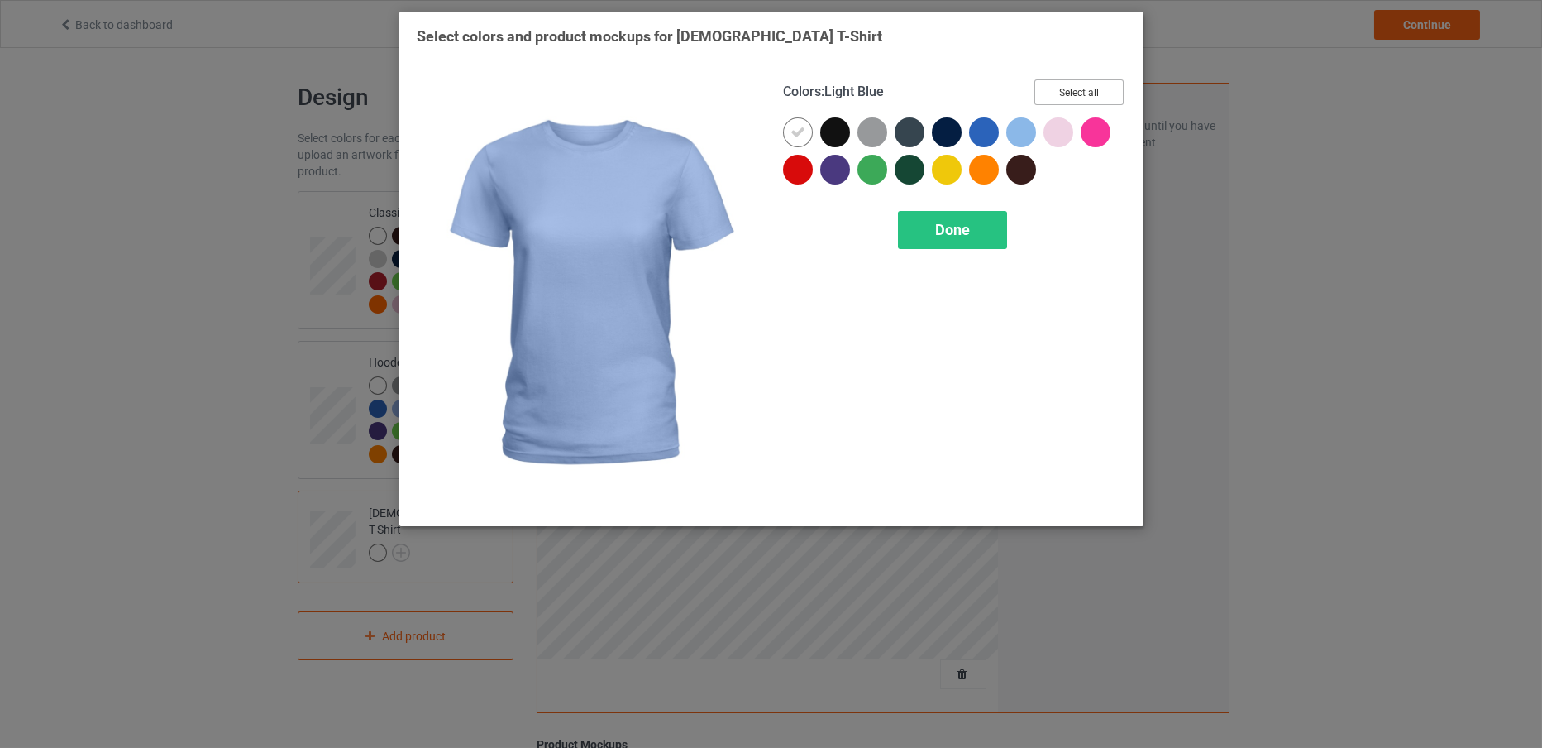
click at [1056, 93] on button "Select all" at bounding box center [1079, 92] width 89 height 26
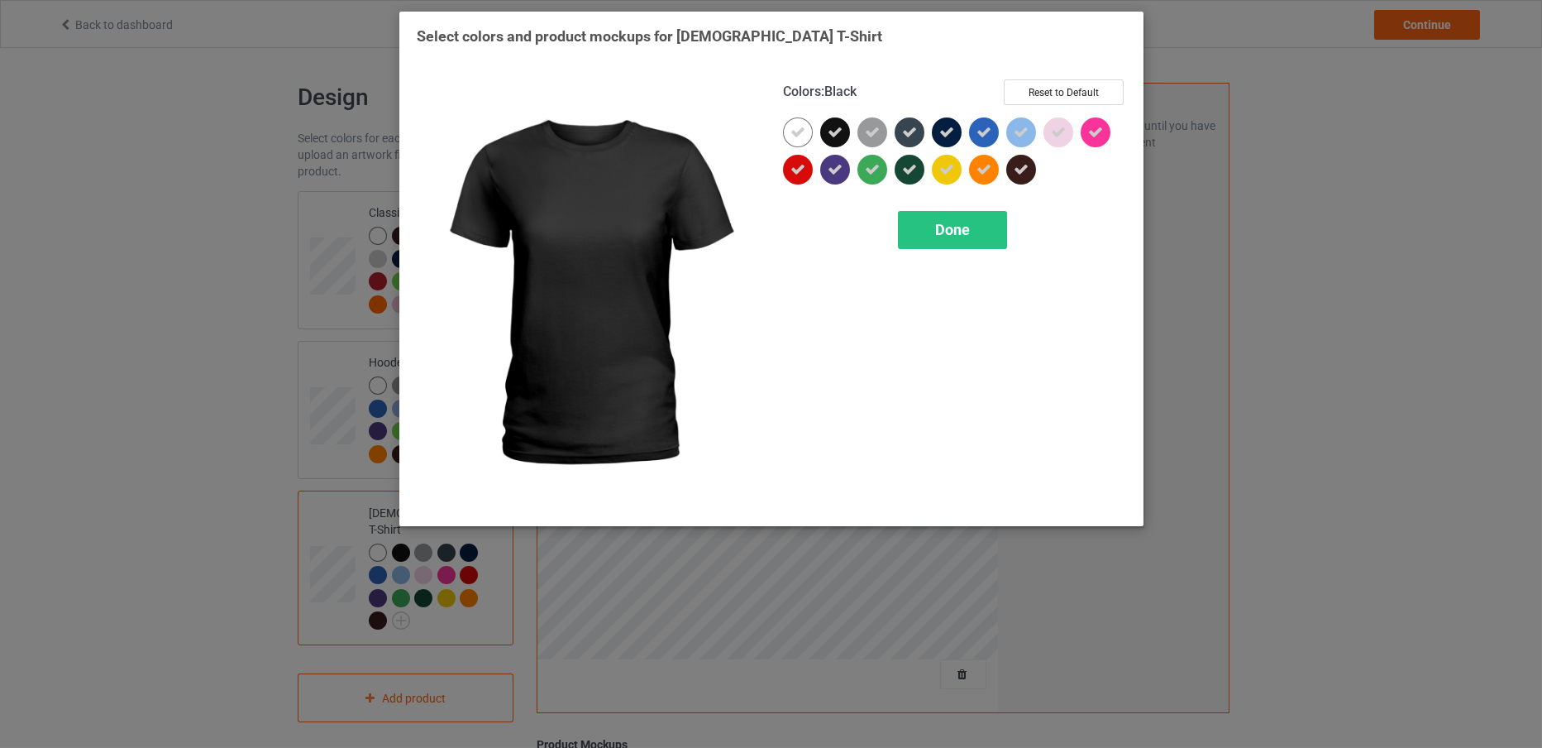
click at [830, 139] on div at bounding box center [835, 132] width 30 height 30
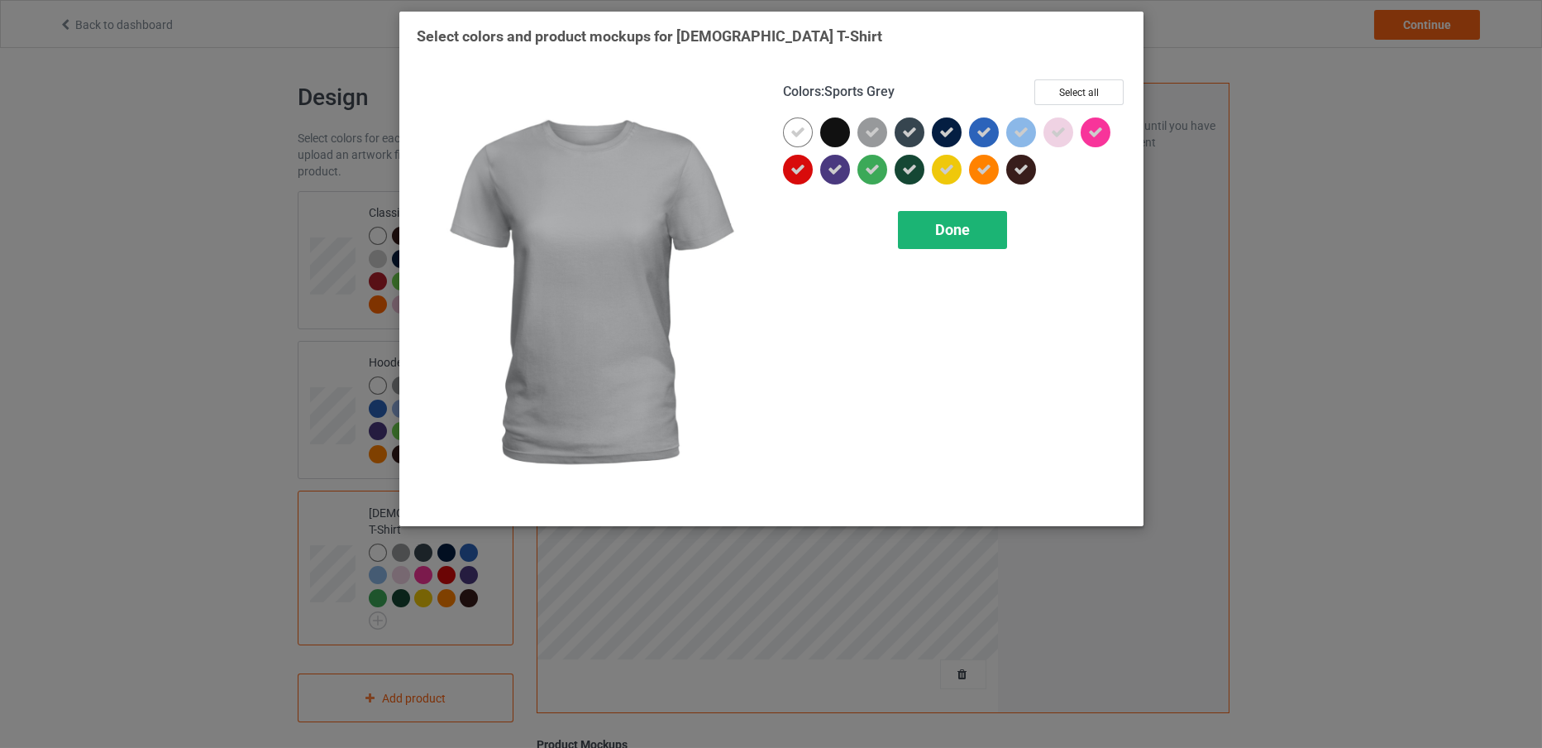
click at [944, 217] on div "Done" at bounding box center [952, 230] width 109 height 38
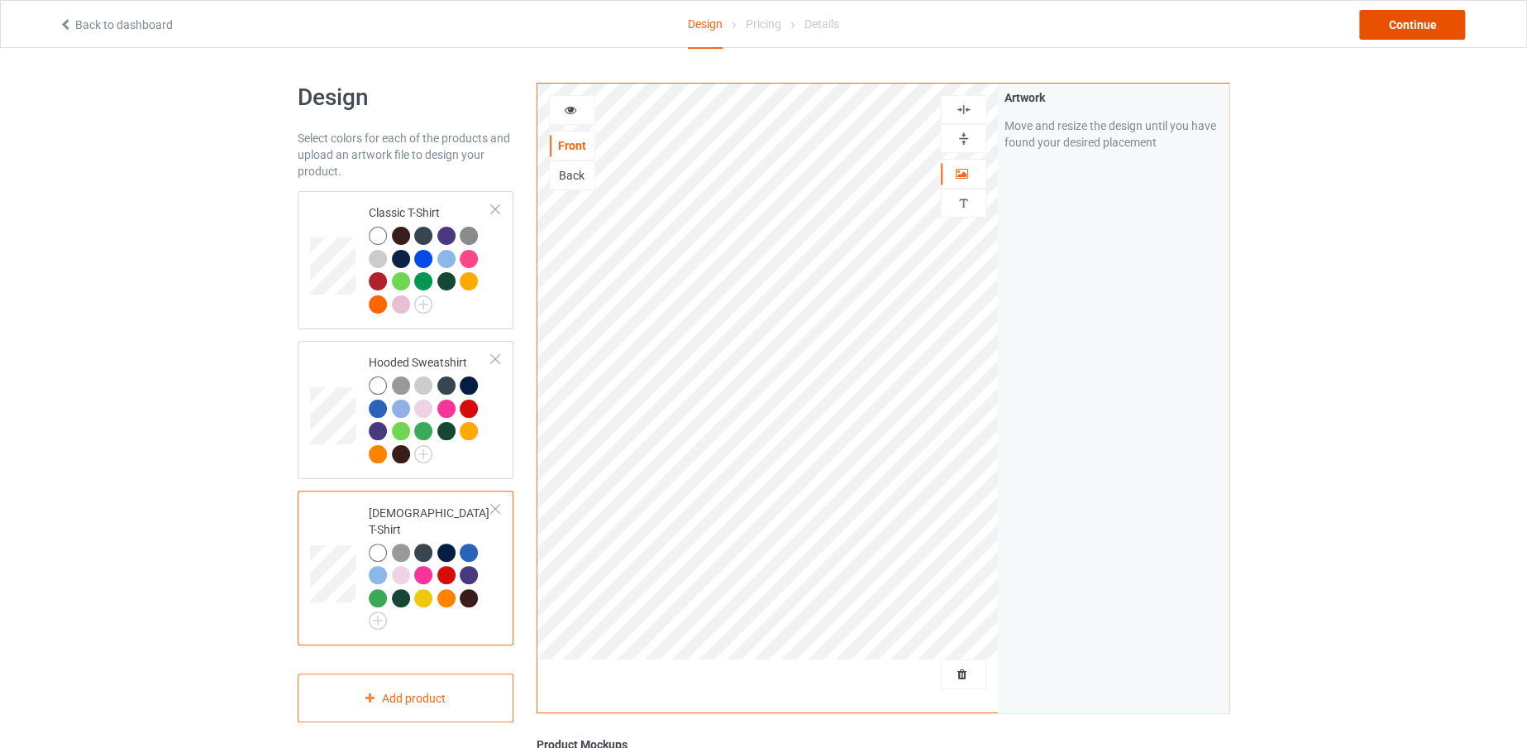
click at [1412, 26] on div "Continue" at bounding box center [1413, 25] width 106 height 30
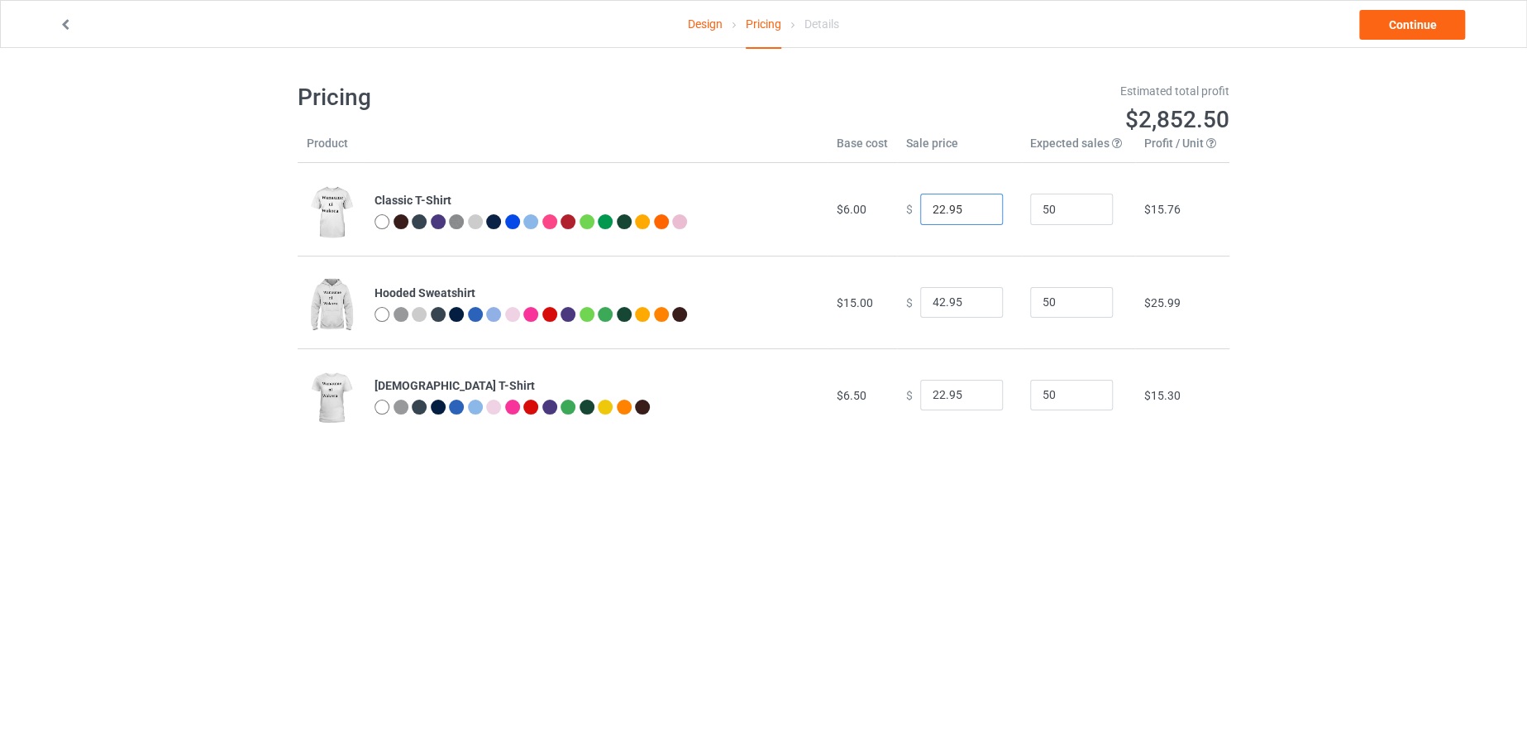
drag, startPoint x: 935, startPoint y: 205, endPoint x: 903, endPoint y: 201, distance: 32.5
click at [906, 201] on div "$ 22.95" at bounding box center [959, 209] width 106 height 31
type input "19.95"
drag, startPoint x: 937, startPoint y: 293, endPoint x: 906, endPoint y: 301, distance: 31.7
click at [906, 301] on div "$ 42.95" at bounding box center [959, 302] width 106 height 31
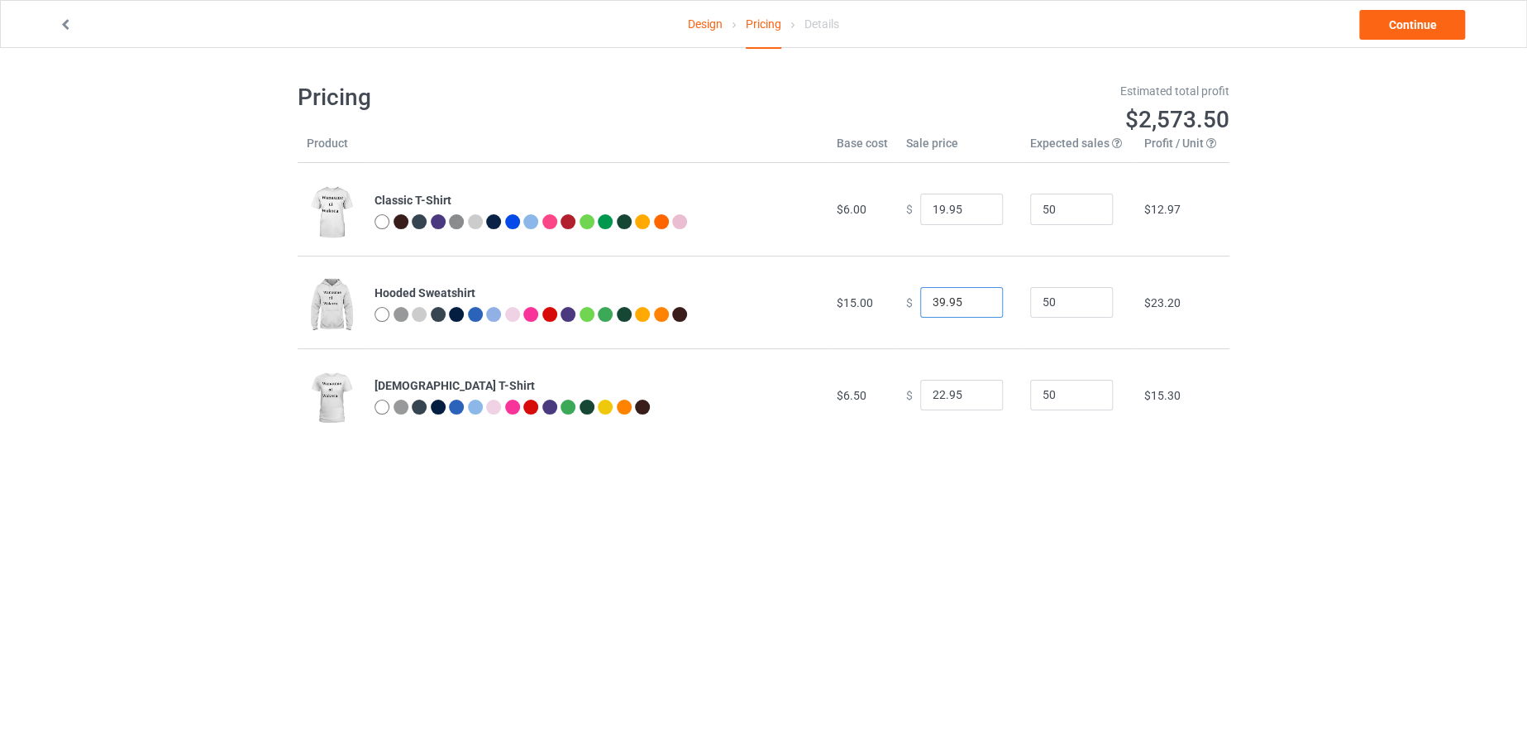
type input "39.95"
drag, startPoint x: 934, startPoint y: 389, endPoint x: 905, endPoint y: 396, distance: 29.7
click at [906, 396] on div "$ 22.95" at bounding box center [959, 395] width 106 height 31
type input "19.95"
click at [1437, 20] on link "Continue" at bounding box center [1413, 25] width 106 height 30
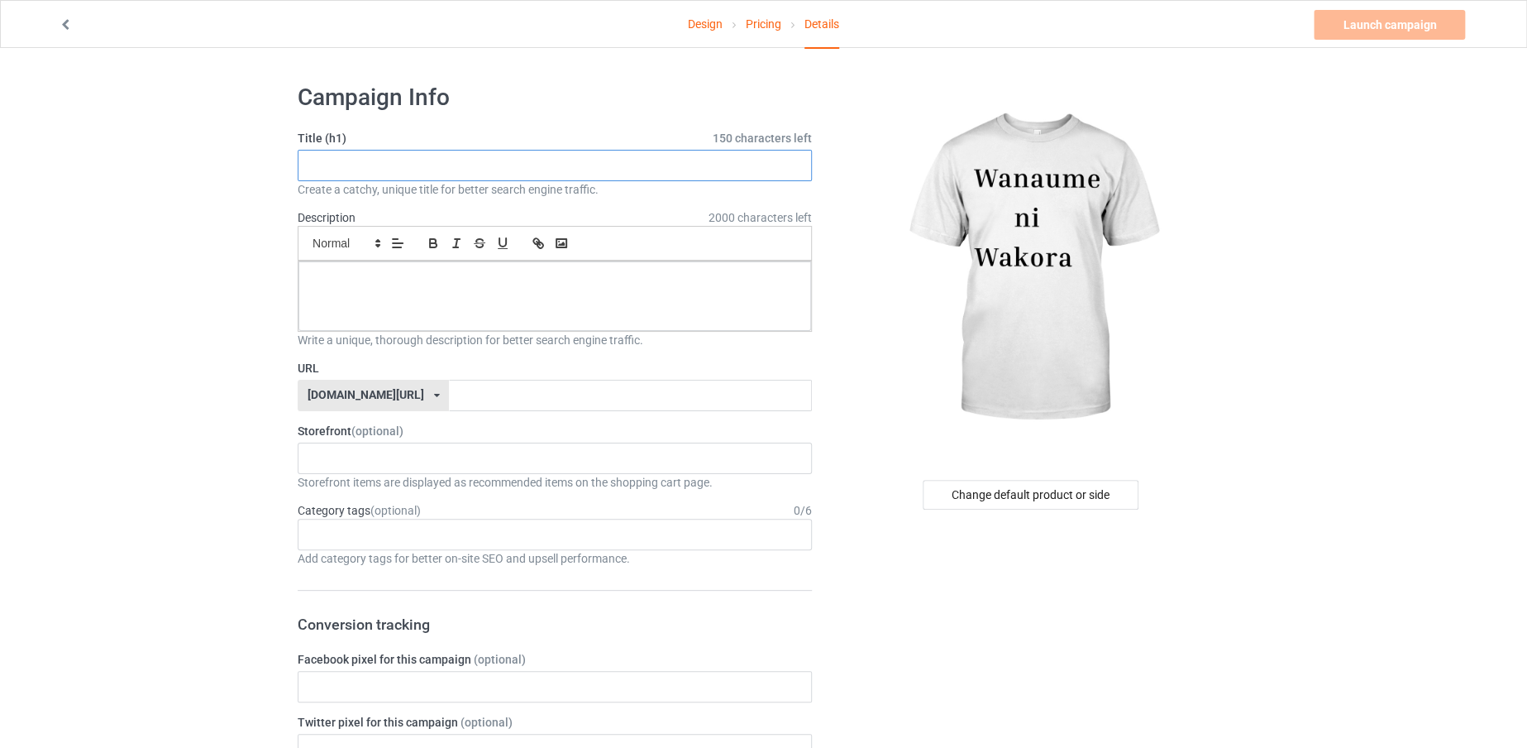
click at [695, 172] on input "text" at bounding box center [555, 165] width 514 height 31
paste input "Wanaume ni Wakora"
drag, startPoint x: 576, startPoint y: 160, endPoint x: 112, endPoint y: 189, distance: 463.9
type input "Wanaume ni Wakora"
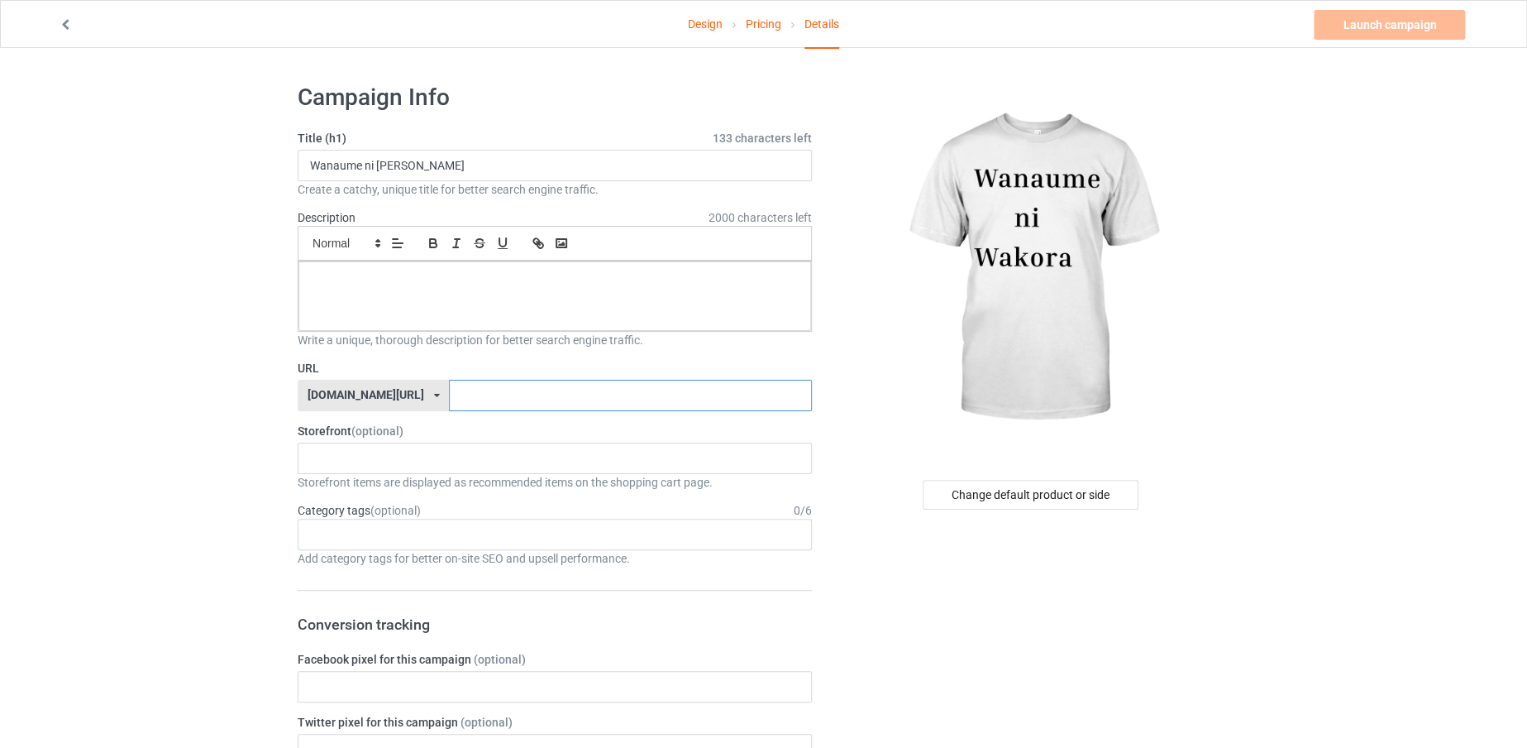
click at [533, 394] on input "text" at bounding box center [630, 395] width 362 height 31
paste input "Wanaume ni Wakora"
type input "WanaumeniWakora"
click at [718, 283] on p at bounding box center [555, 280] width 486 height 16
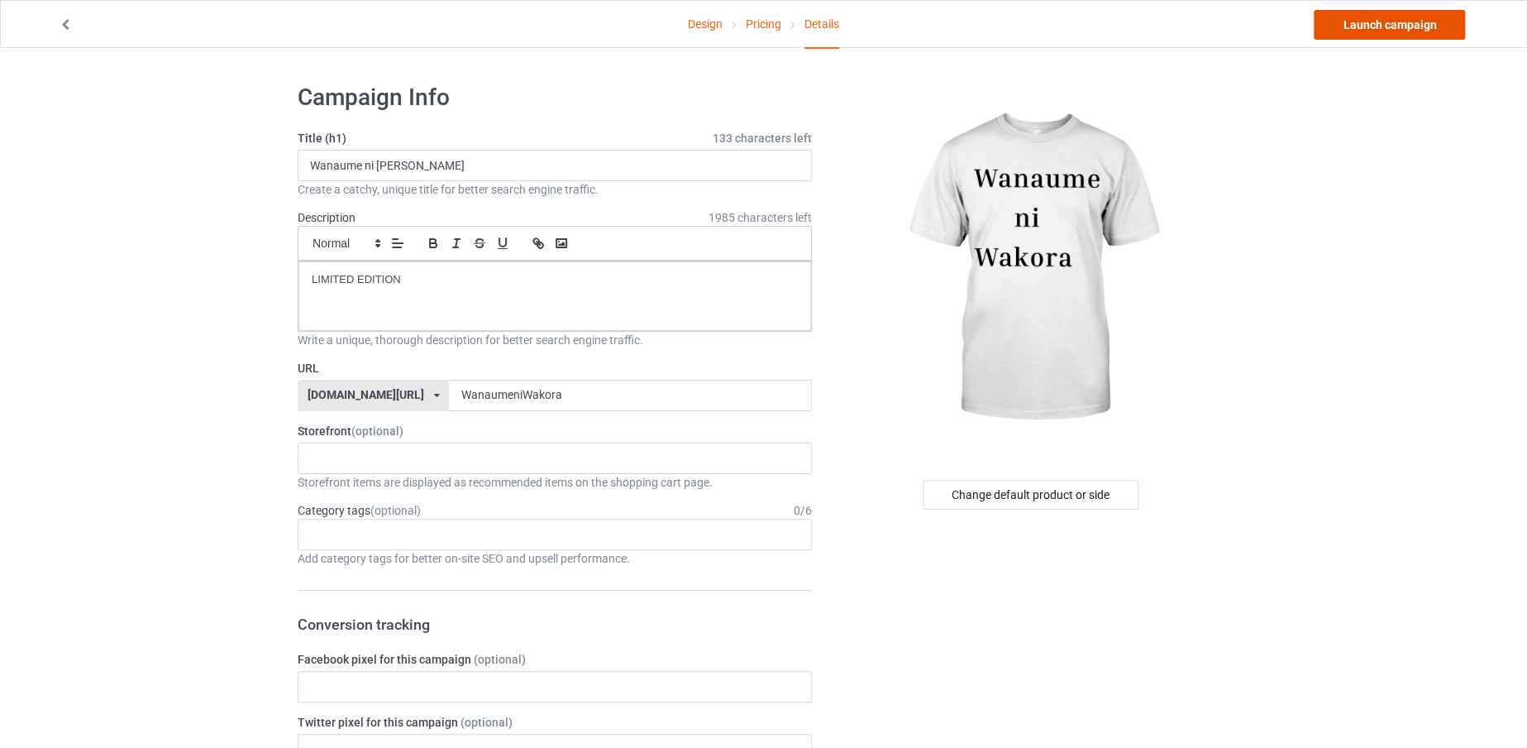
click at [1422, 26] on link "Launch campaign" at bounding box center [1389, 25] width 151 height 30
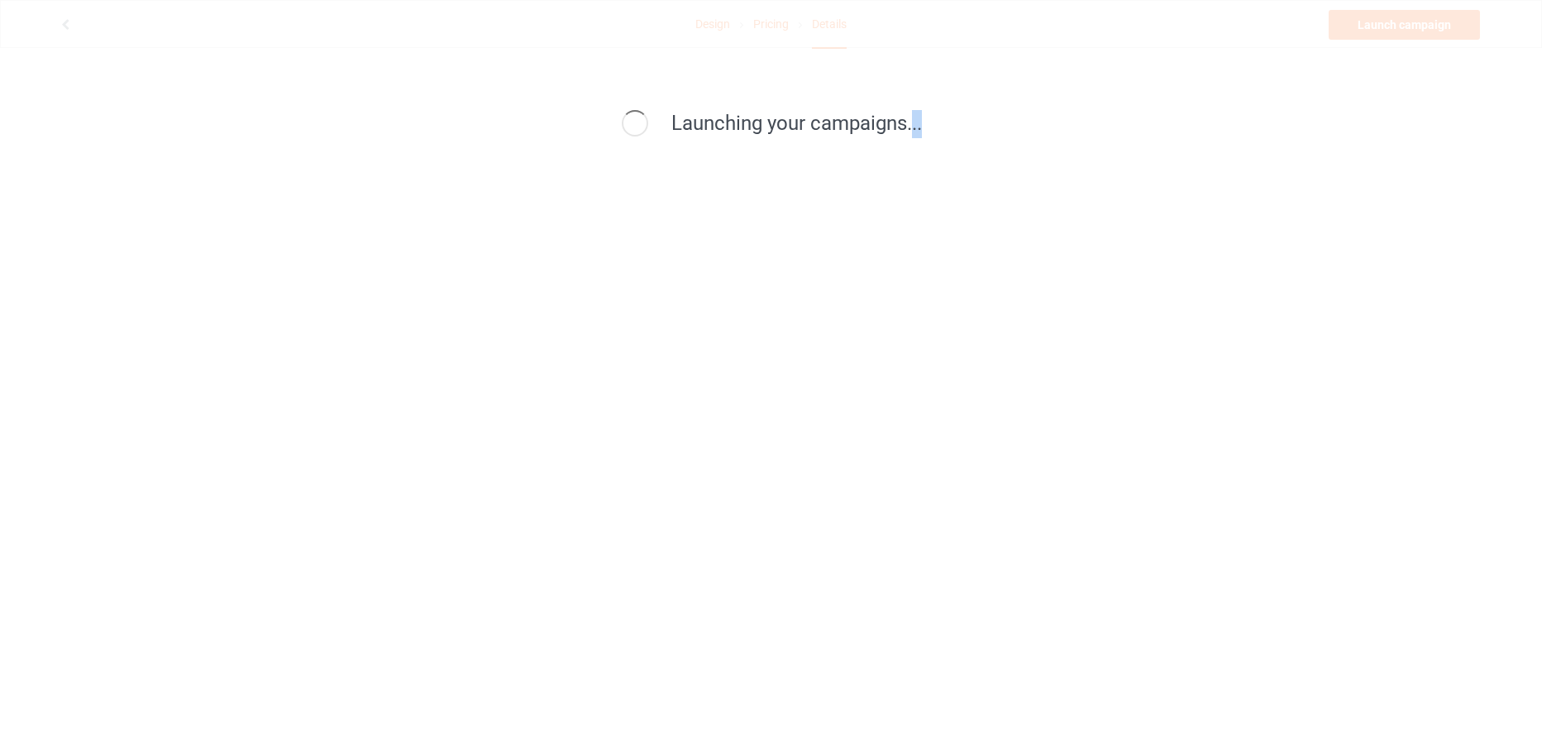
drag, startPoint x: 913, startPoint y: 128, endPoint x: 949, endPoint y: 127, distance: 35.6
click at [949, 127] on div "Launching your campaigns..." at bounding box center [772, 124] width 710 height 28
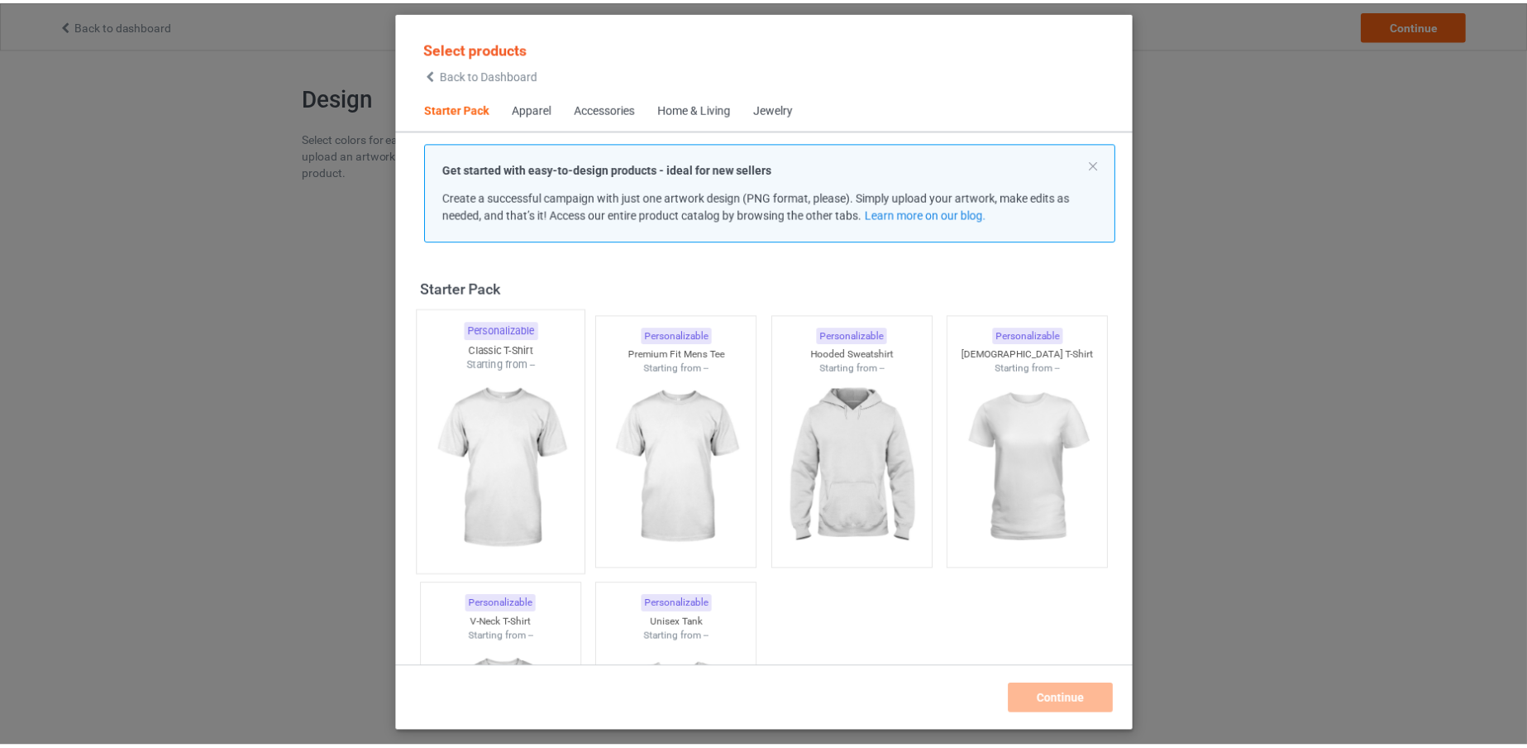
scroll to position [21, 0]
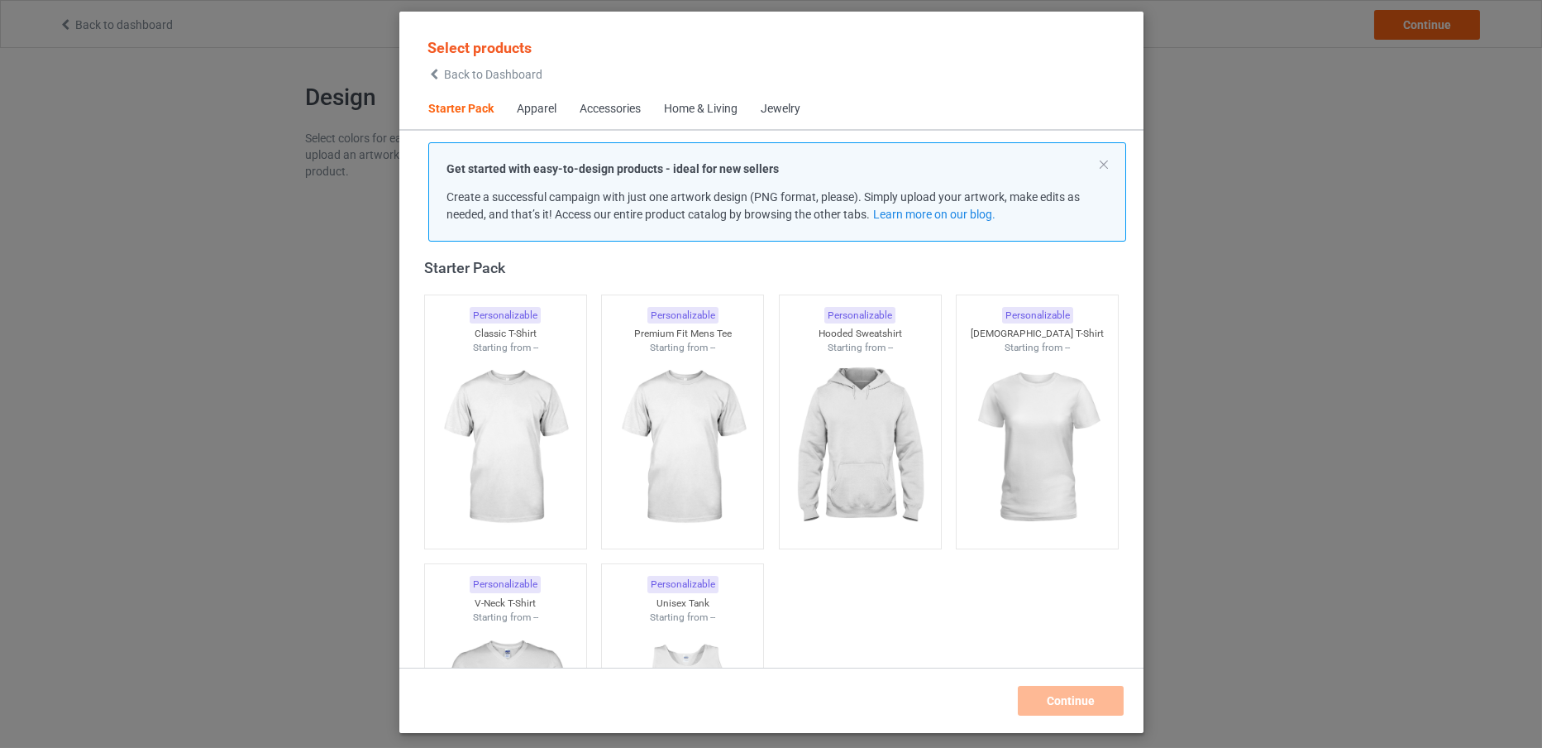
drag, startPoint x: 509, startPoint y: 384, endPoint x: 766, endPoint y: 179, distance: 328.9
click at [509, 384] on img at bounding box center [505, 447] width 148 height 185
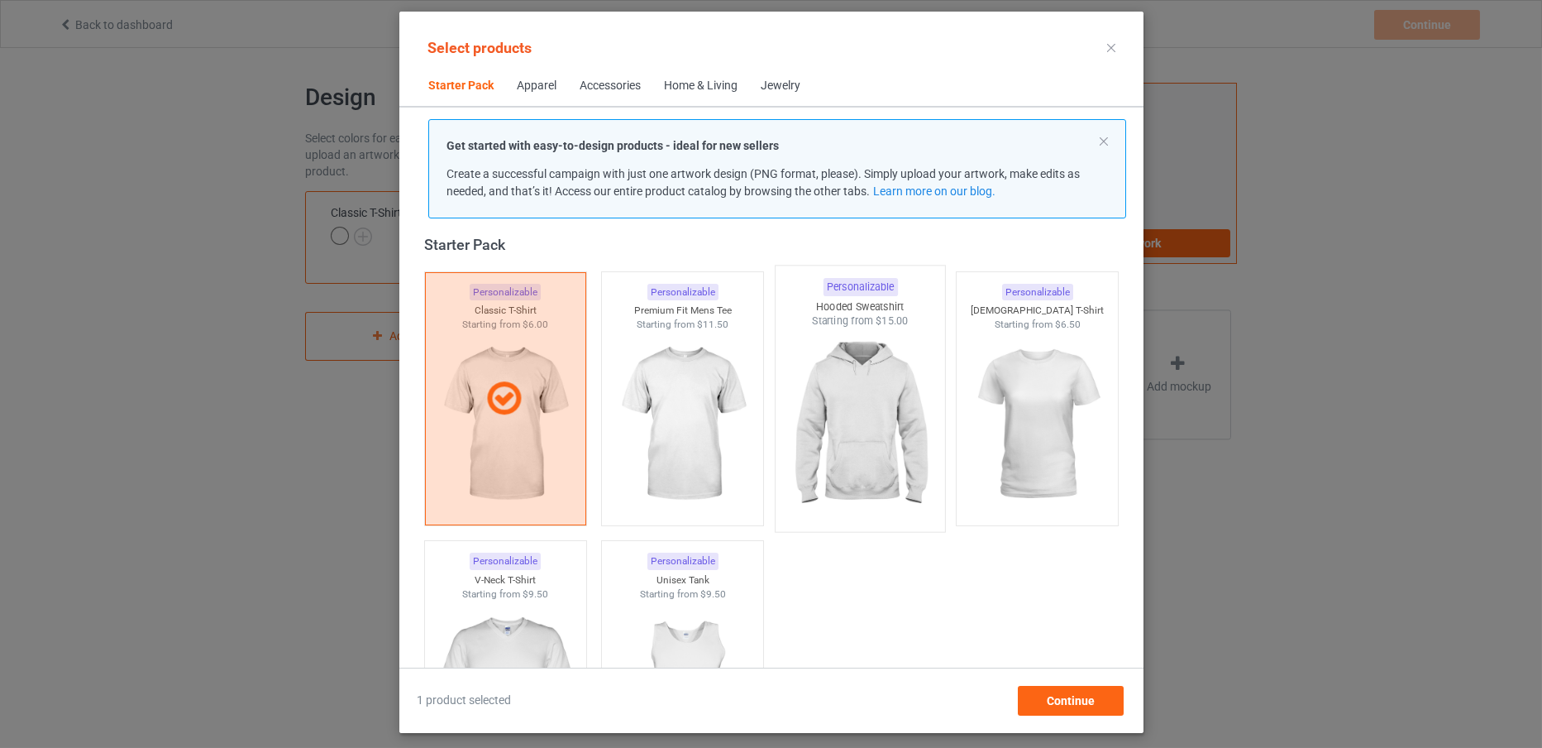
click at [861, 423] on img at bounding box center [859, 425] width 155 height 194
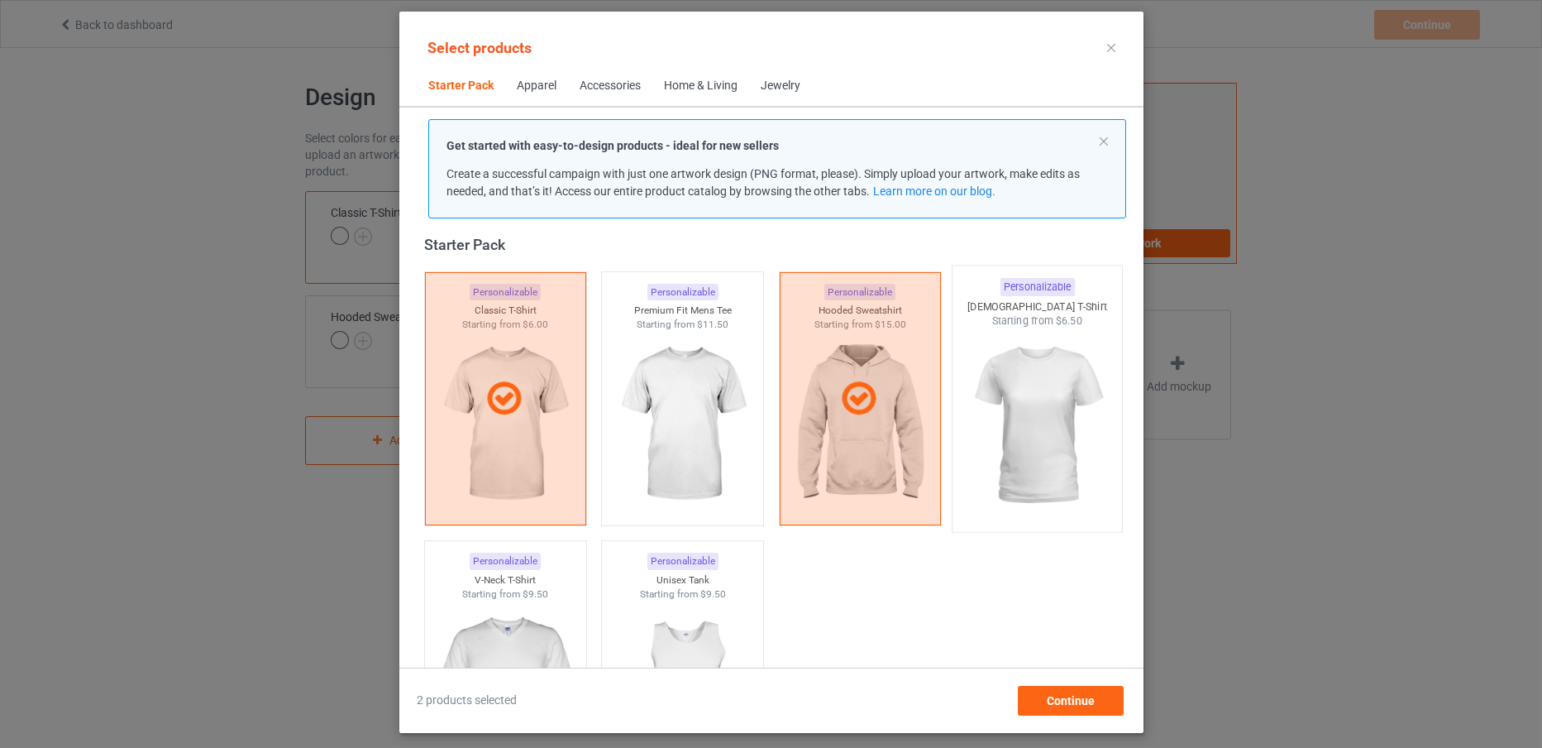
click at [1017, 363] on img at bounding box center [1036, 425] width 155 height 194
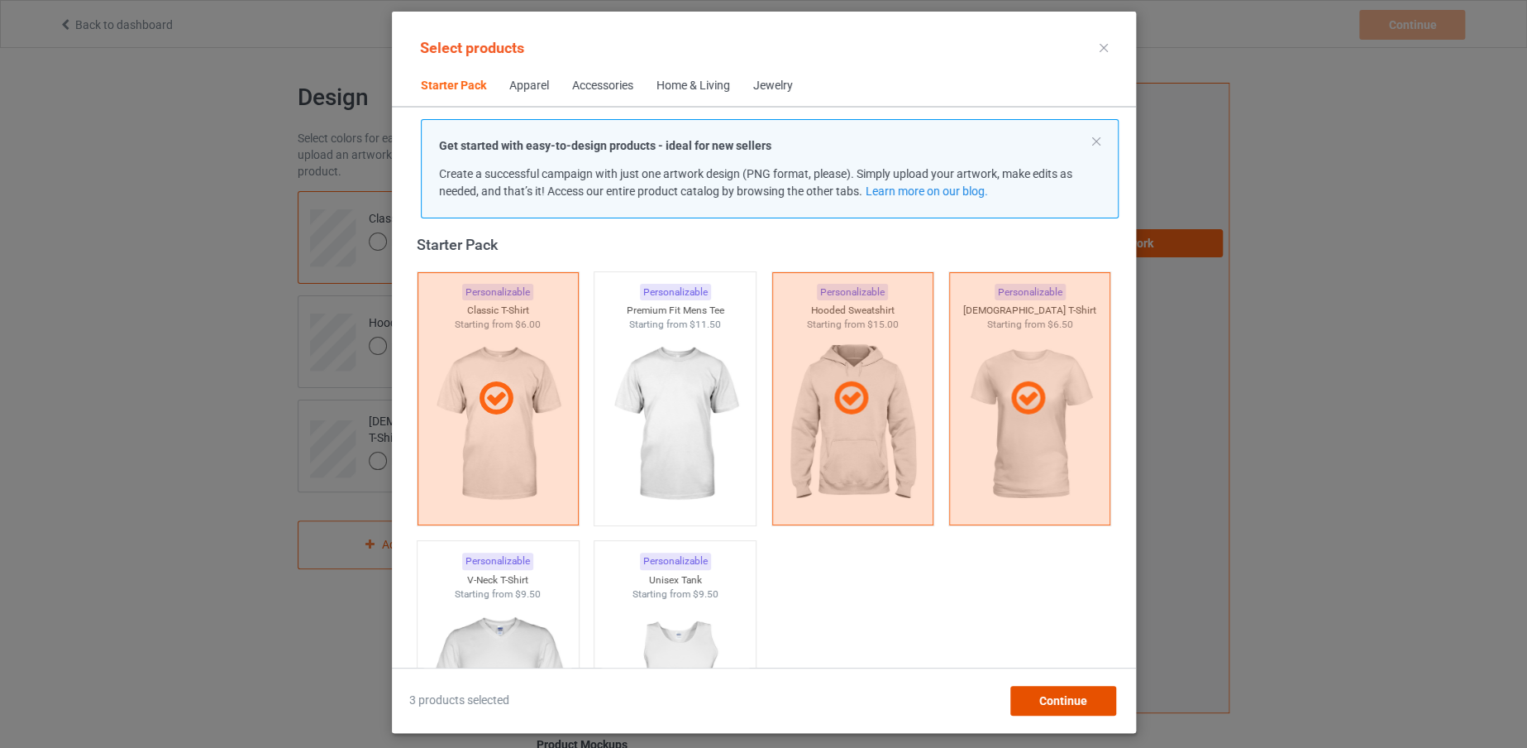
click at [1041, 701] on span "Continue" at bounding box center [1063, 700] width 48 height 13
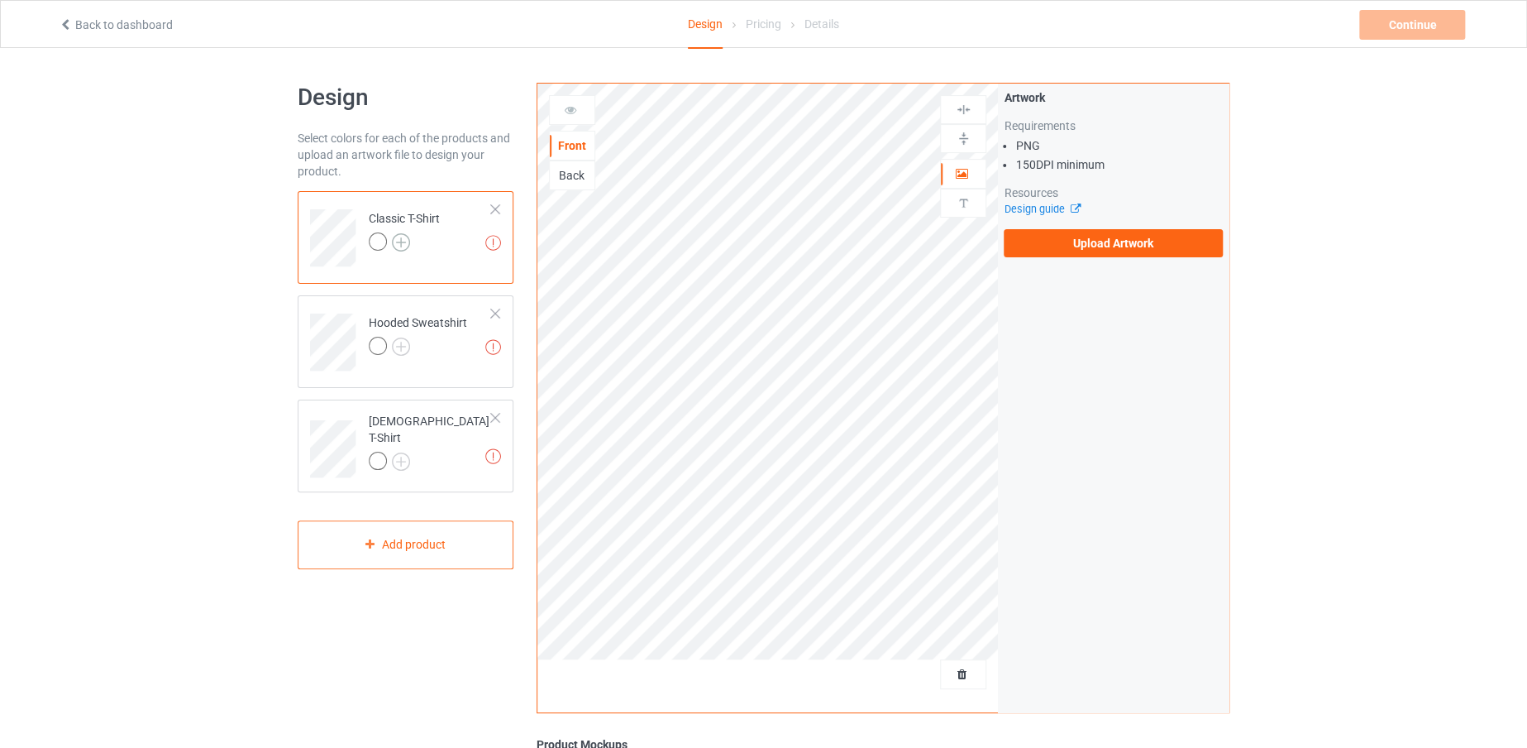
click at [394, 245] on img at bounding box center [401, 242] width 18 height 18
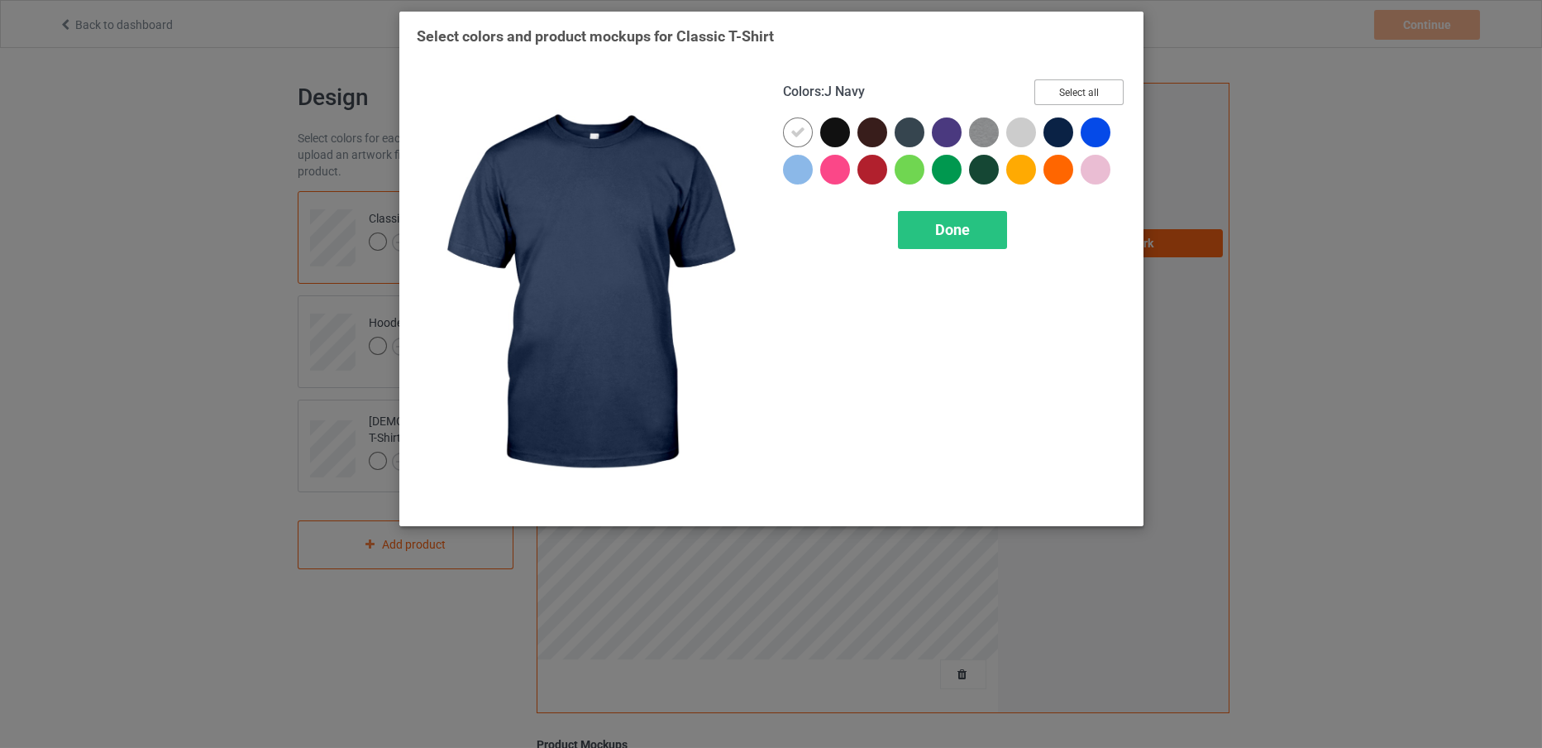
click at [1052, 85] on button "Select all" at bounding box center [1079, 92] width 89 height 26
click at [928, 226] on div "Done" at bounding box center [952, 230] width 109 height 38
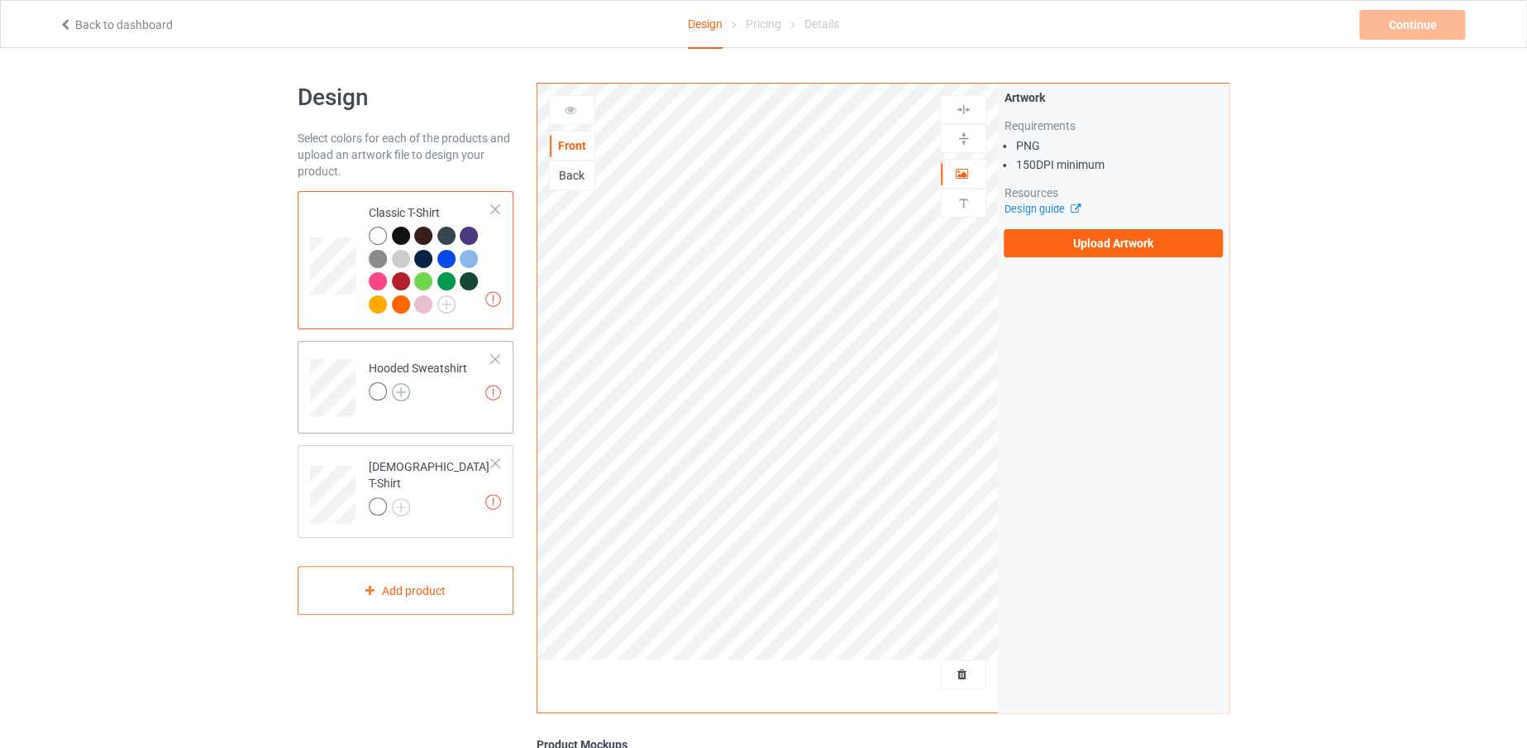
click at [399, 385] on img at bounding box center [401, 392] width 18 height 18
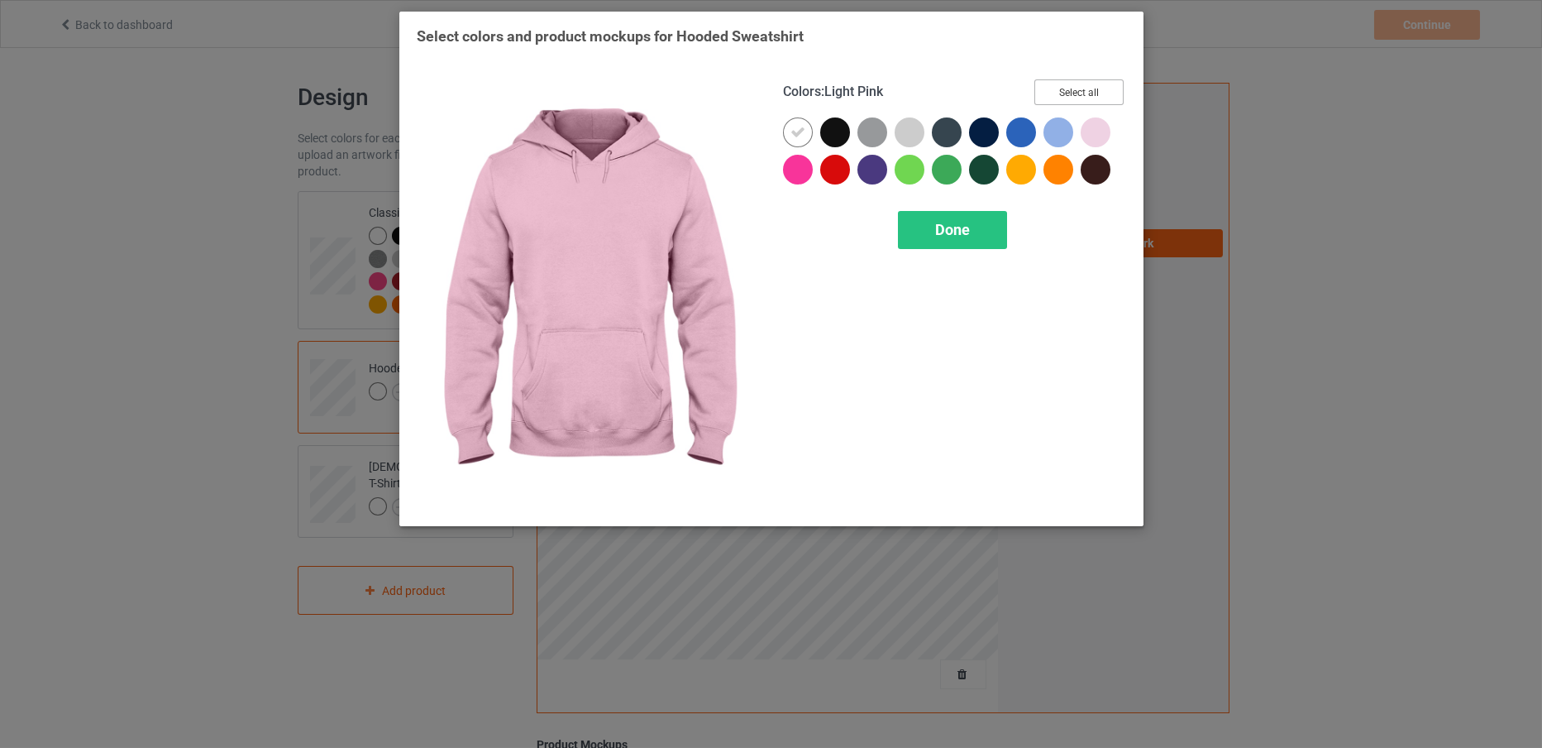
click at [1089, 91] on button "Select all" at bounding box center [1079, 92] width 89 height 26
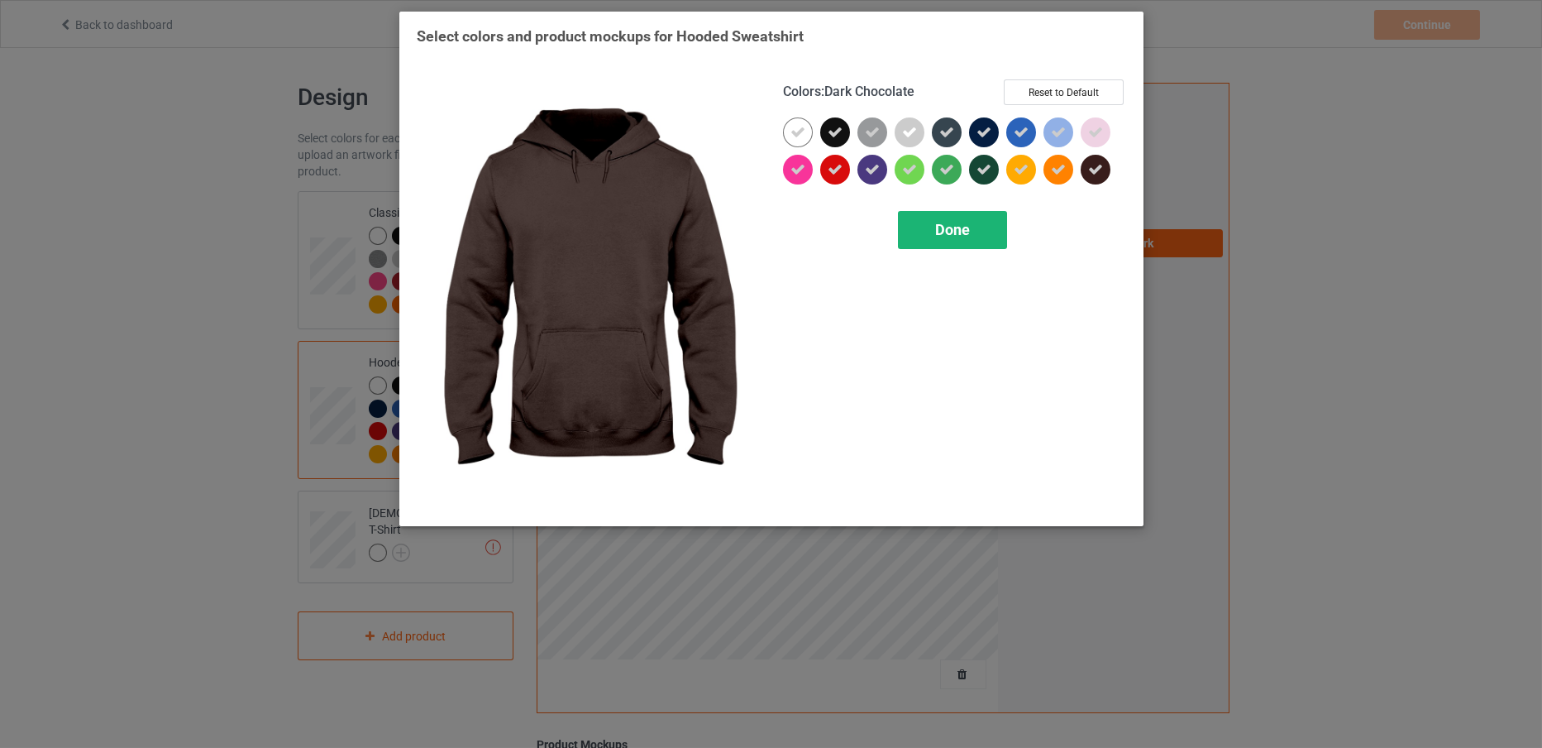
click at [957, 225] on span "Done" at bounding box center [952, 229] width 35 height 17
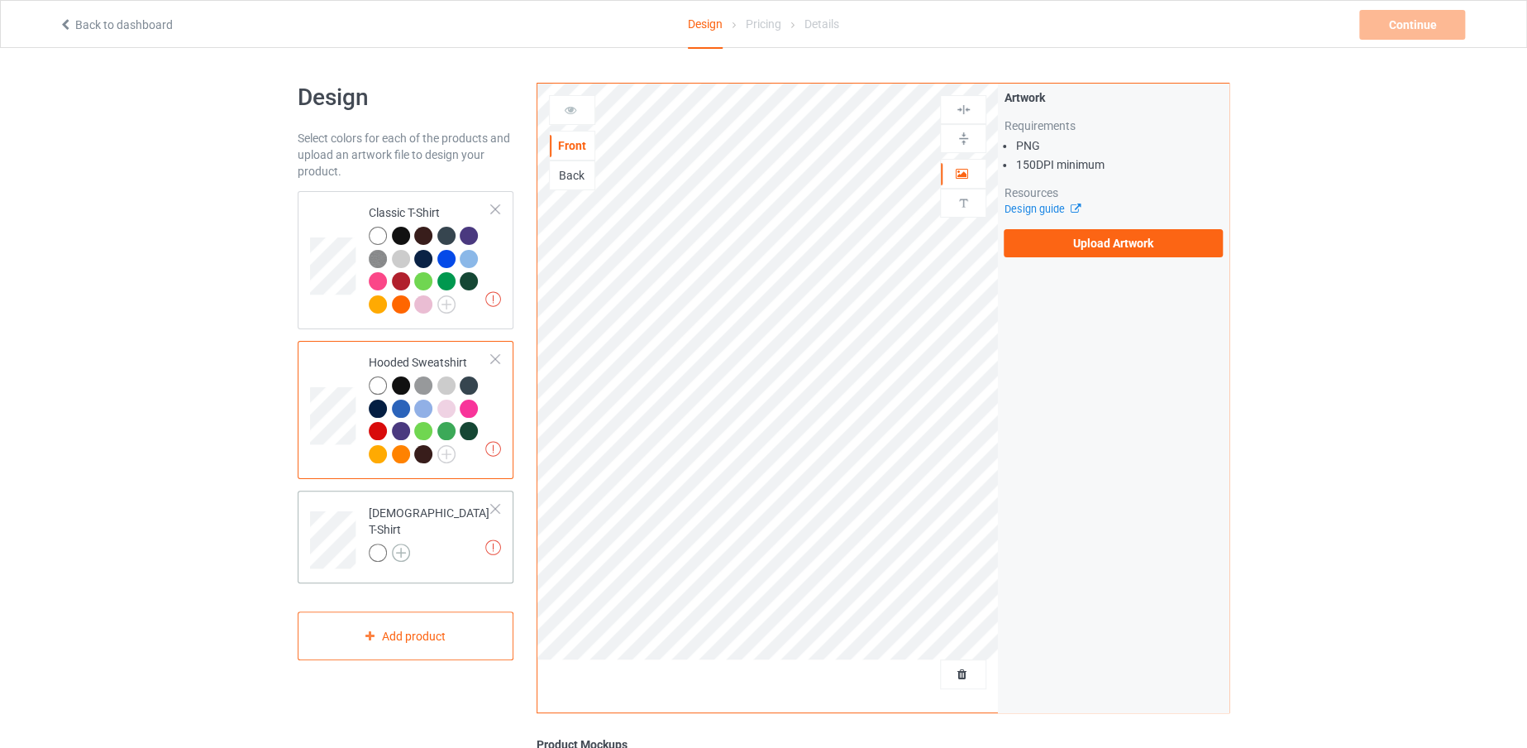
click at [399, 543] on img at bounding box center [401, 552] width 18 height 18
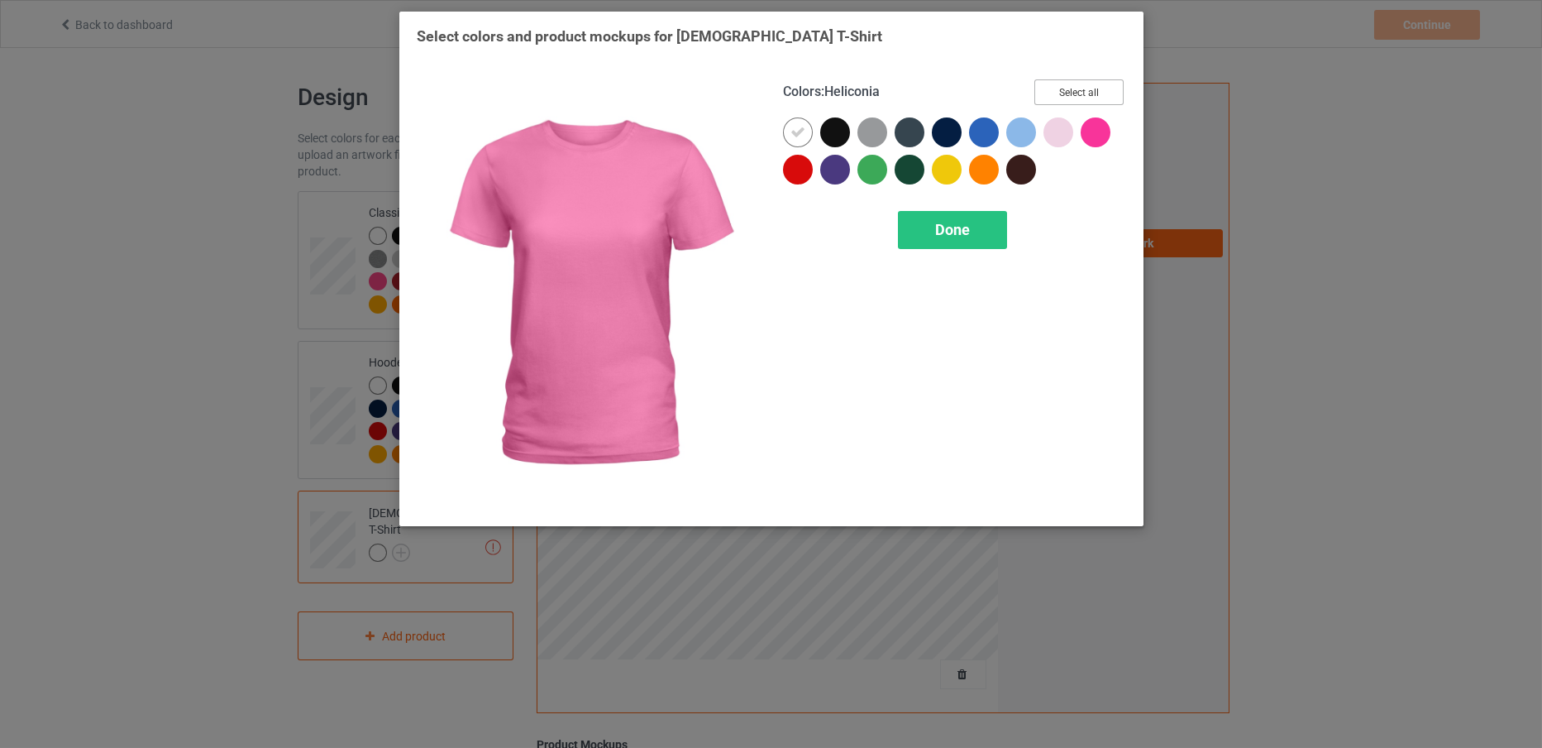
click at [1075, 94] on button "Select all" at bounding box center [1079, 92] width 89 height 26
click at [963, 215] on div "Done" at bounding box center [952, 230] width 109 height 38
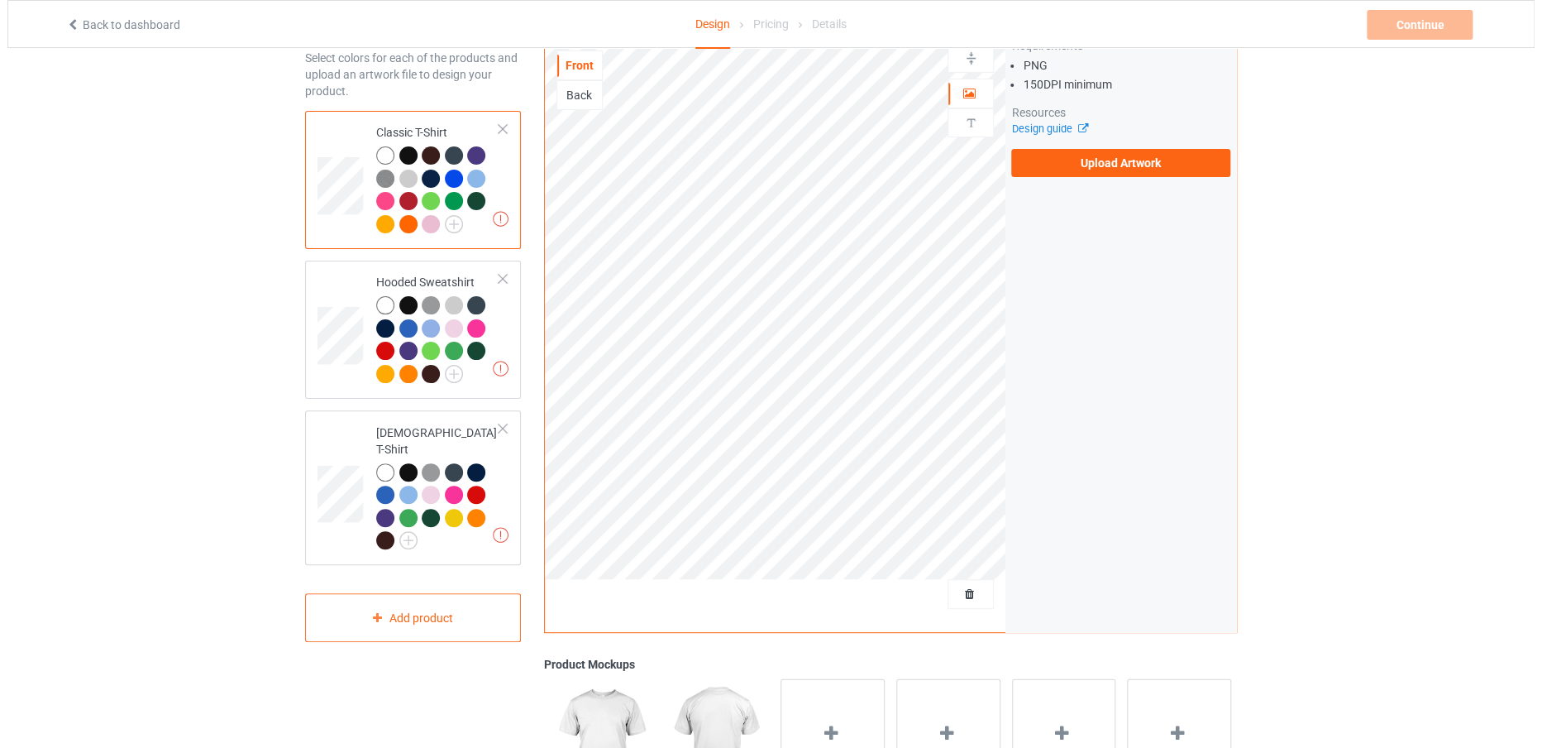
scroll to position [82, 0]
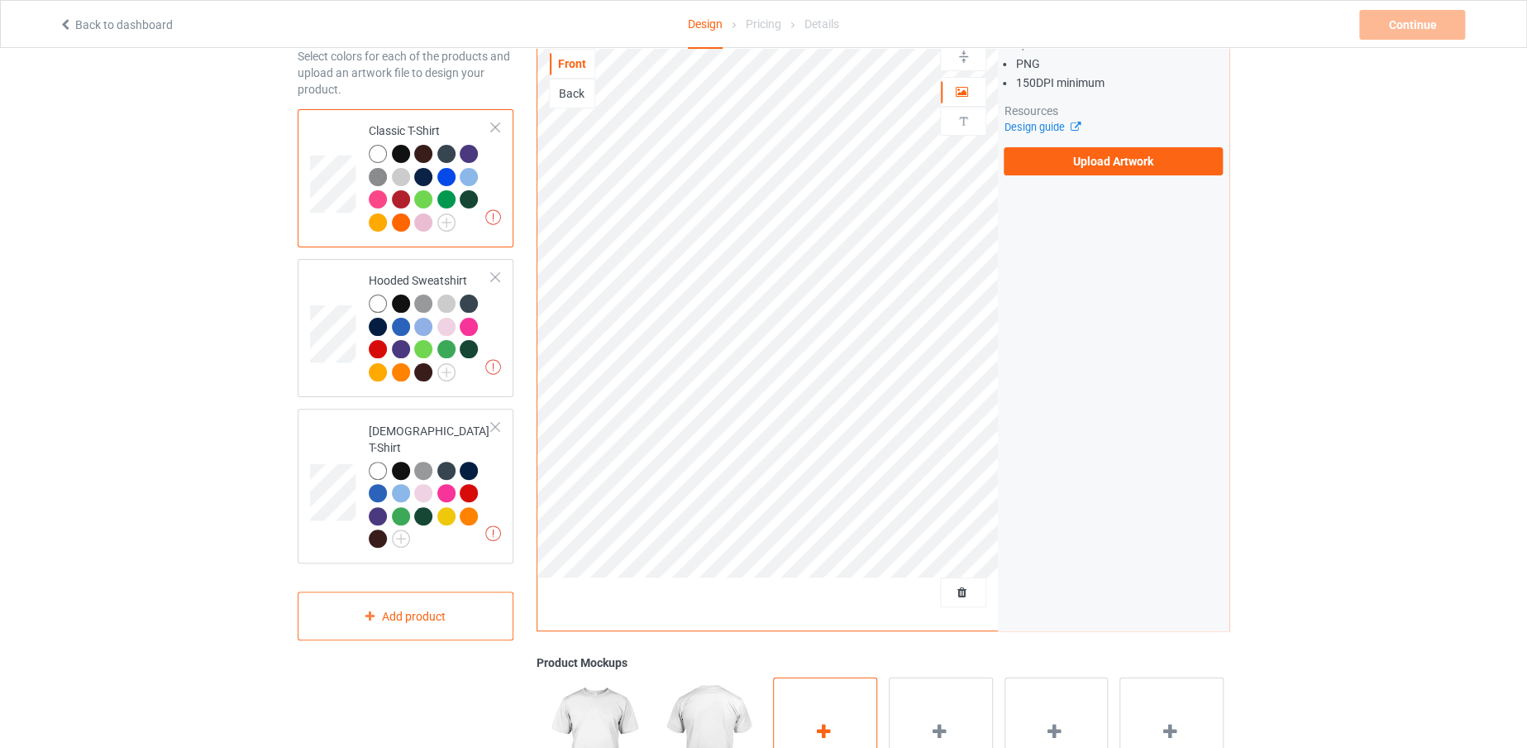
click at [776, 723] on div "Add mockup" at bounding box center [825, 741] width 104 height 130
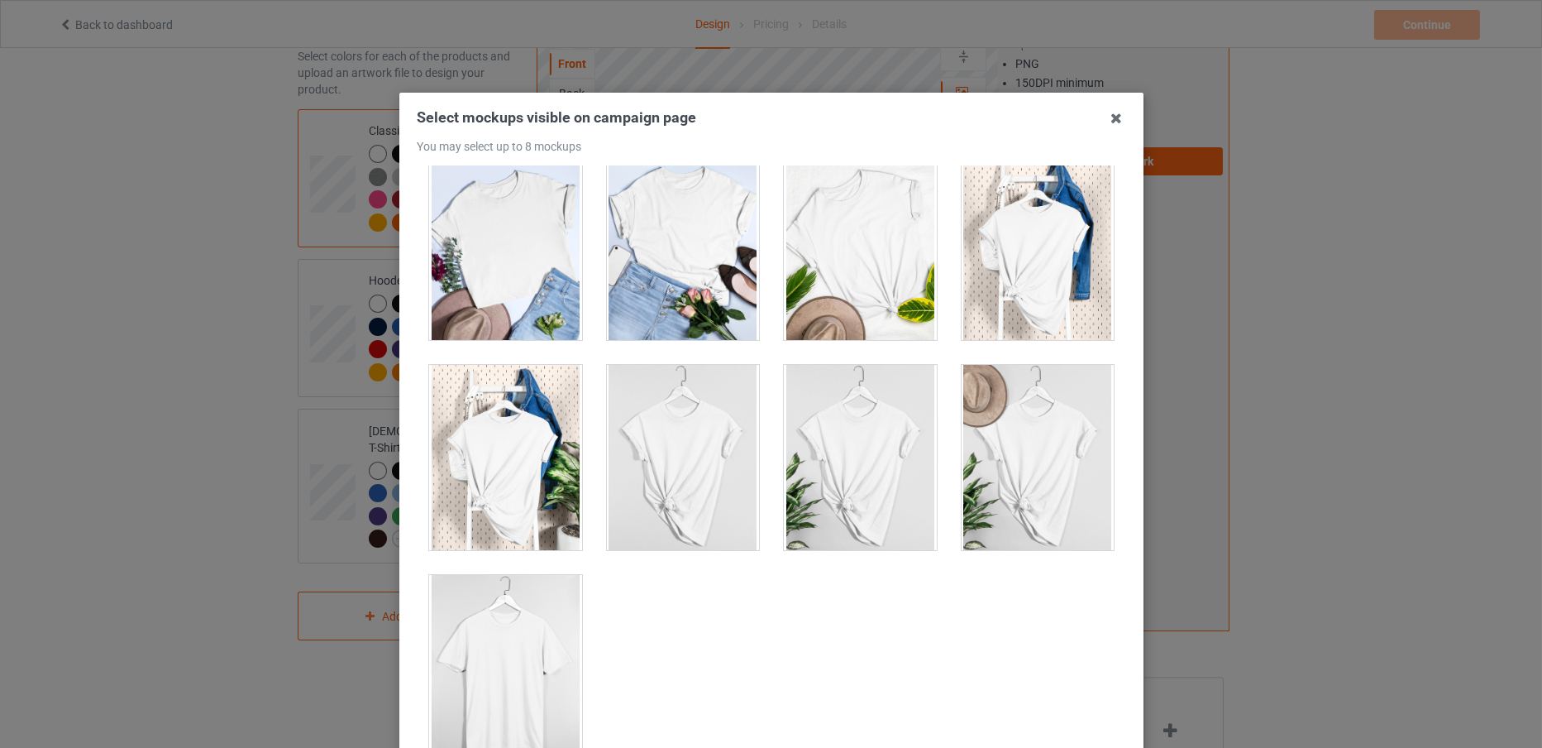
scroll to position [41, 0]
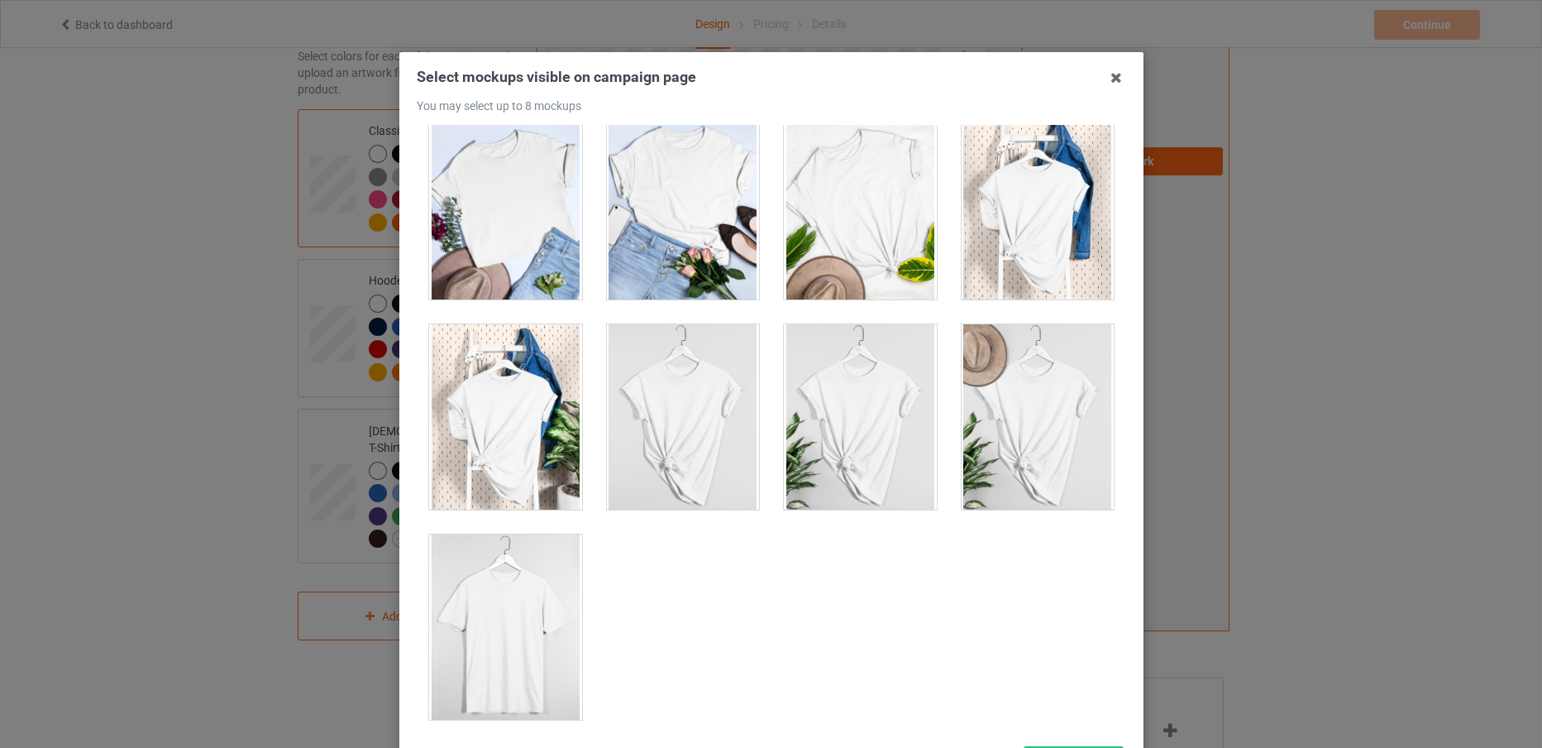
click at [485, 620] on div at bounding box center [505, 626] width 153 height 185
click at [503, 671] on div at bounding box center [505, 626] width 153 height 185
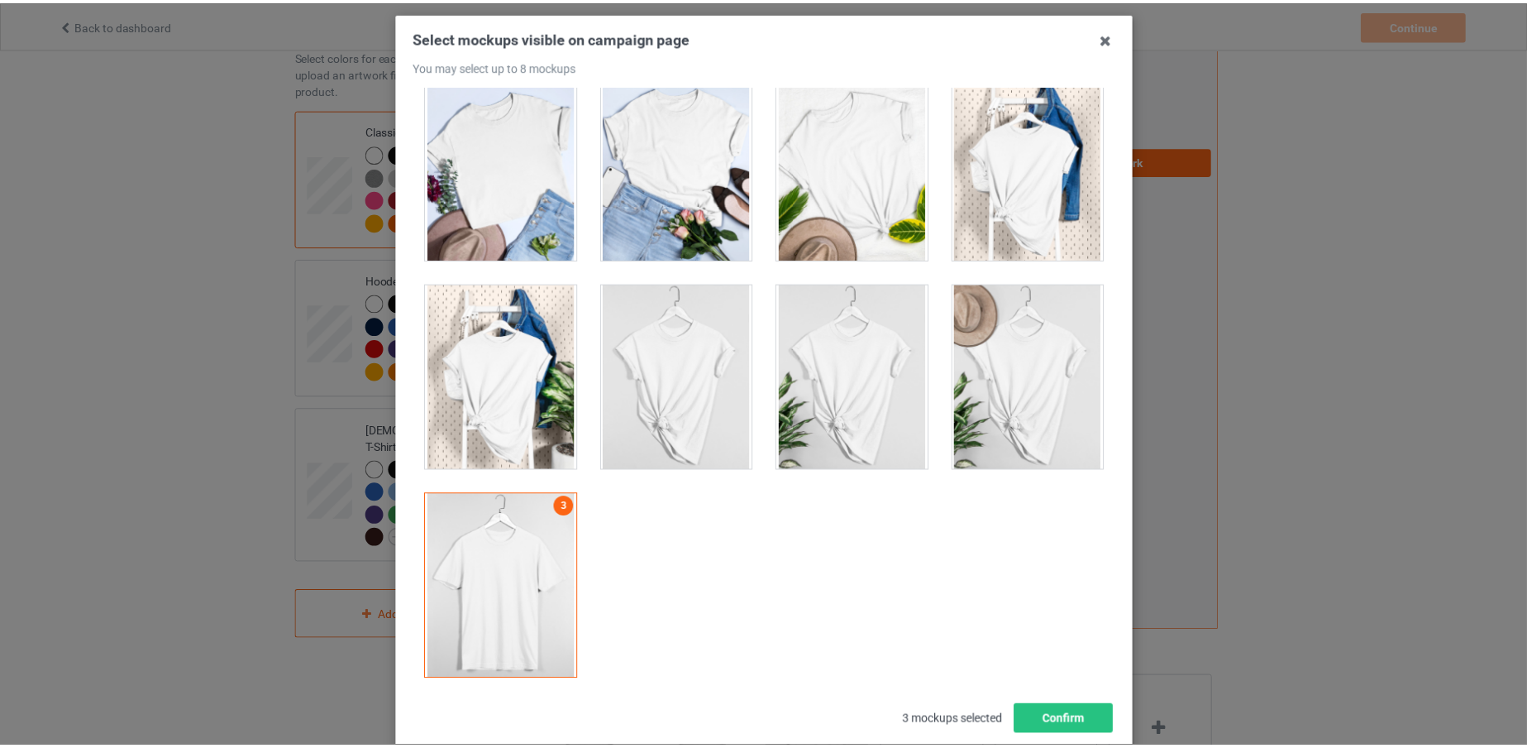
scroll to position [82, 0]
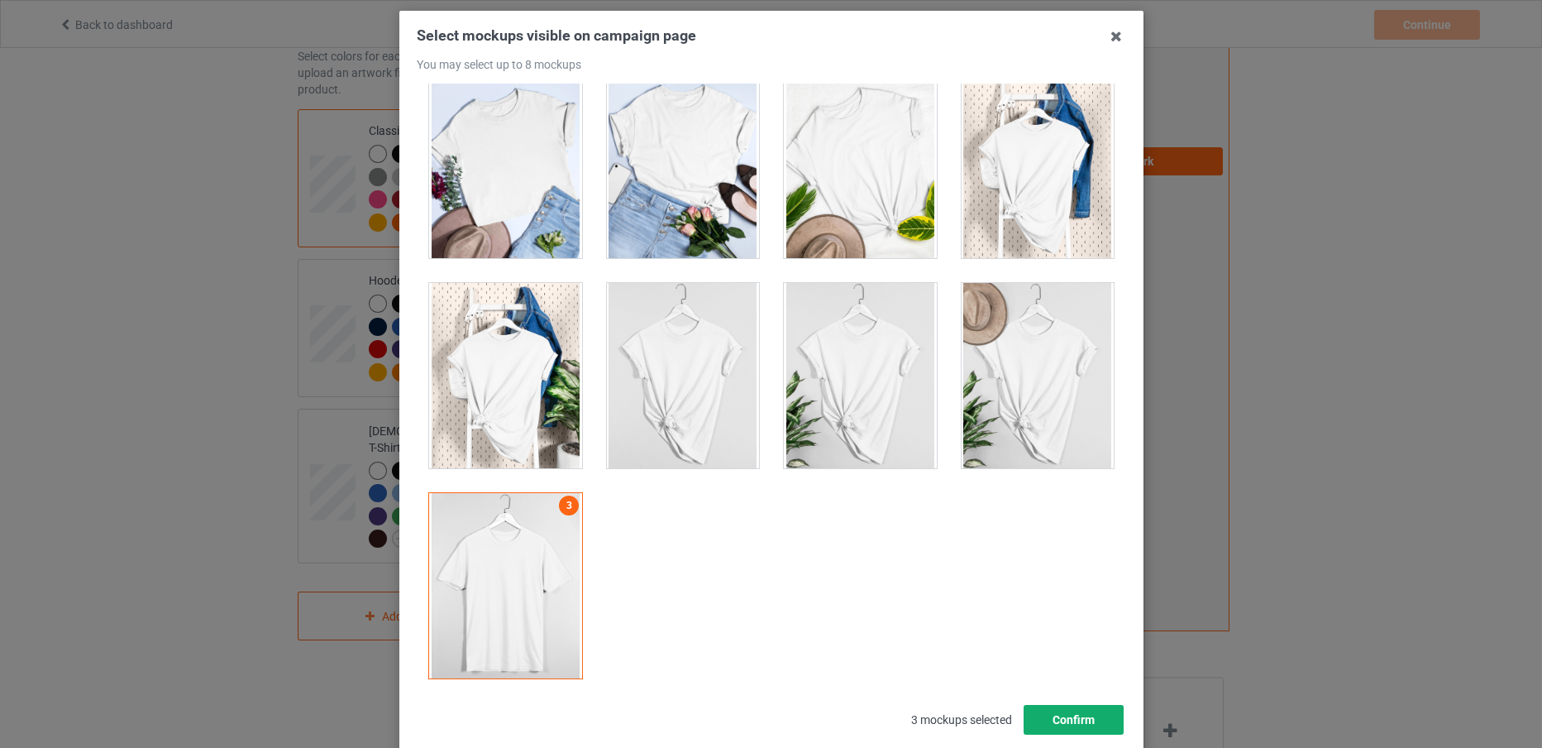
click at [1038, 706] on button "Confirm" at bounding box center [1073, 720] width 100 height 30
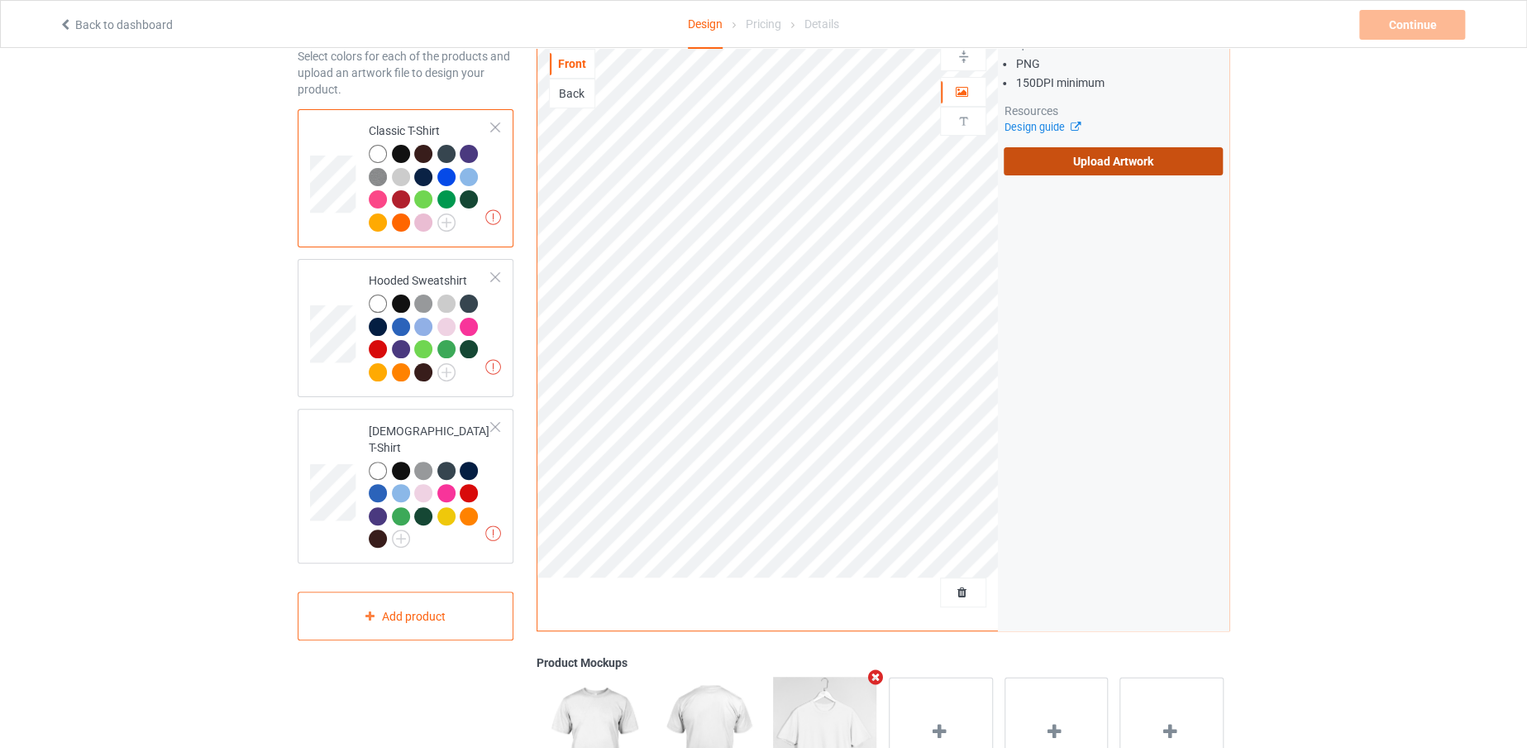
click at [1099, 165] on label "Upload Artwork" at bounding box center [1113, 161] width 219 height 28
click at [0, 0] on input "Upload Artwork" at bounding box center [0, 0] width 0 height 0
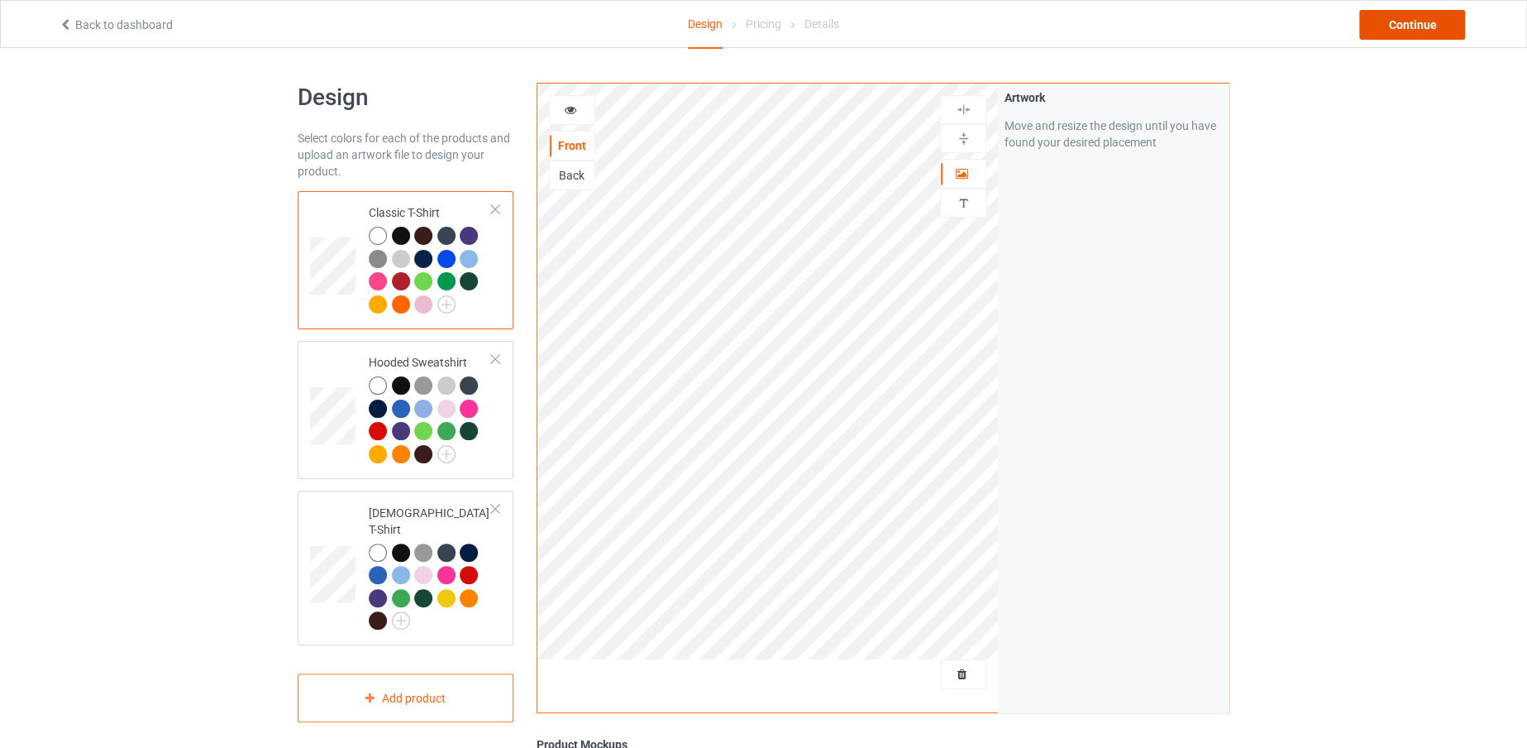
click at [1394, 24] on div "Continue" at bounding box center [1413, 25] width 106 height 30
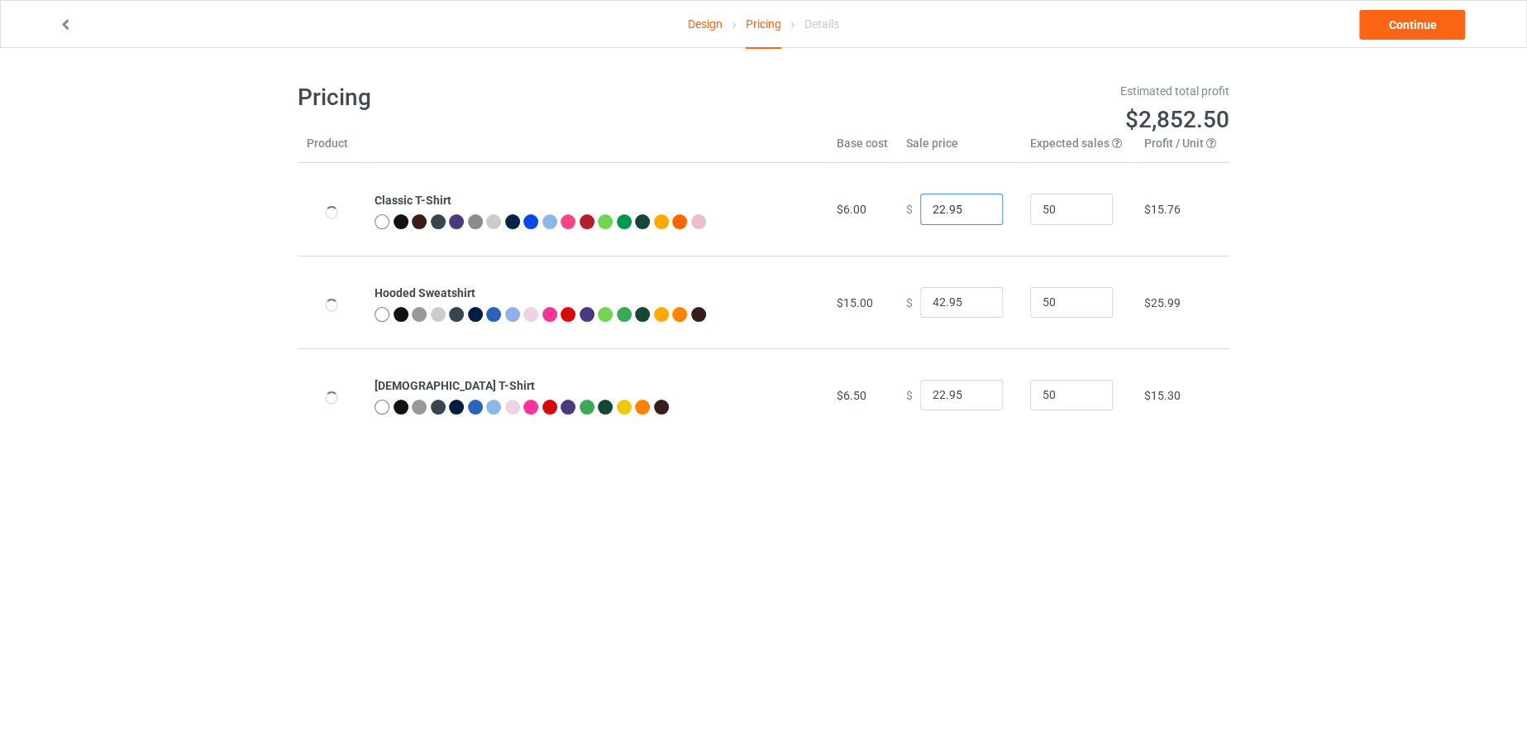
drag, startPoint x: 934, startPoint y: 201, endPoint x: 898, endPoint y: 201, distance: 36.4
click at [906, 201] on div "$ 22.95" at bounding box center [959, 209] width 106 height 31
type input "19.95"
click at [933, 298] on input "42.95" at bounding box center [961, 302] width 83 height 31
click at [937, 299] on input "42.95" at bounding box center [961, 302] width 83 height 31
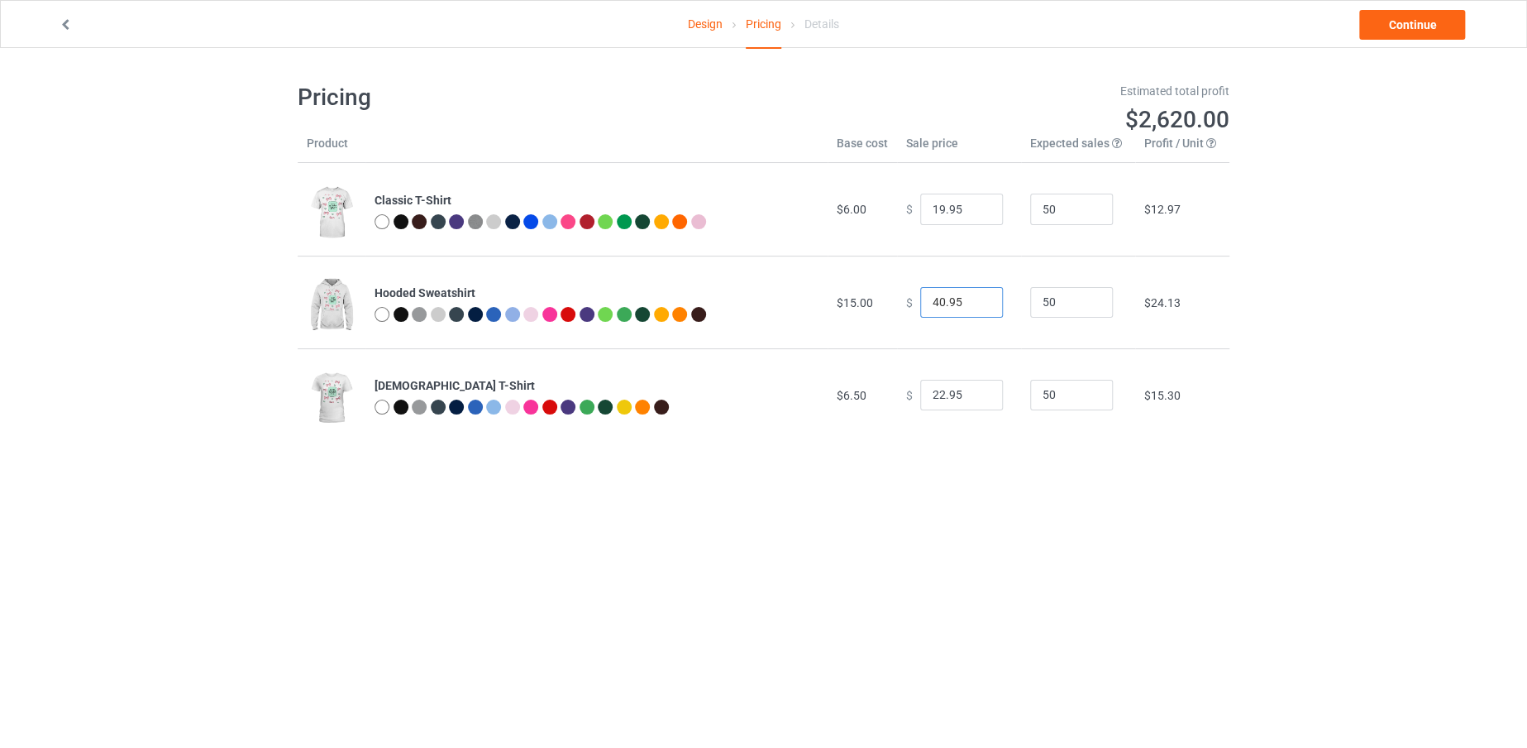
type input "40.95"
drag, startPoint x: 933, startPoint y: 390, endPoint x: 916, endPoint y: 389, distance: 16.6
click at [920, 389] on input "22.95" at bounding box center [961, 395] width 83 height 31
type input "19.95"
click at [1385, 26] on link "Continue" at bounding box center [1413, 25] width 106 height 30
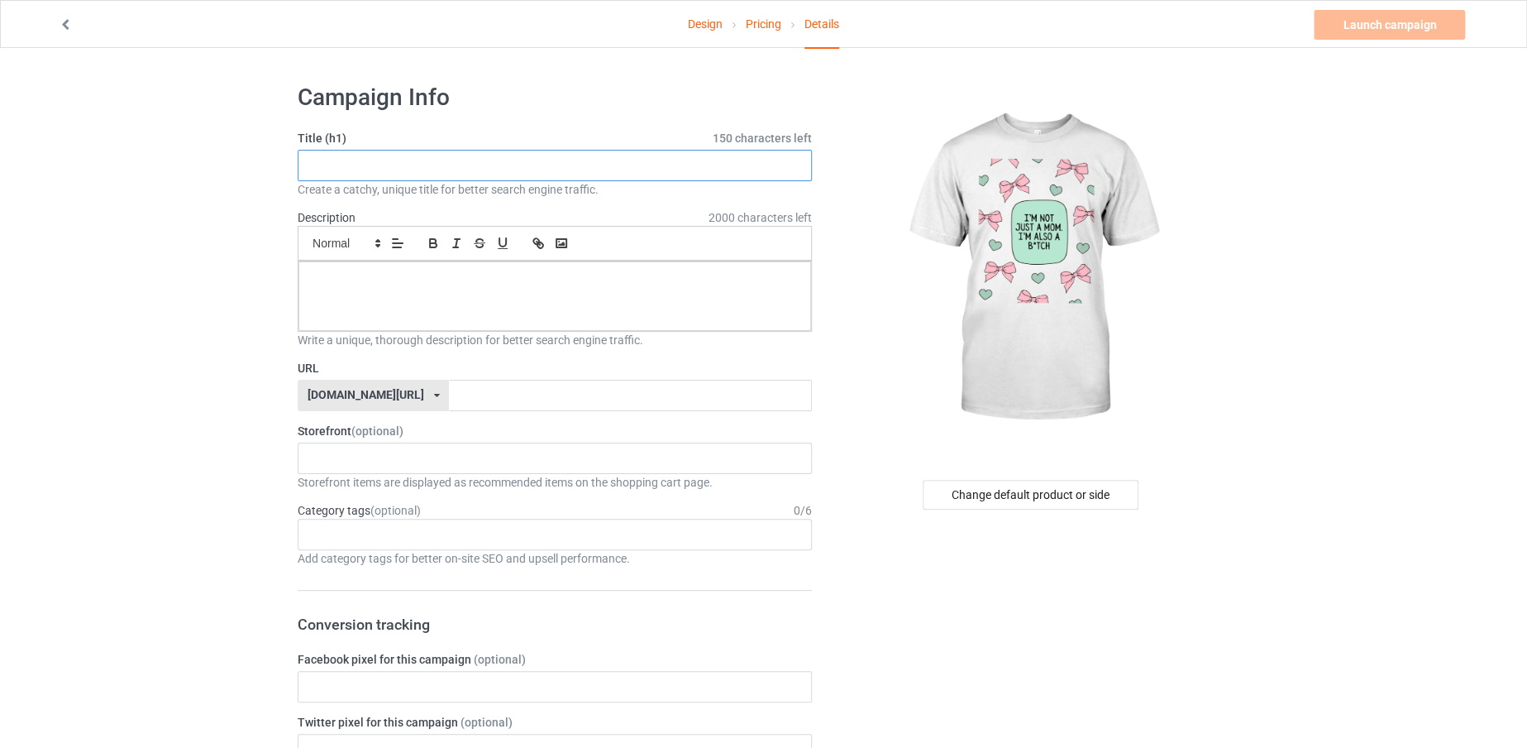
click at [694, 170] on input "text" at bounding box center [555, 165] width 514 height 31
drag, startPoint x: 657, startPoint y: 169, endPoint x: 203, endPoint y: 138, distance: 455.0
type input "IM NOT JUST A MOM"
click at [468, 383] on input "text" at bounding box center [630, 395] width 362 height 31
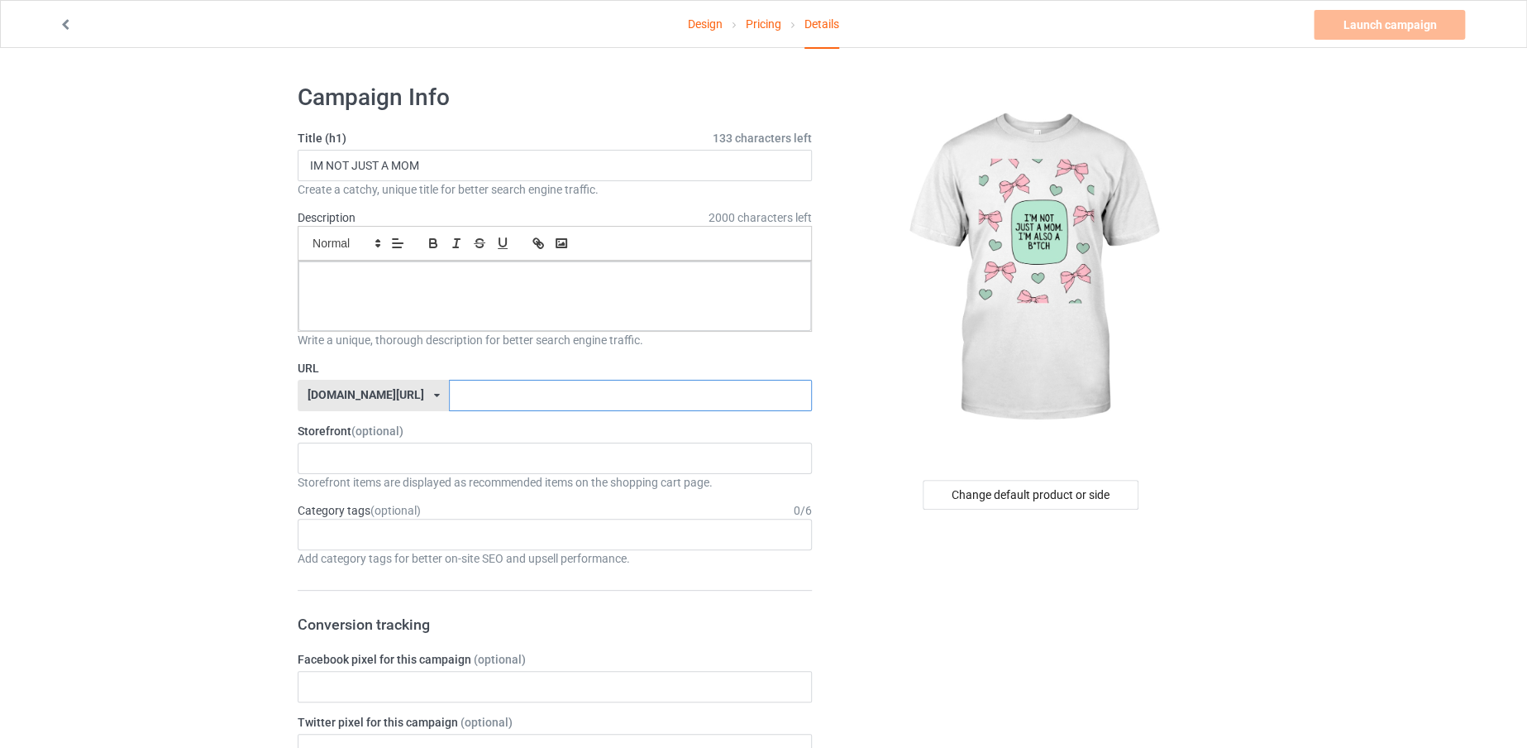
paste input "IM NOT JUST A MOM"
type input "IMNOTJUSTAMOM"
click at [560, 312] on div at bounding box center [555, 295] width 513 height 69
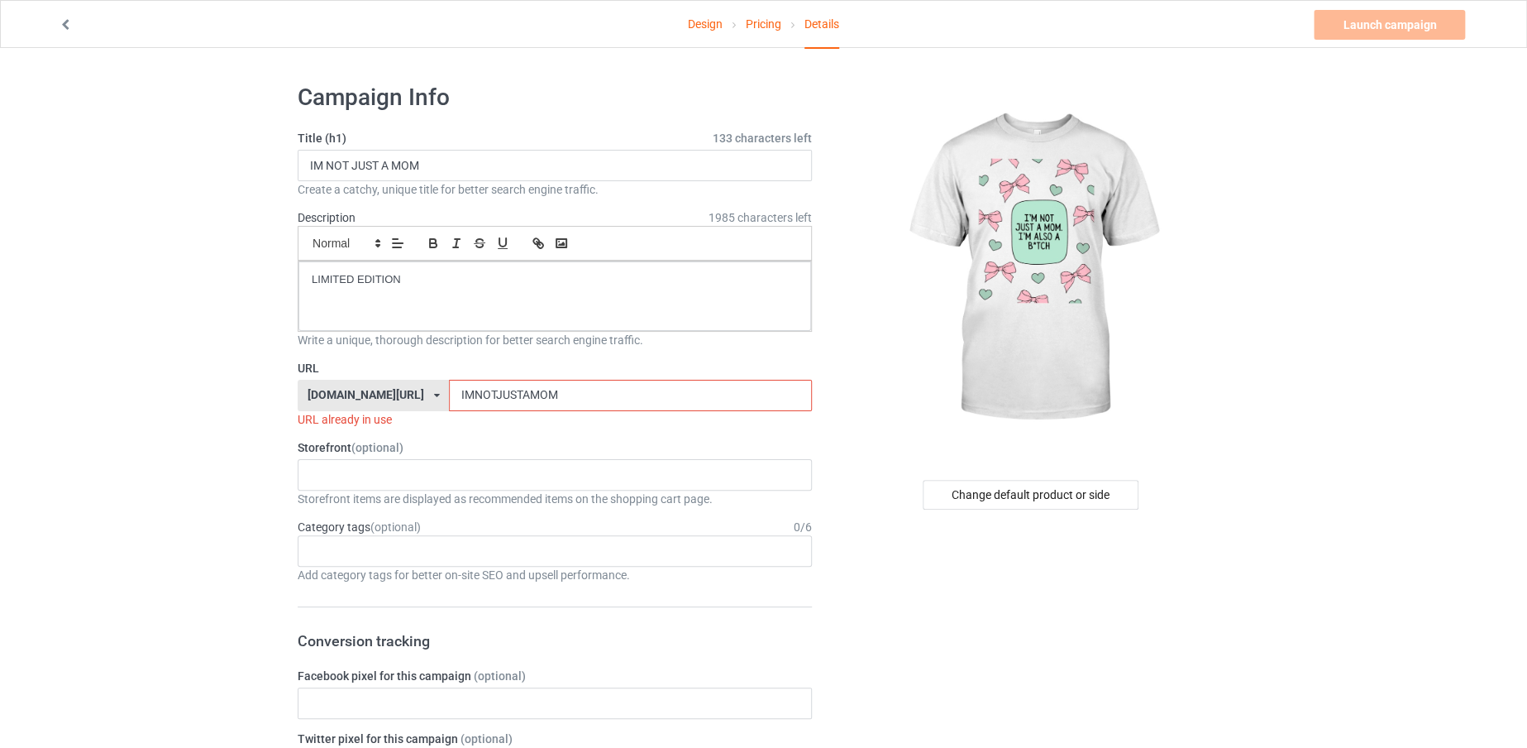
click at [536, 404] on input "IMNOTJUSTAMOM" at bounding box center [630, 395] width 362 height 31
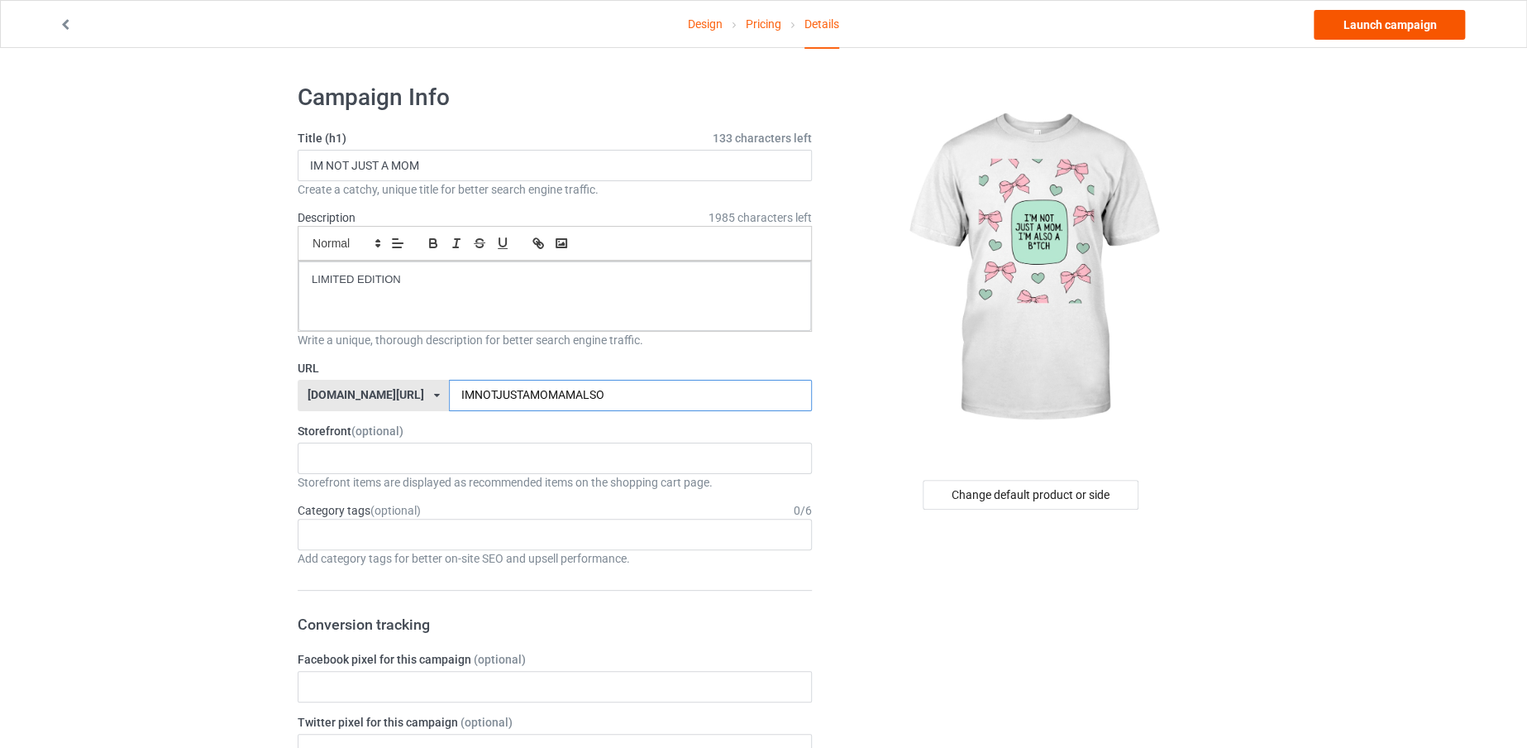
type input "IMNOTJUSTAMOMAMALSO"
click at [1413, 27] on link "Launch campaign" at bounding box center [1389, 25] width 151 height 30
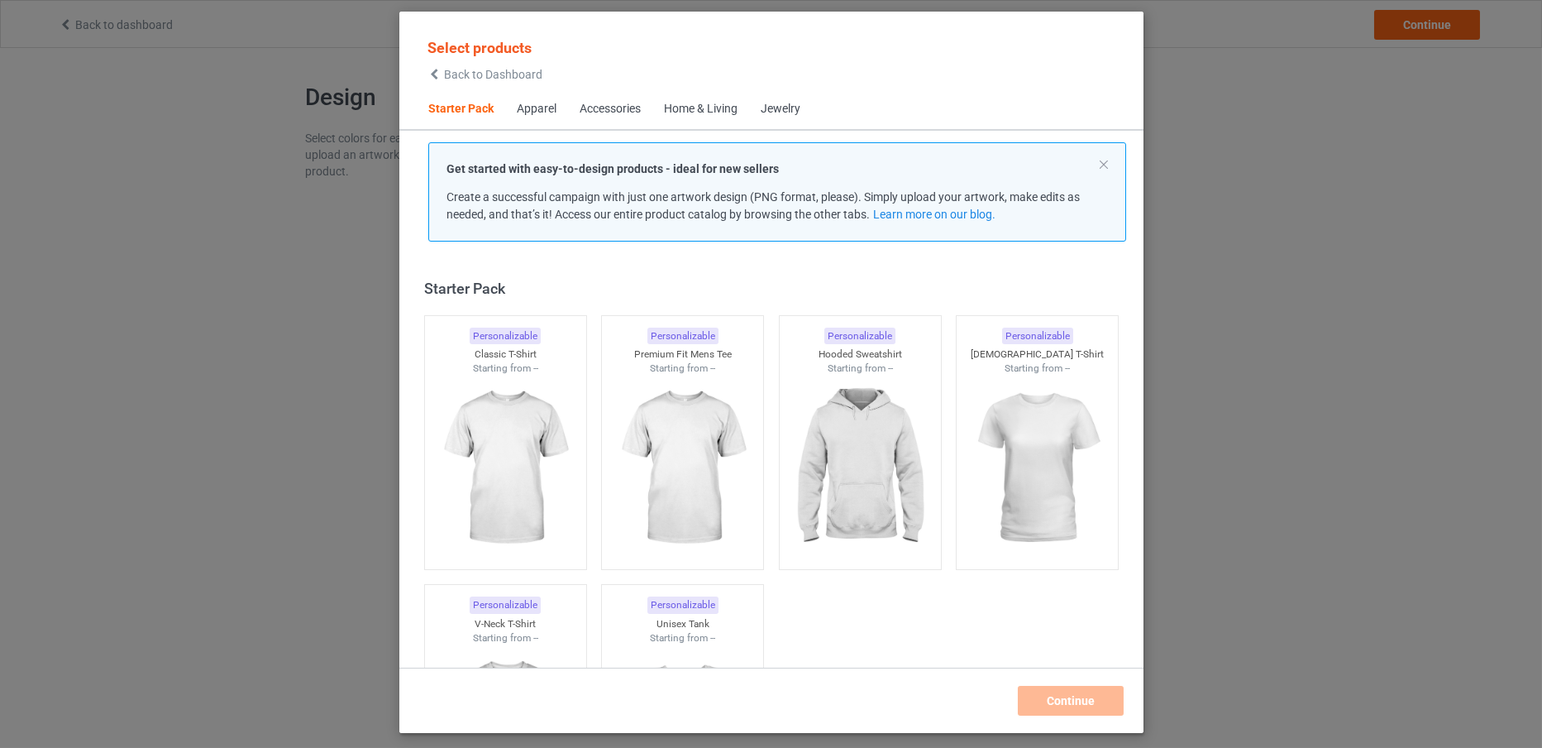
scroll to position [21, 0]
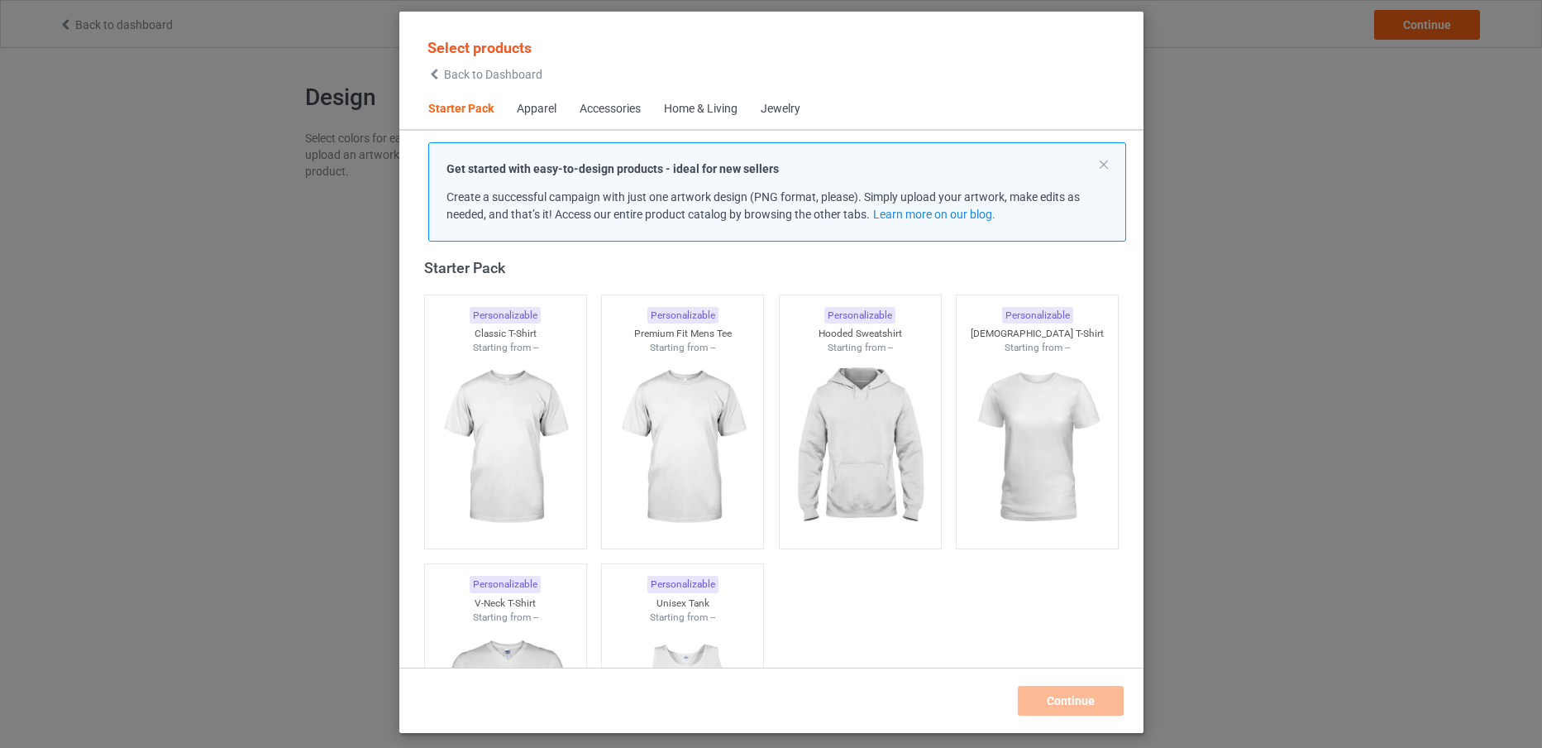
click at [485, 72] on span "Back to Dashboard" at bounding box center [493, 74] width 98 height 13
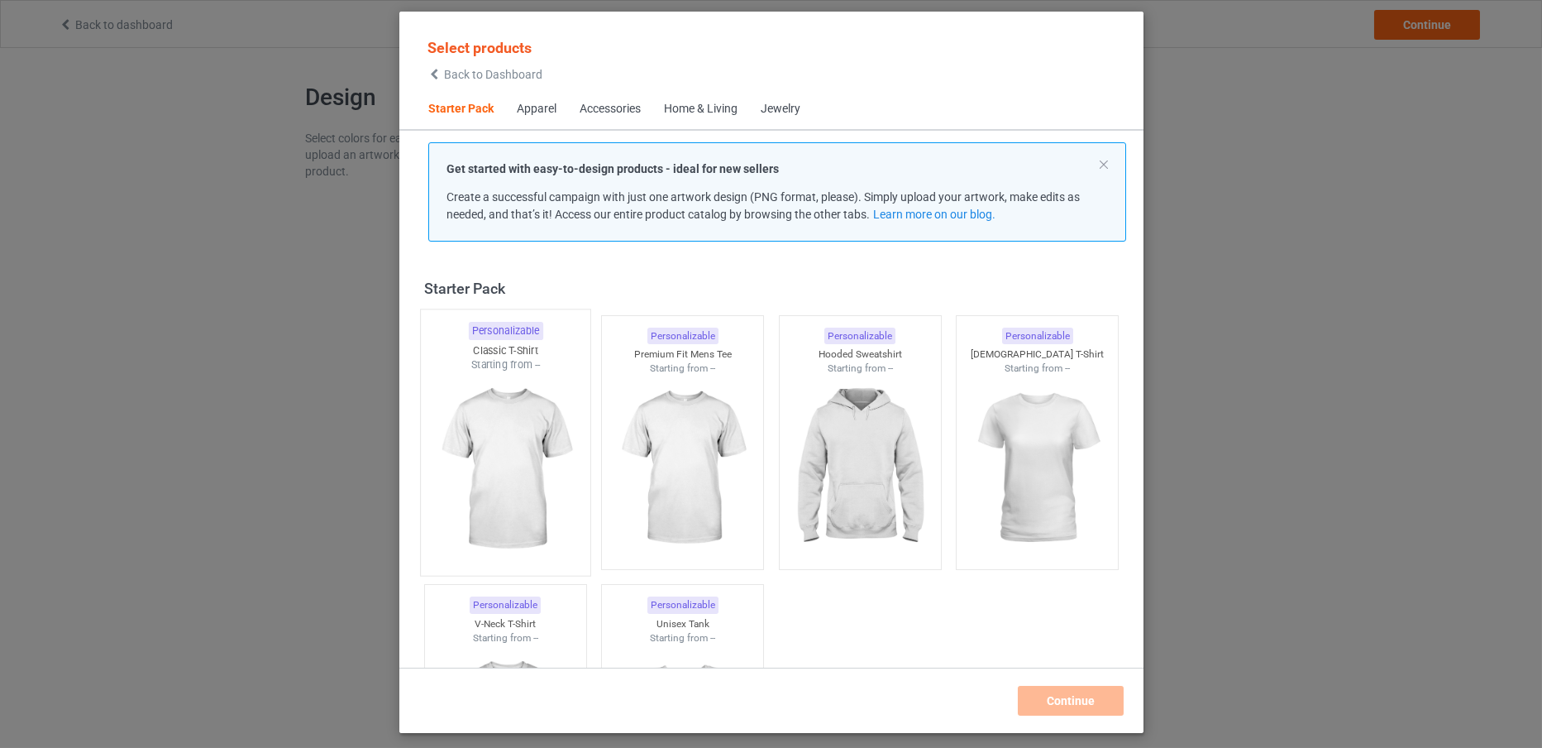
click at [448, 447] on img at bounding box center [505, 469] width 155 height 194
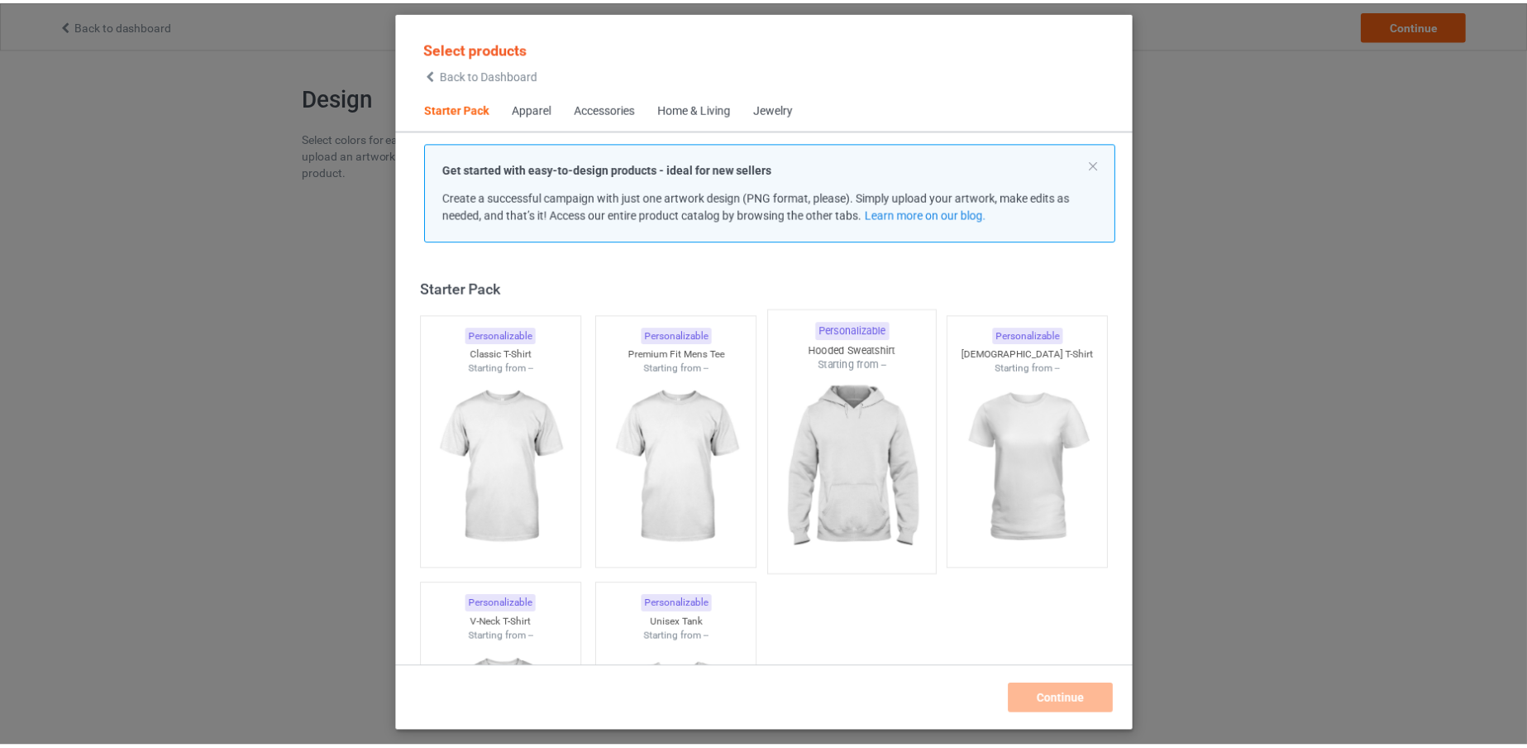
scroll to position [21, 0]
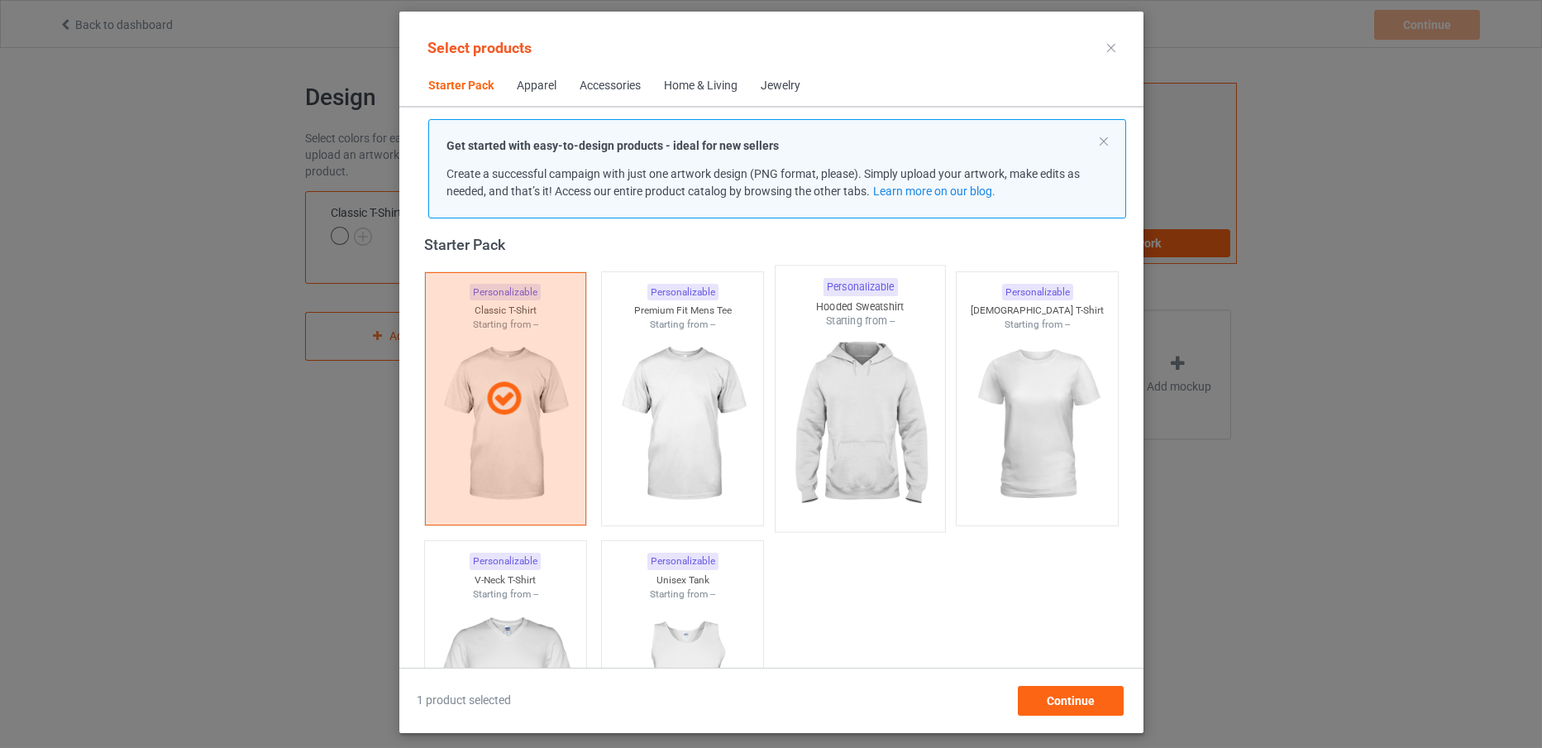
click at [886, 401] on img at bounding box center [859, 425] width 155 height 194
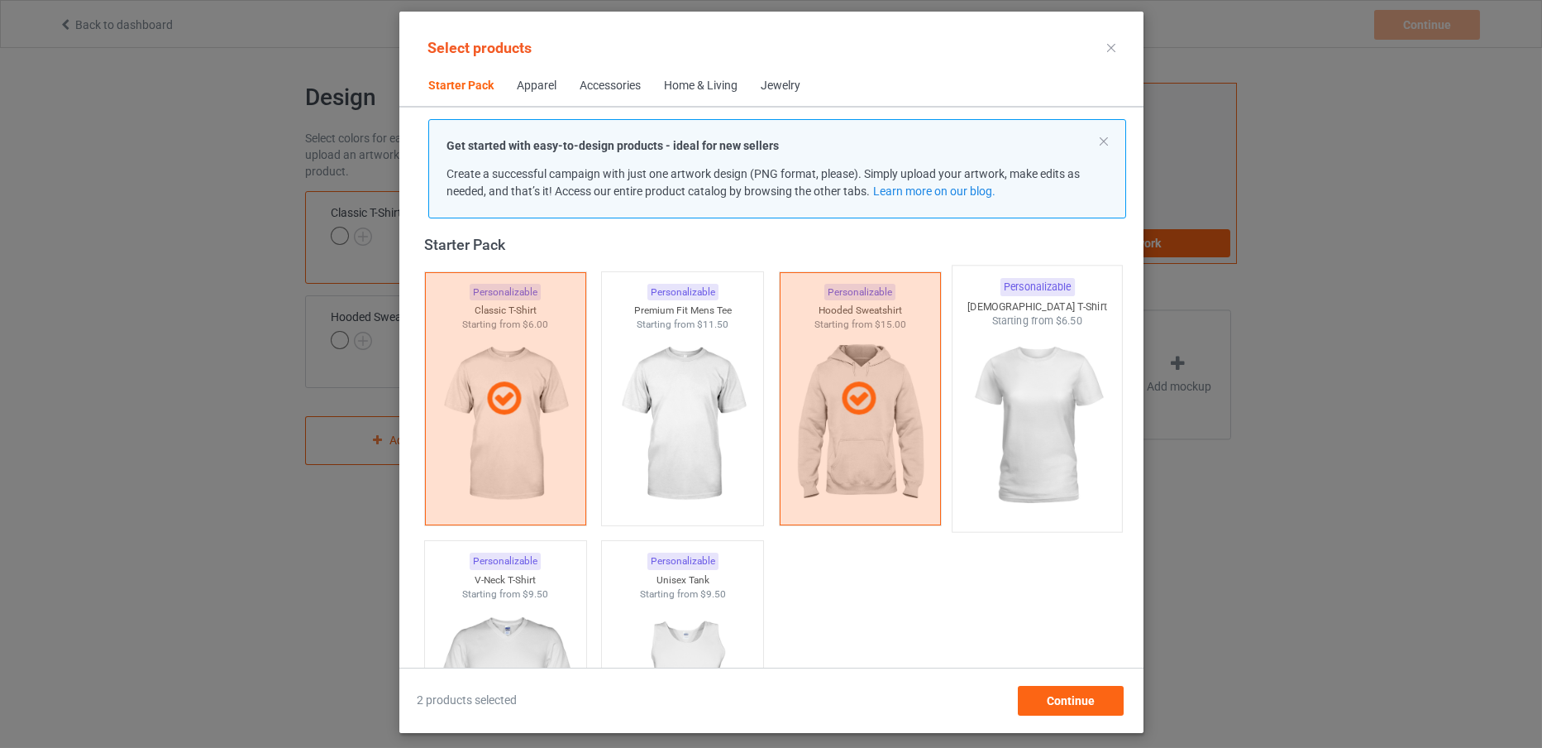
click at [1010, 422] on img at bounding box center [1036, 425] width 155 height 194
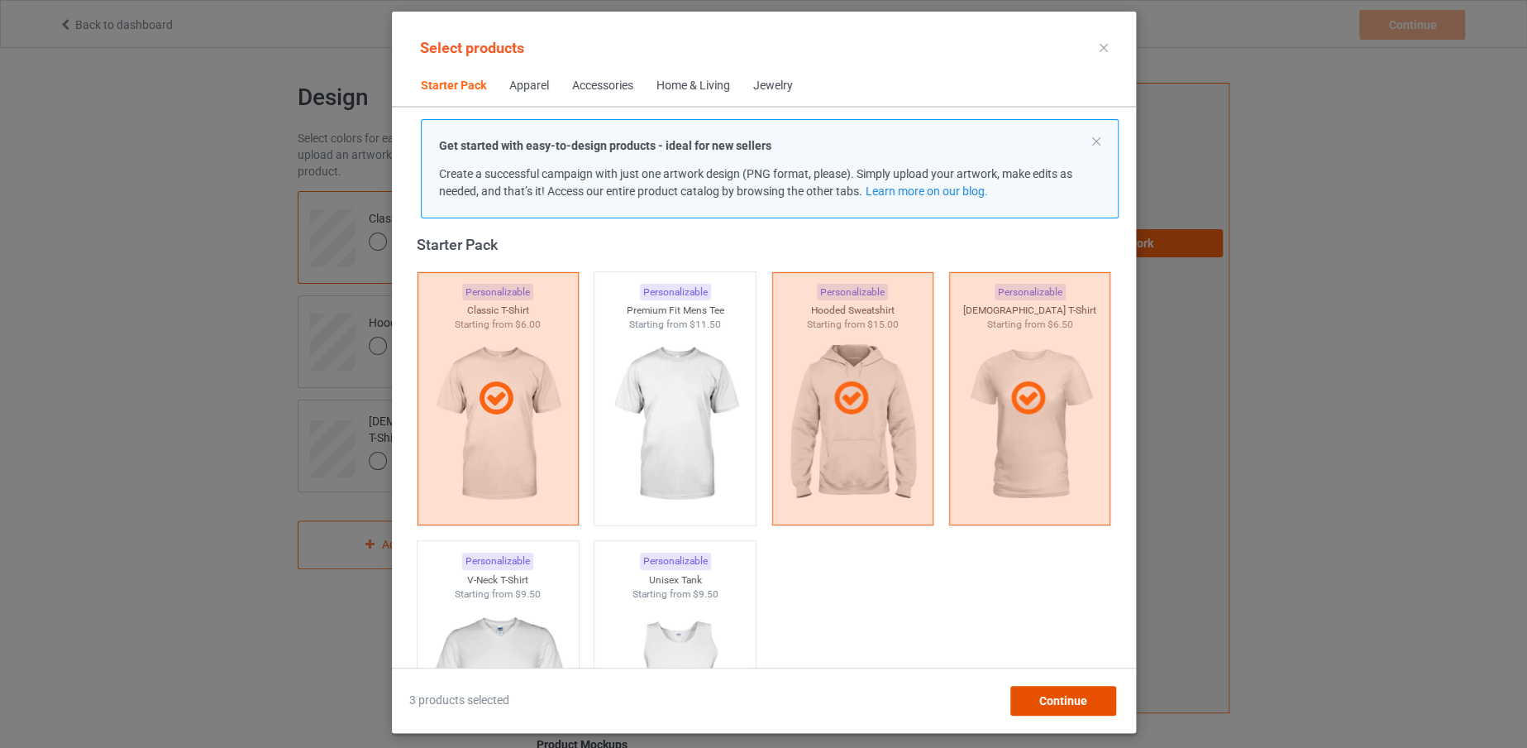
click at [1047, 688] on div "Continue" at bounding box center [1063, 701] width 106 height 30
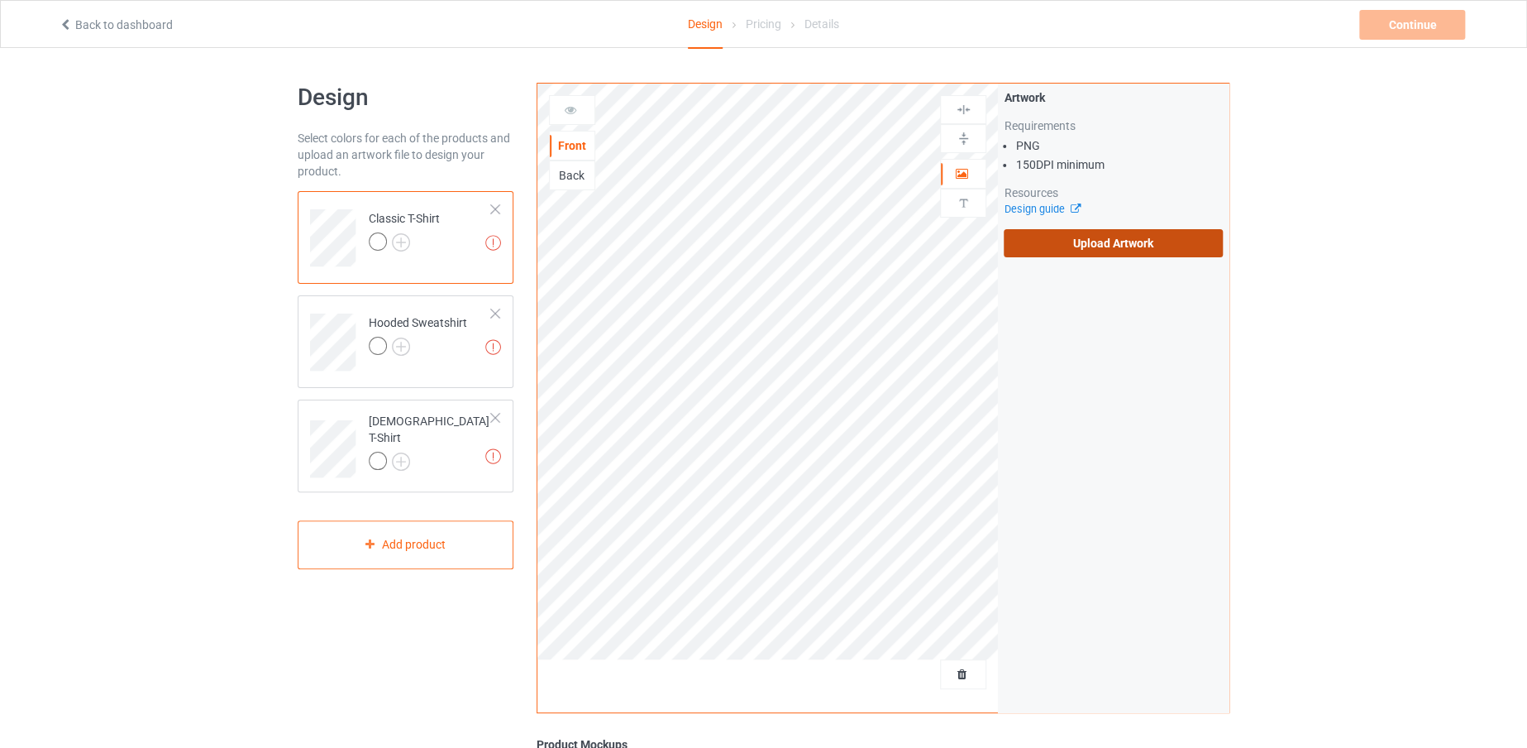
click at [1043, 232] on label "Upload Artwork" at bounding box center [1113, 243] width 219 height 28
click at [0, 0] on input "Upload Artwork" at bounding box center [0, 0] width 0 height 0
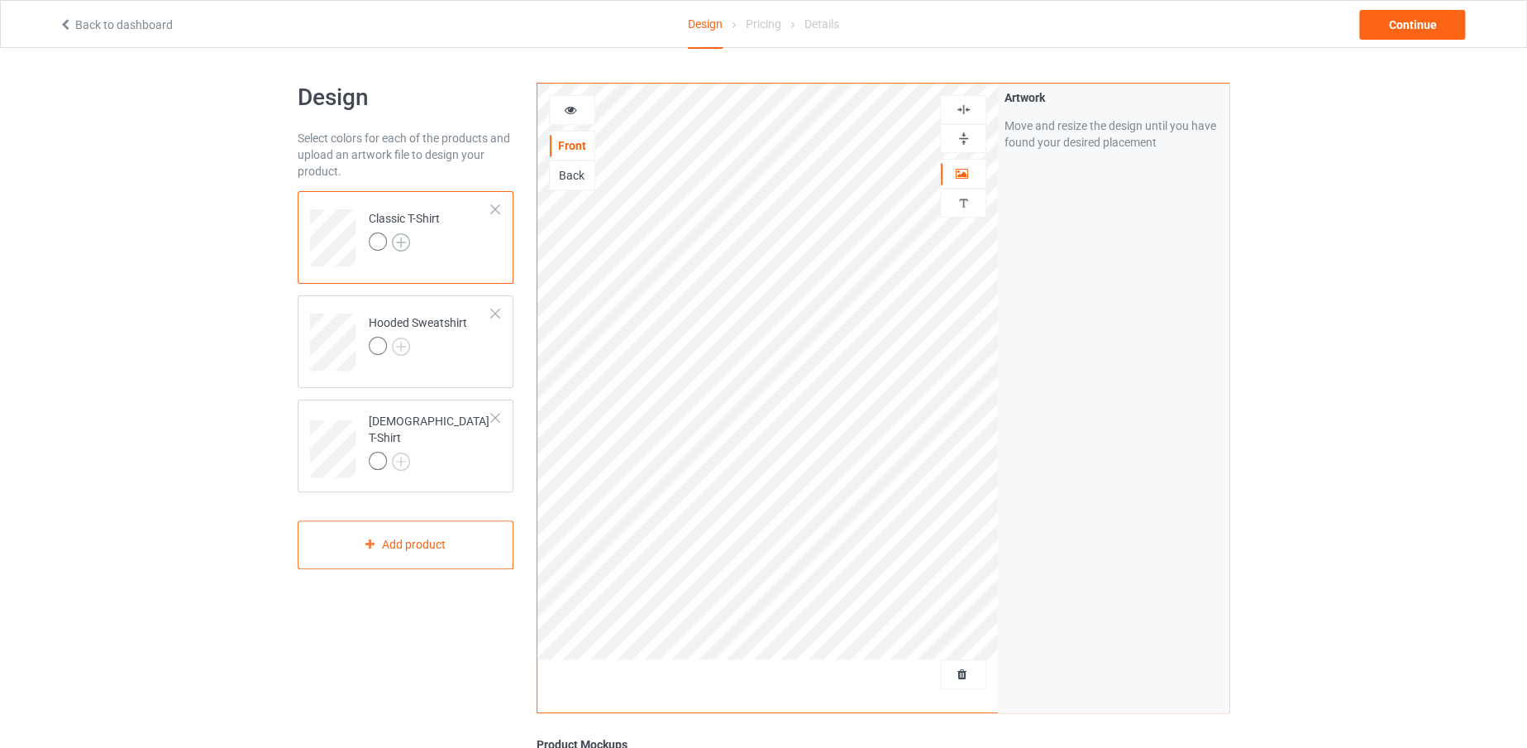
click at [403, 239] on img at bounding box center [401, 242] width 18 height 18
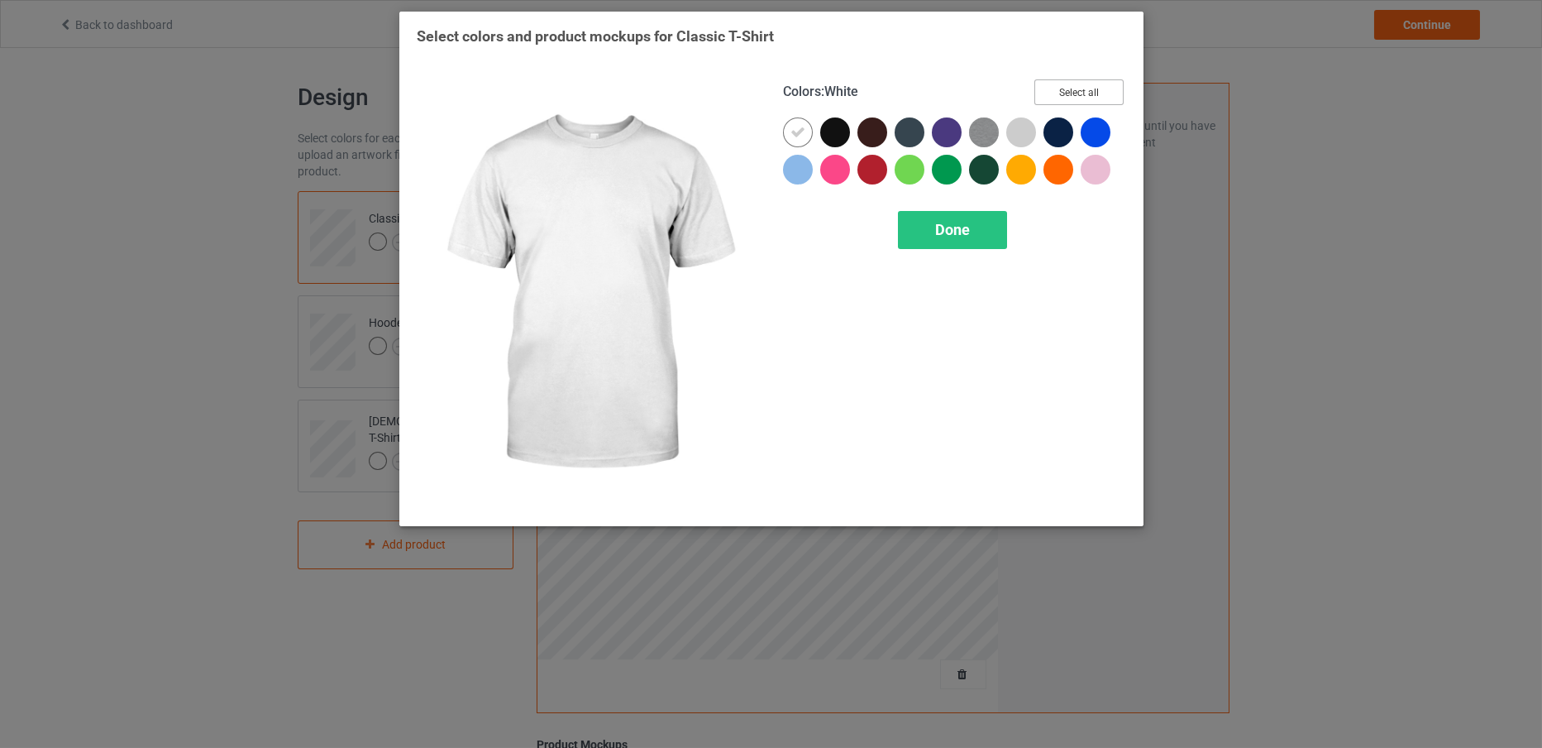
click at [1071, 95] on button "Select all" at bounding box center [1079, 92] width 89 height 26
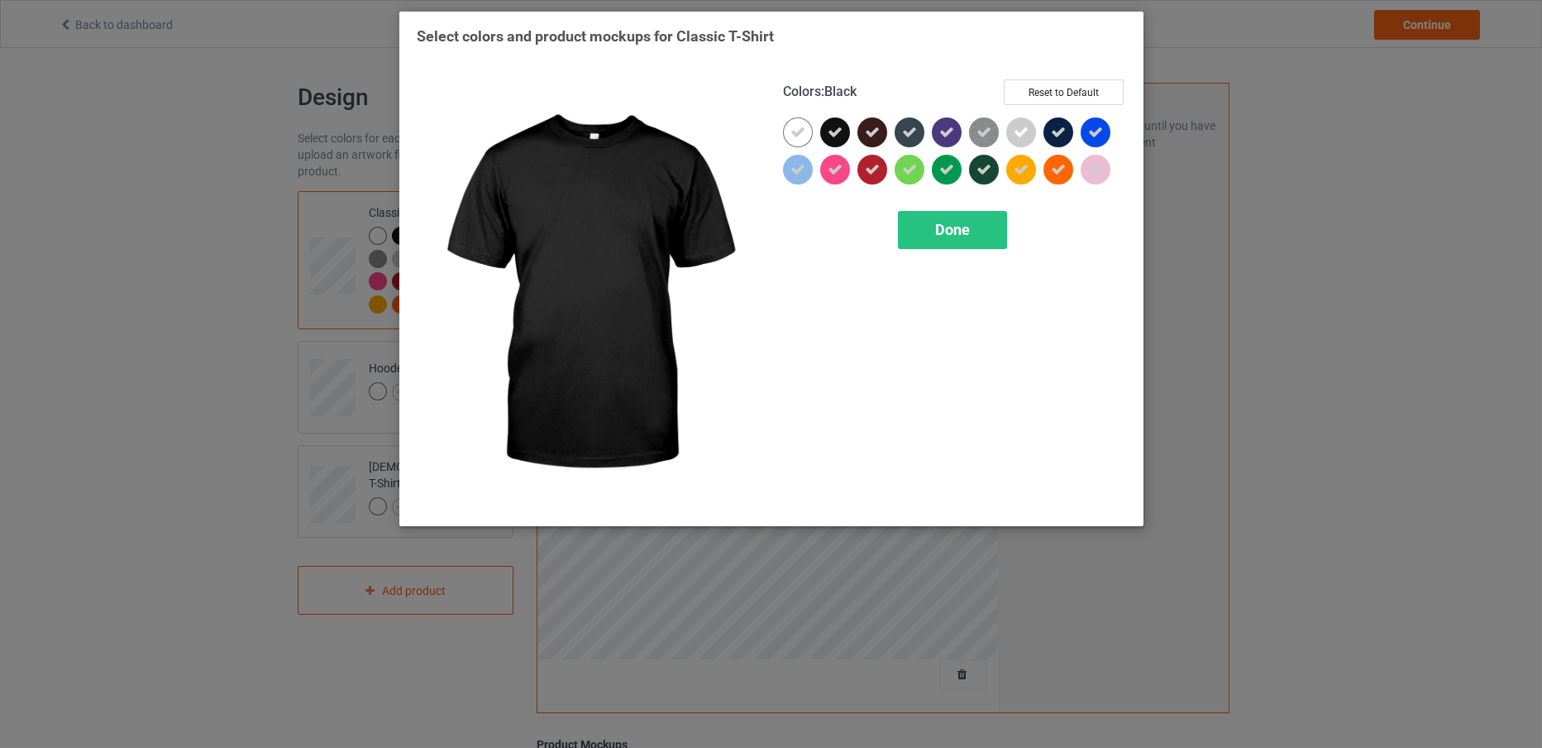
click at [831, 131] on icon at bounding box center [835, 132] width 15 height 15
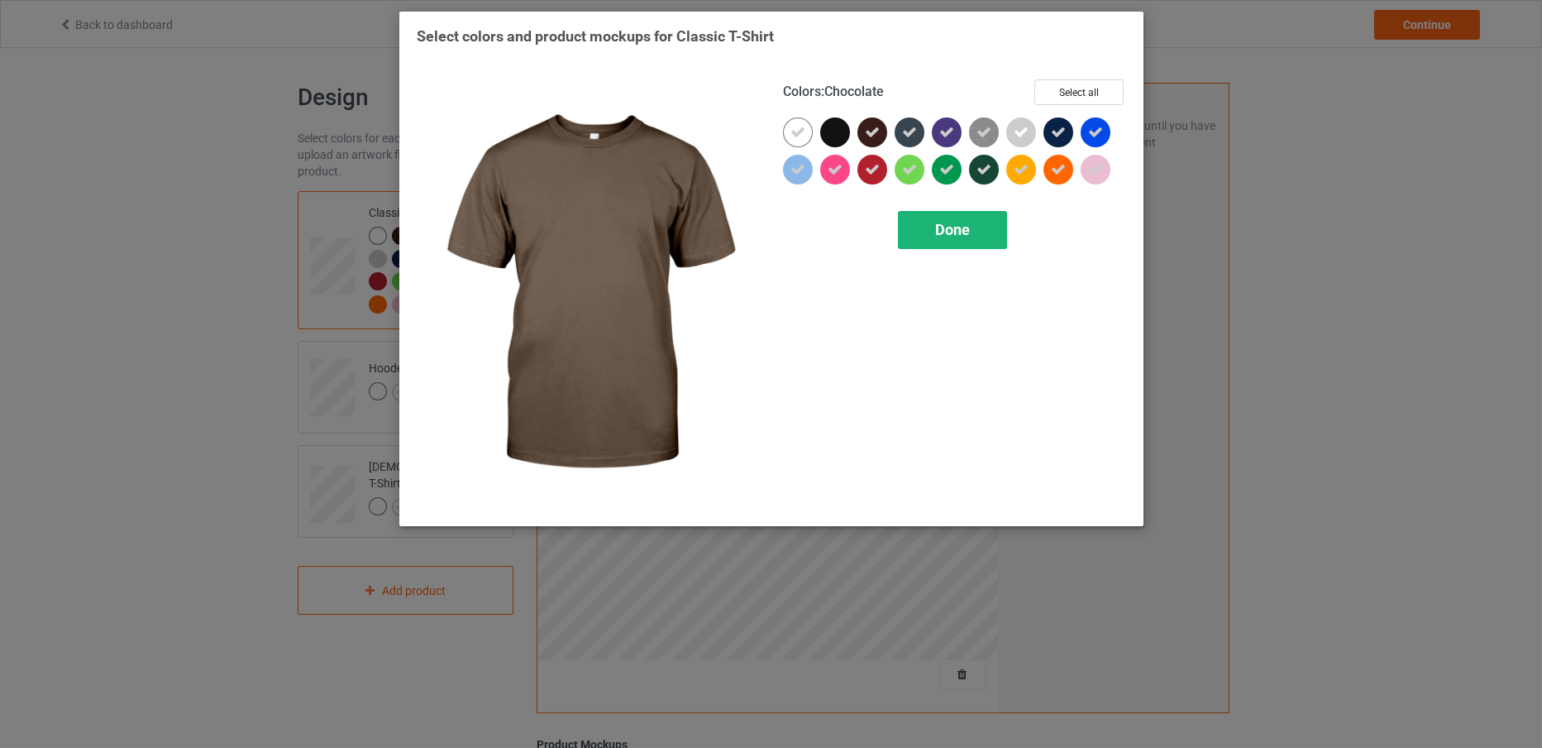
click at [937, 237] on span "Done" at bounding box center [952, 229] width 35 height 17
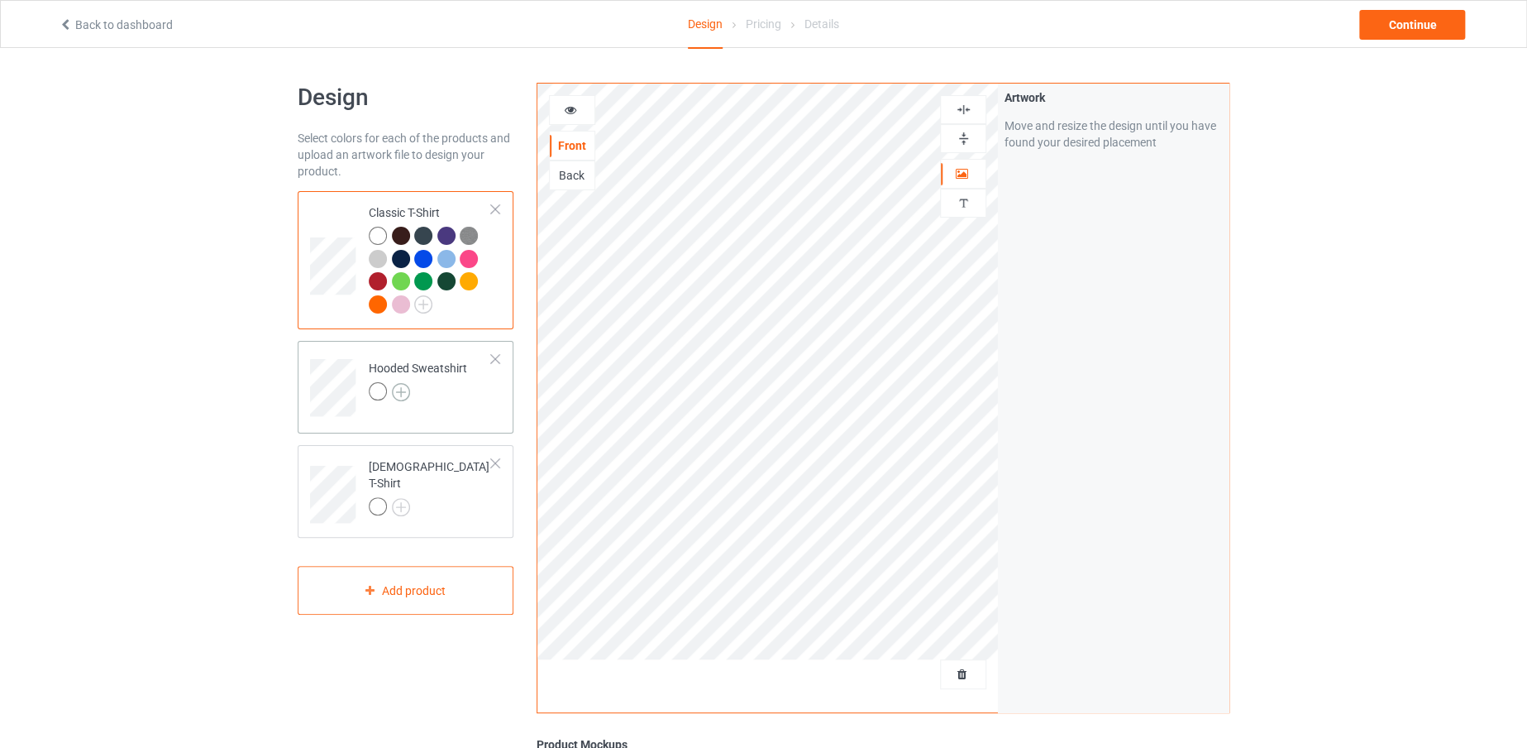
click at [406, 394] on img at bounding box center [401, 392] width 18 height 18
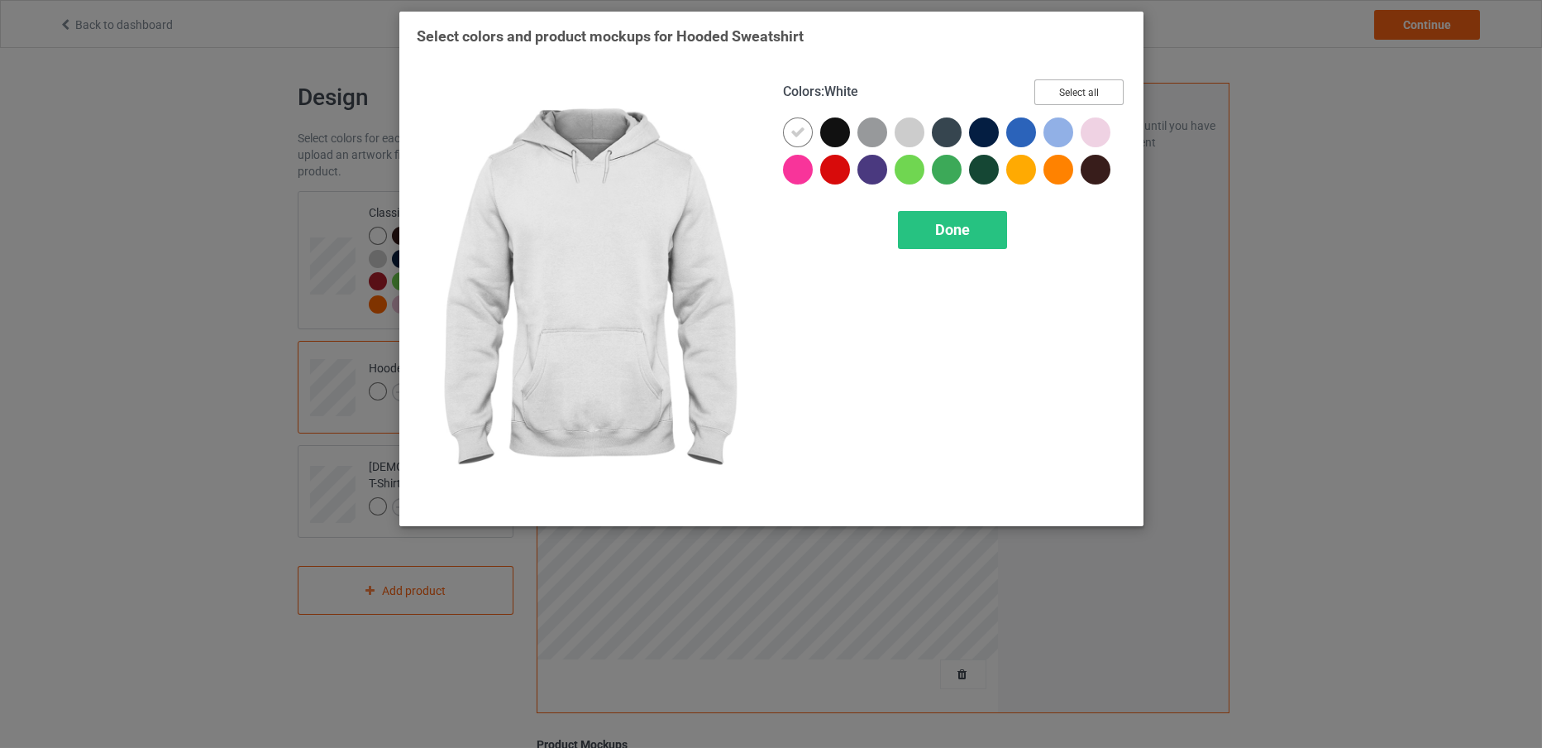
click at [1075, 93] on button "Select all" at bounding box center [1079, 92] width 89 height 26
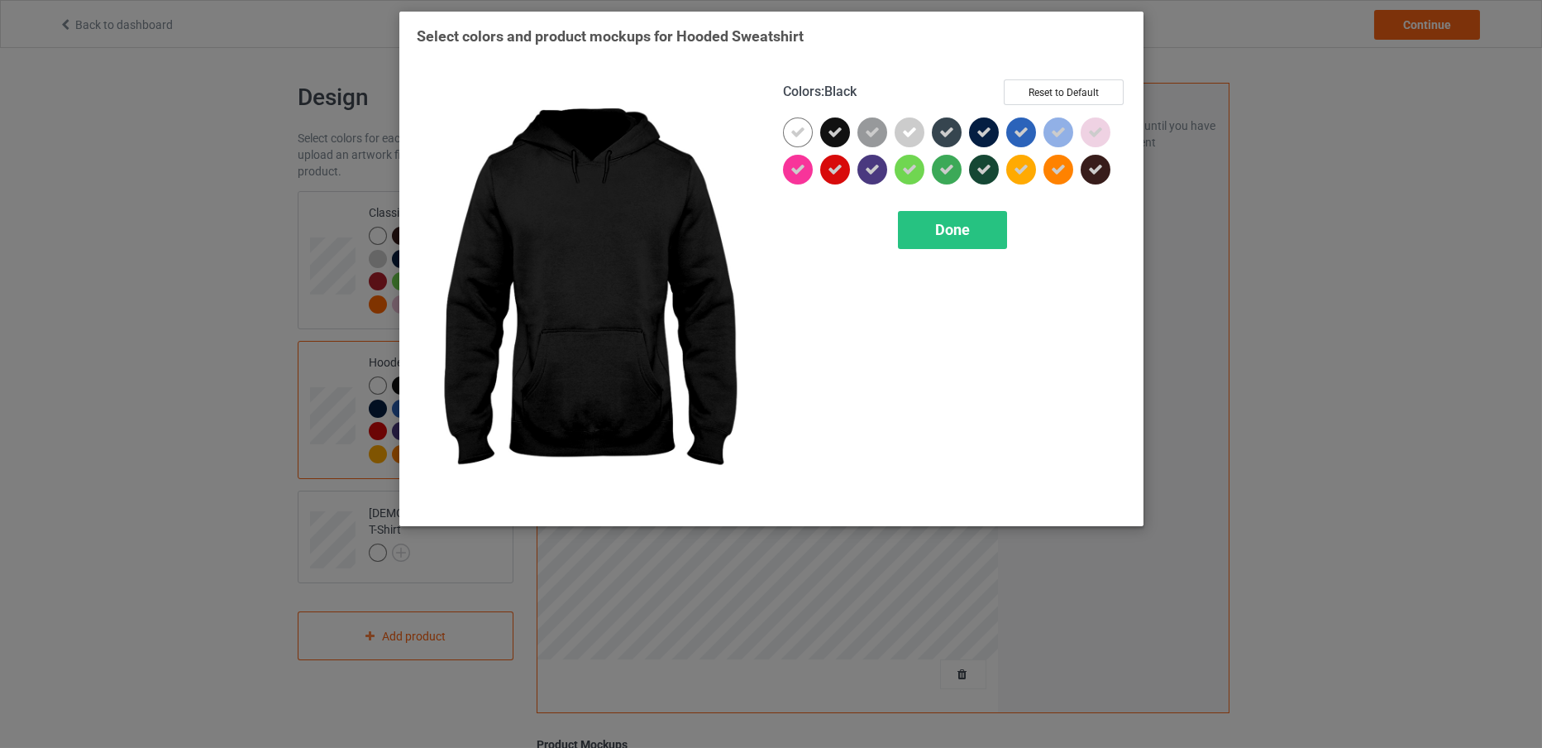
click at [849, 134] on div at bounding box center [838, 135] width 37 height 37
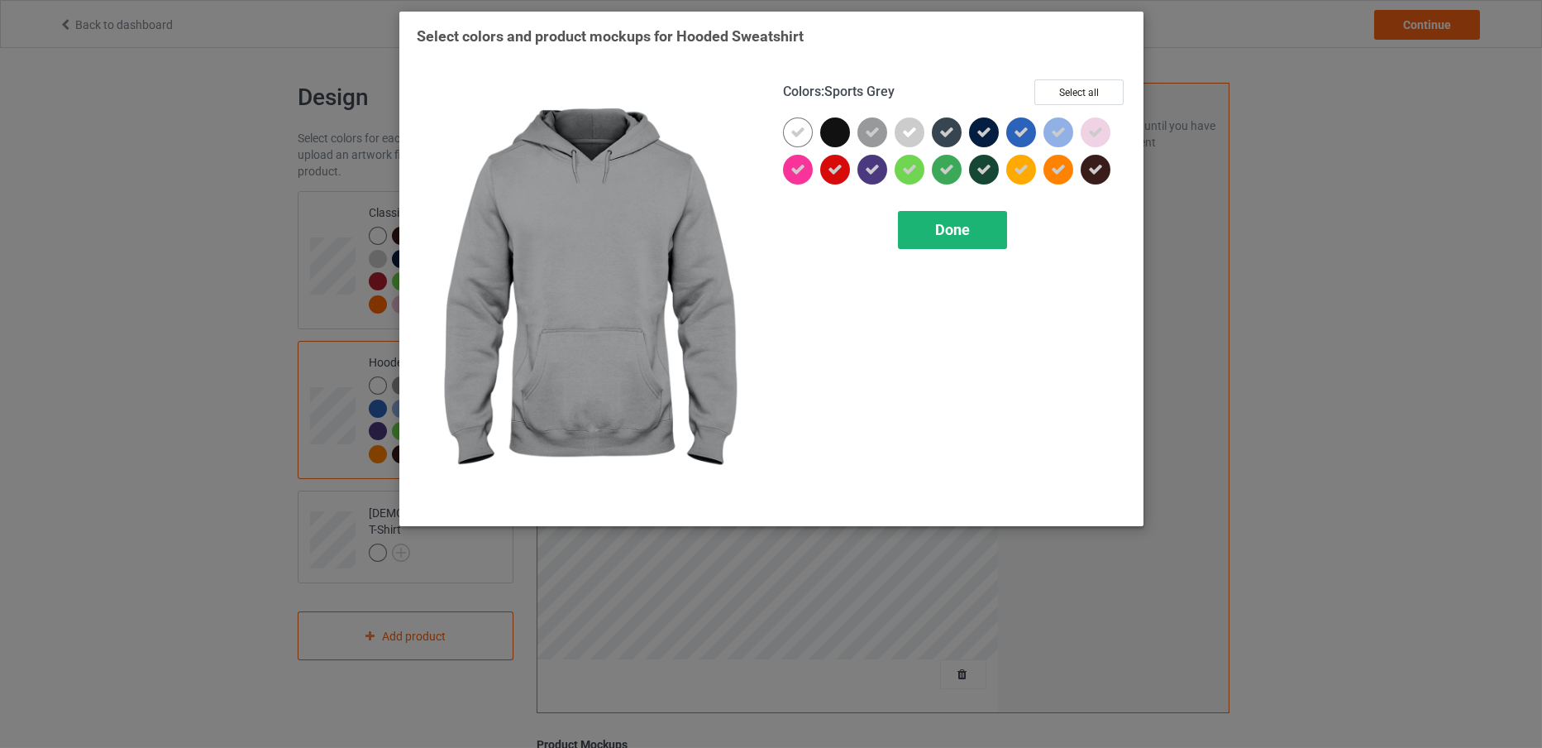
click at [939, 222] on span "Done" at bounding box center [952, 229] width 35 height 17
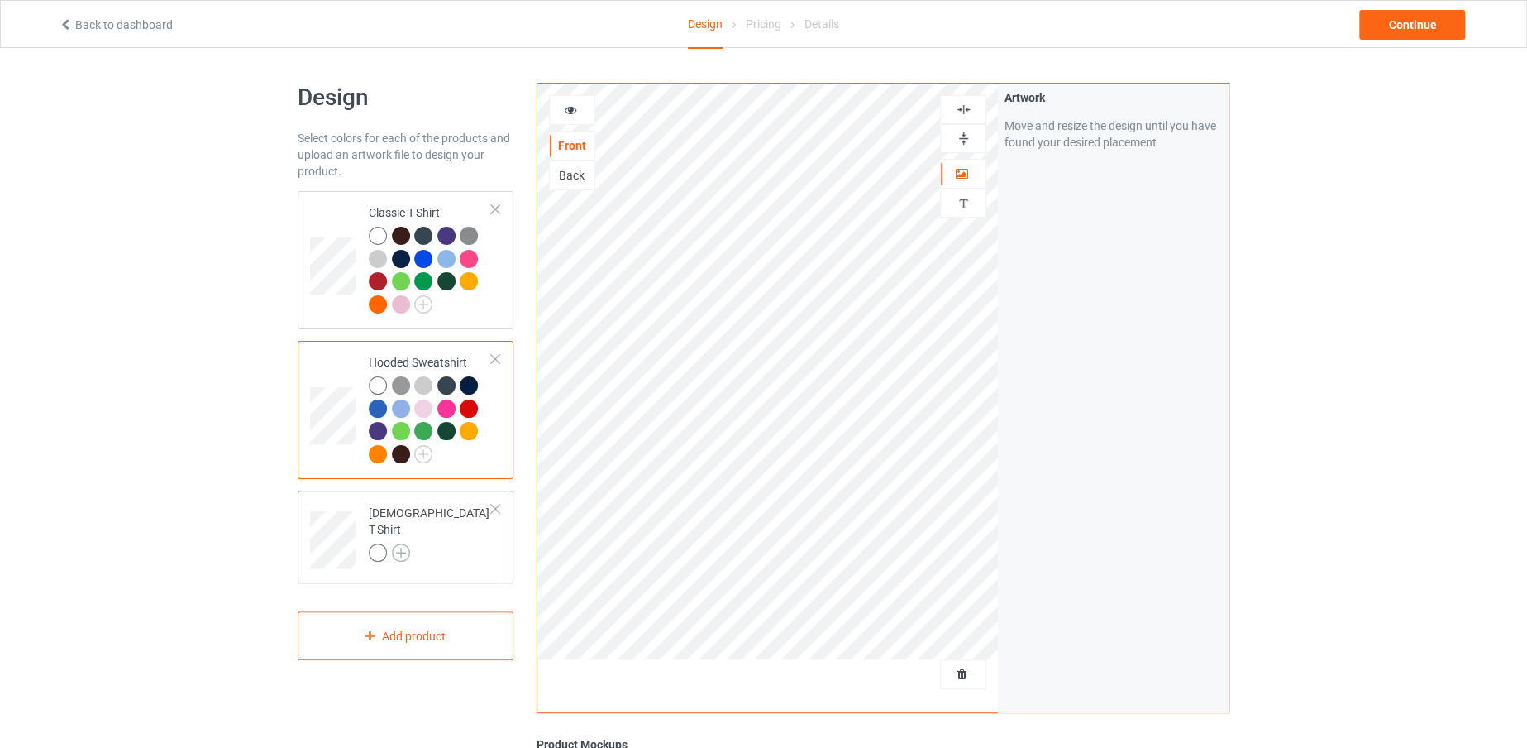
click at [401, 547] on img at bounding box center [401, 552] width 18 height 18
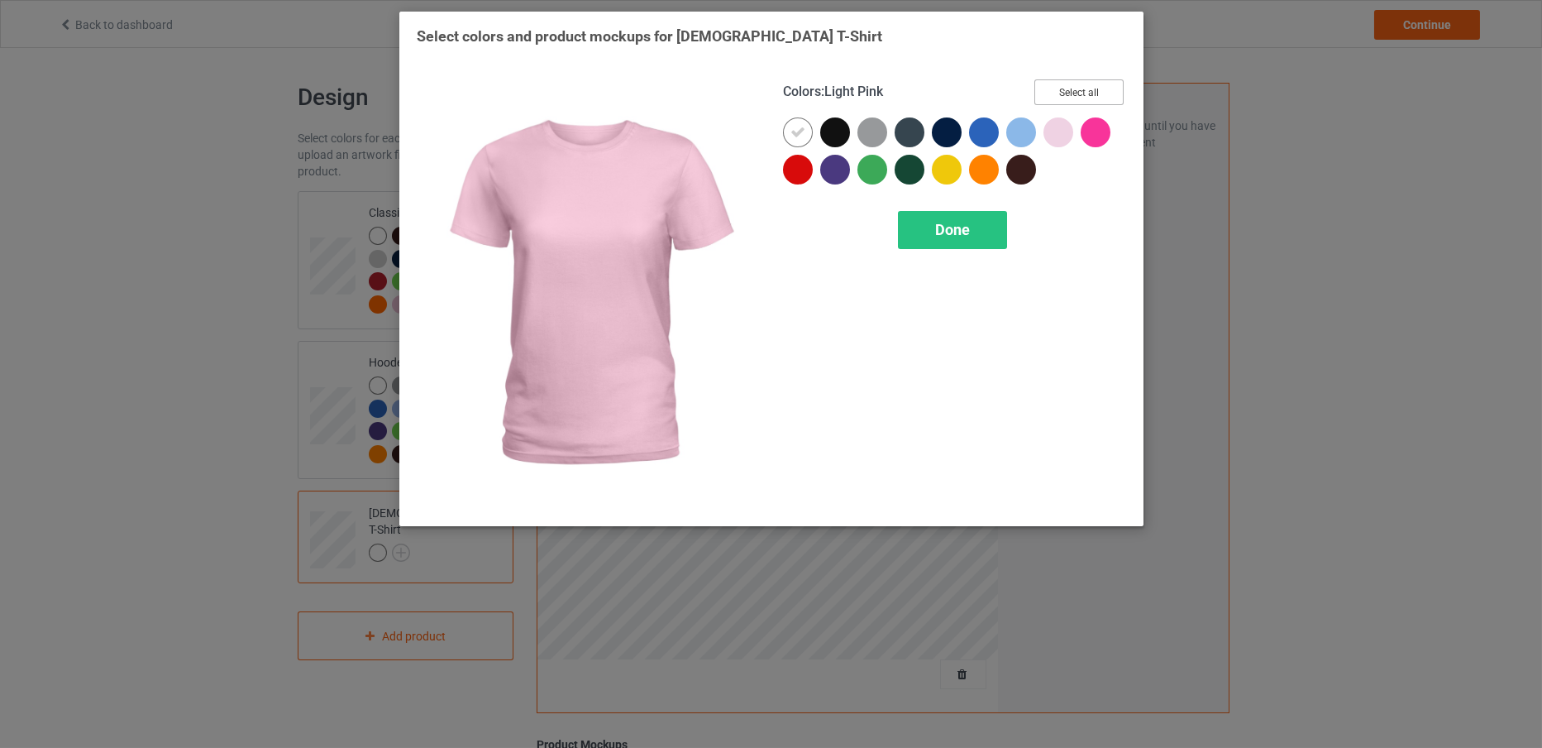
click at [1058, 87] on button "Select all" at bounding box center [1079, 92] width 89 height 26
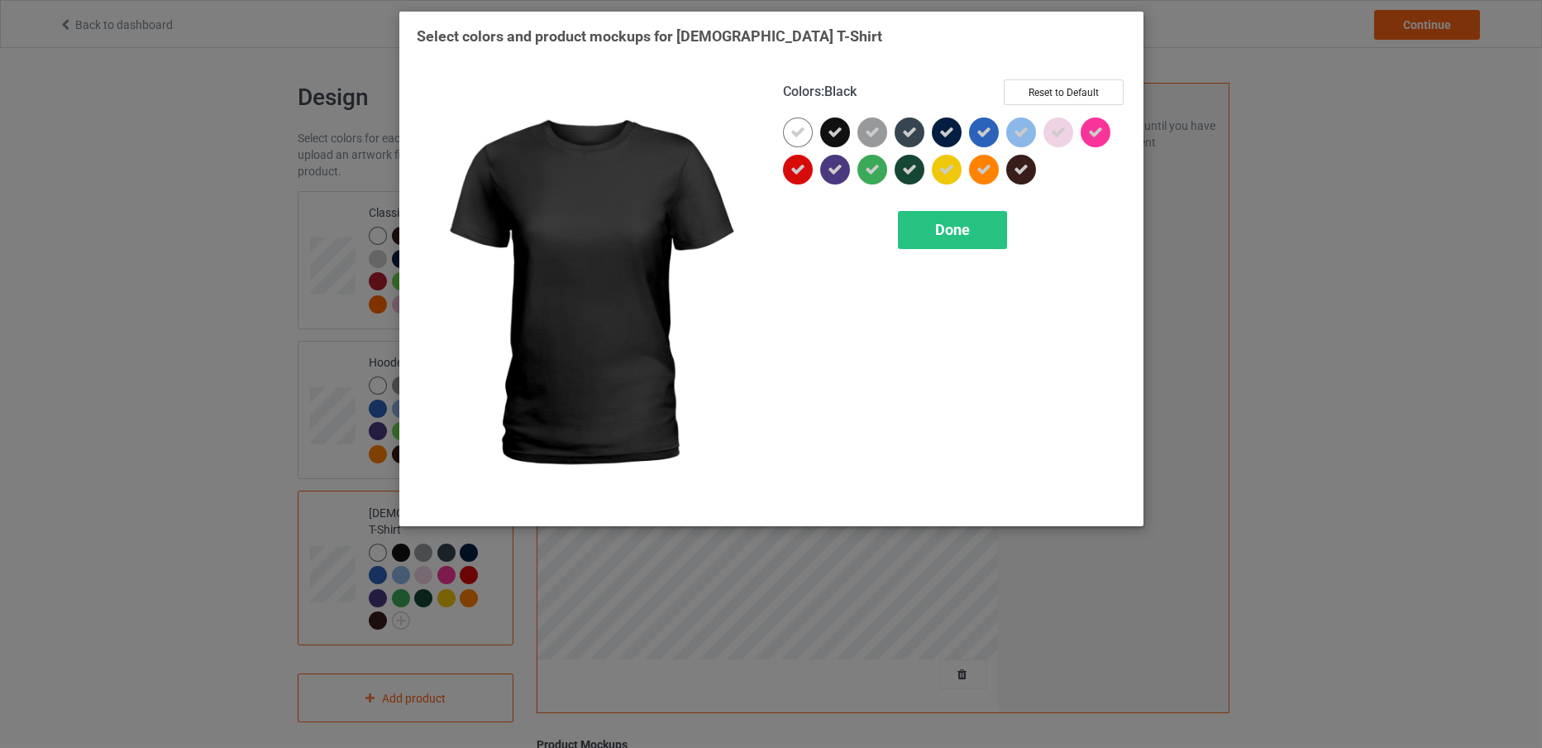
click at [835, 128] on icon at bounding box center [835, 132] width 15 height 15
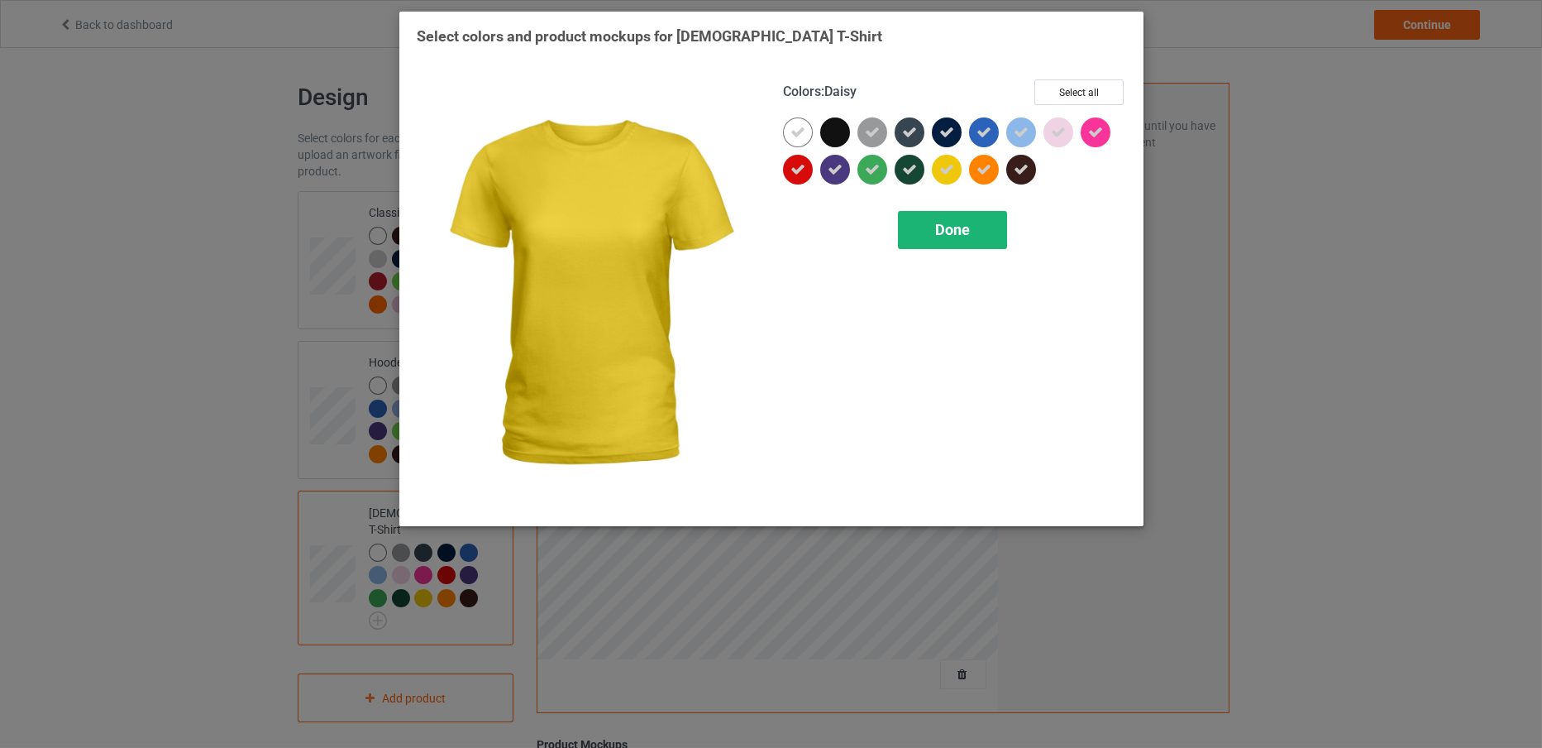
click at [939, 216] on div "Done" at bounding box center [952, 230] width 109 height 38
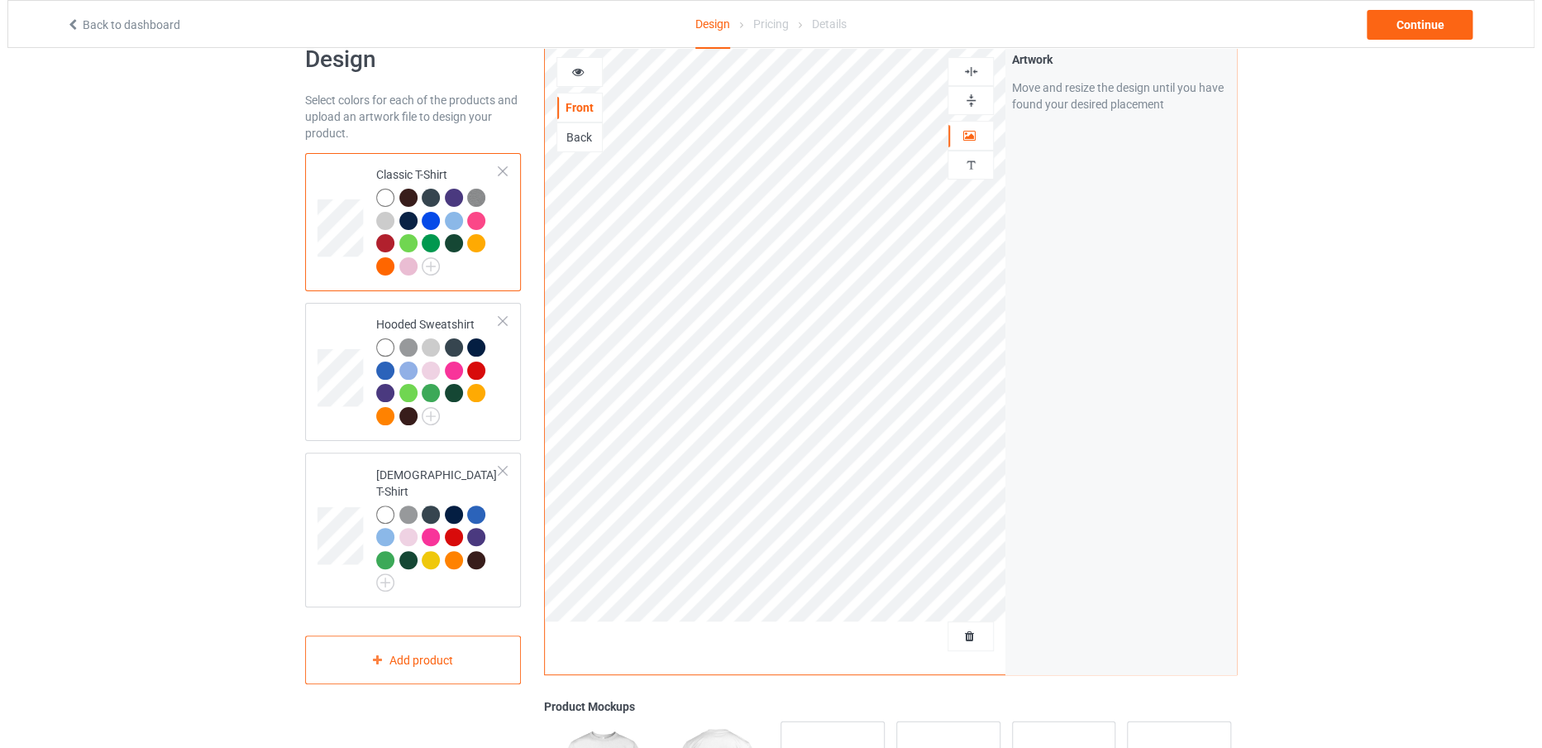
scroll to position [41, 0]
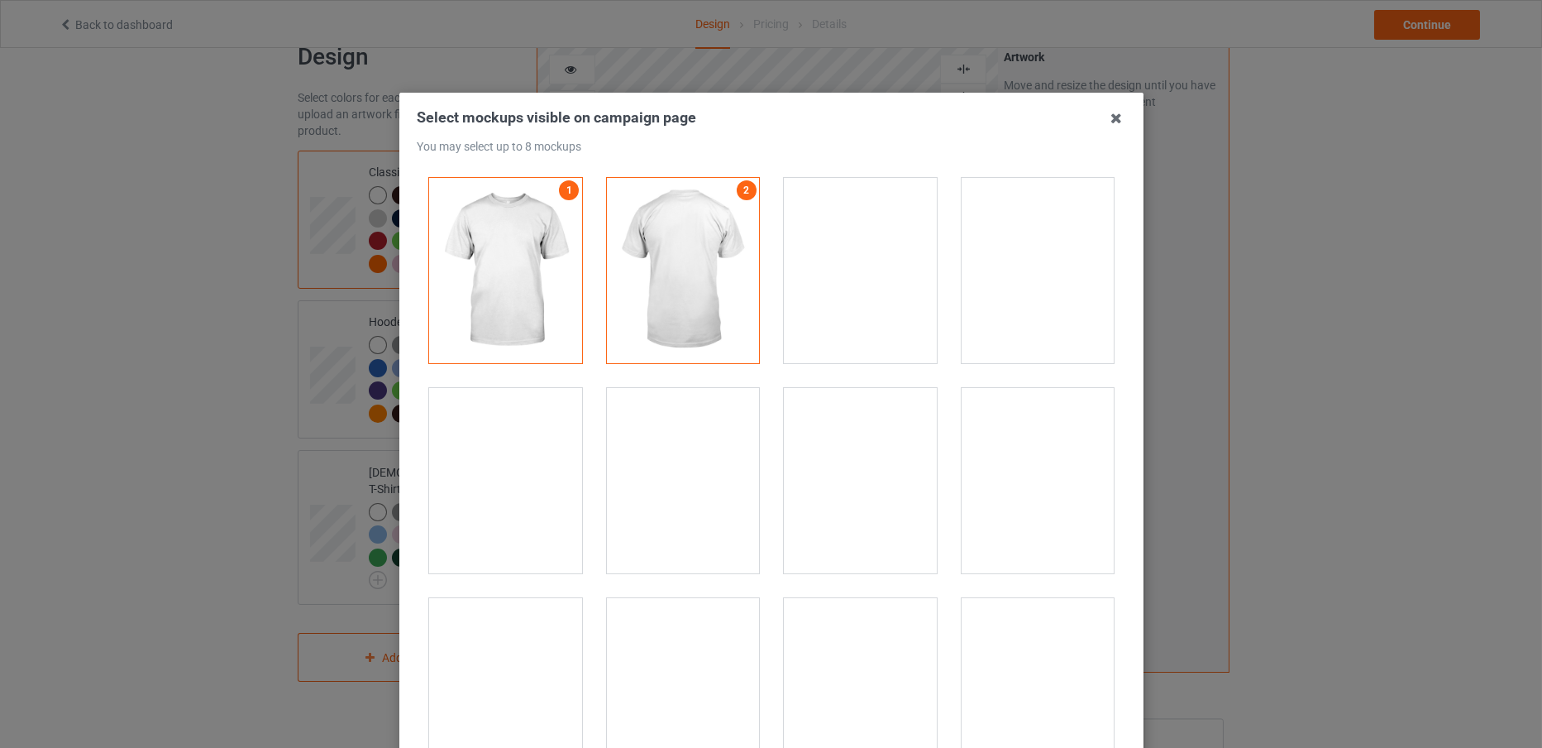
scroll to position [23548, 0]
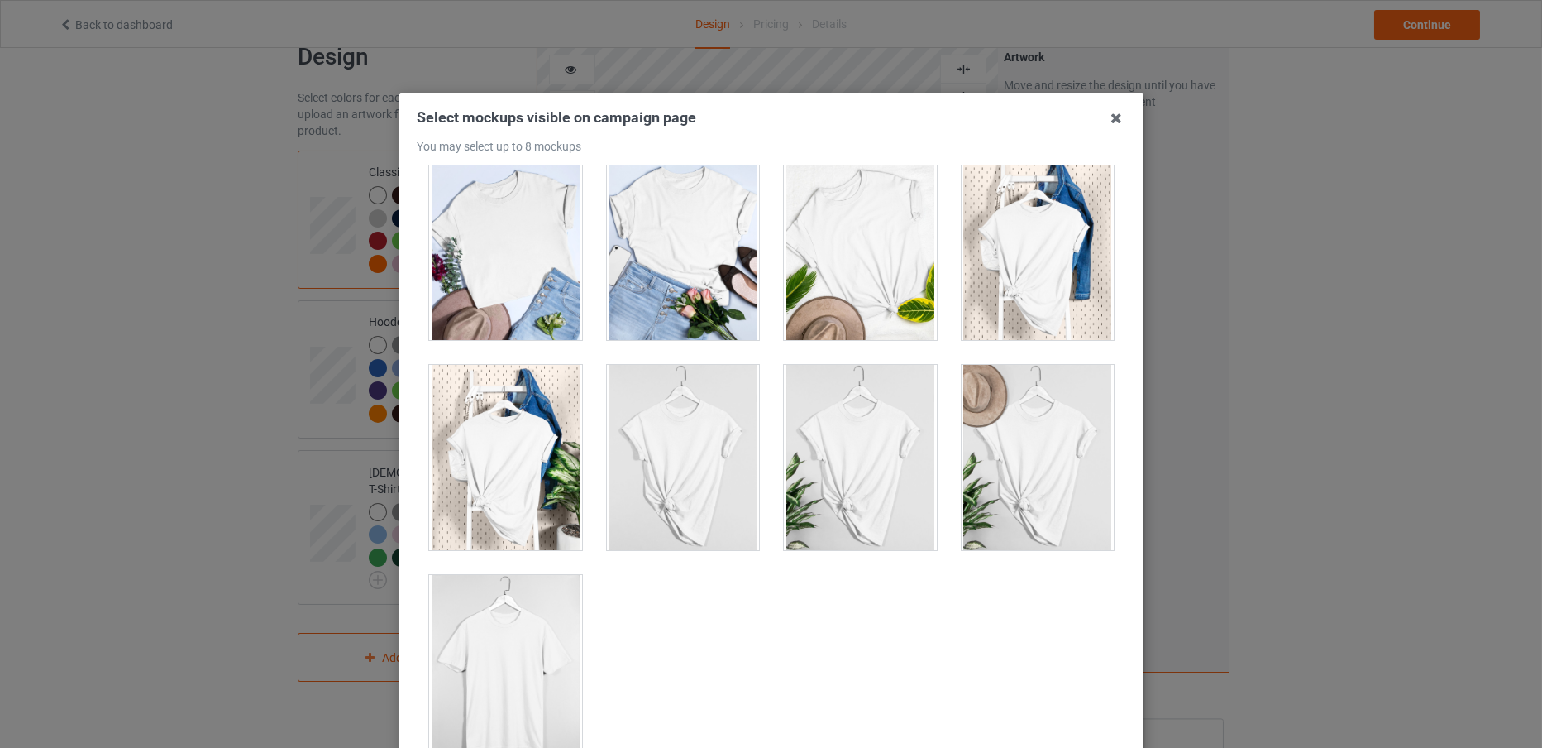
click at [533, 650] on div at bounding box center [505, 667] width 153 height 185
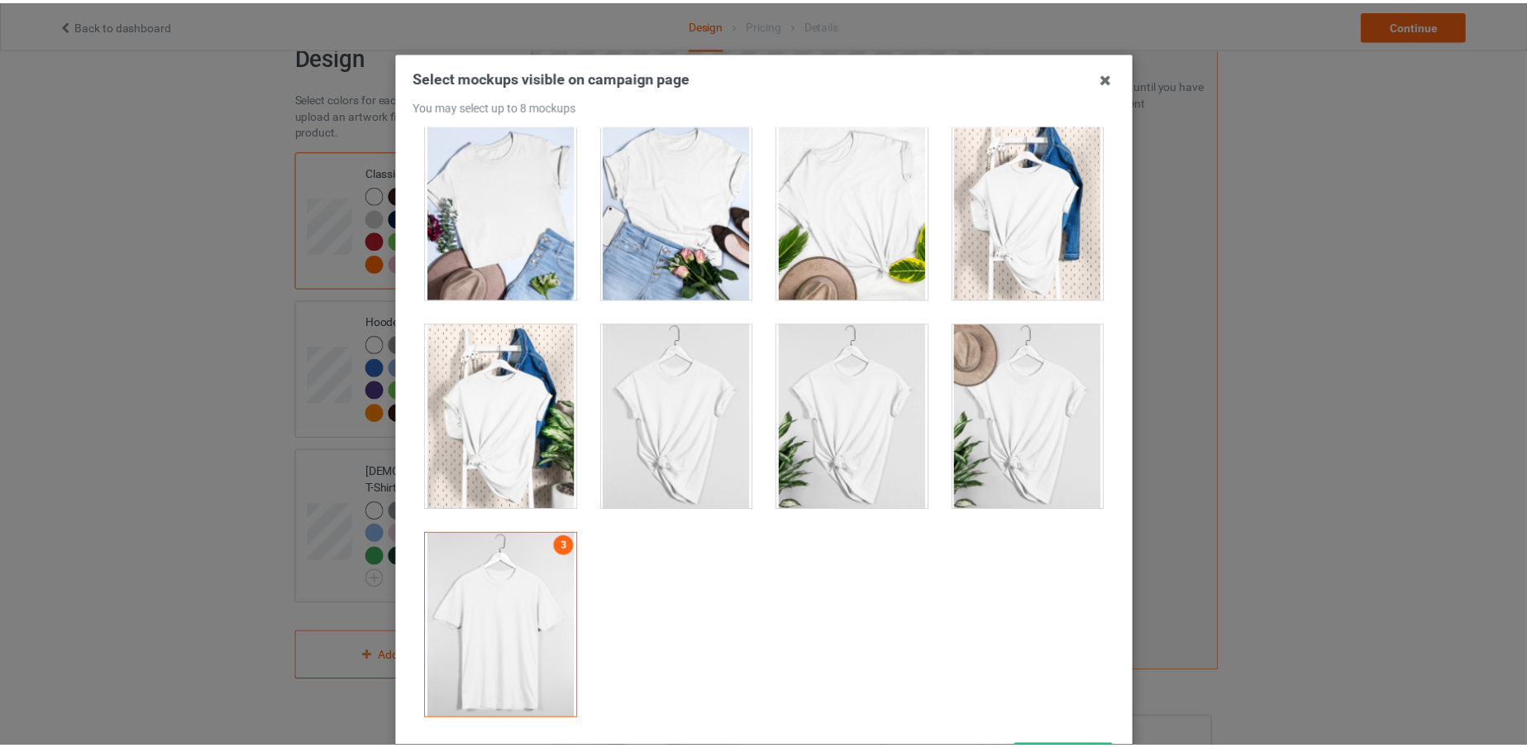
scroll to position [184, 0]
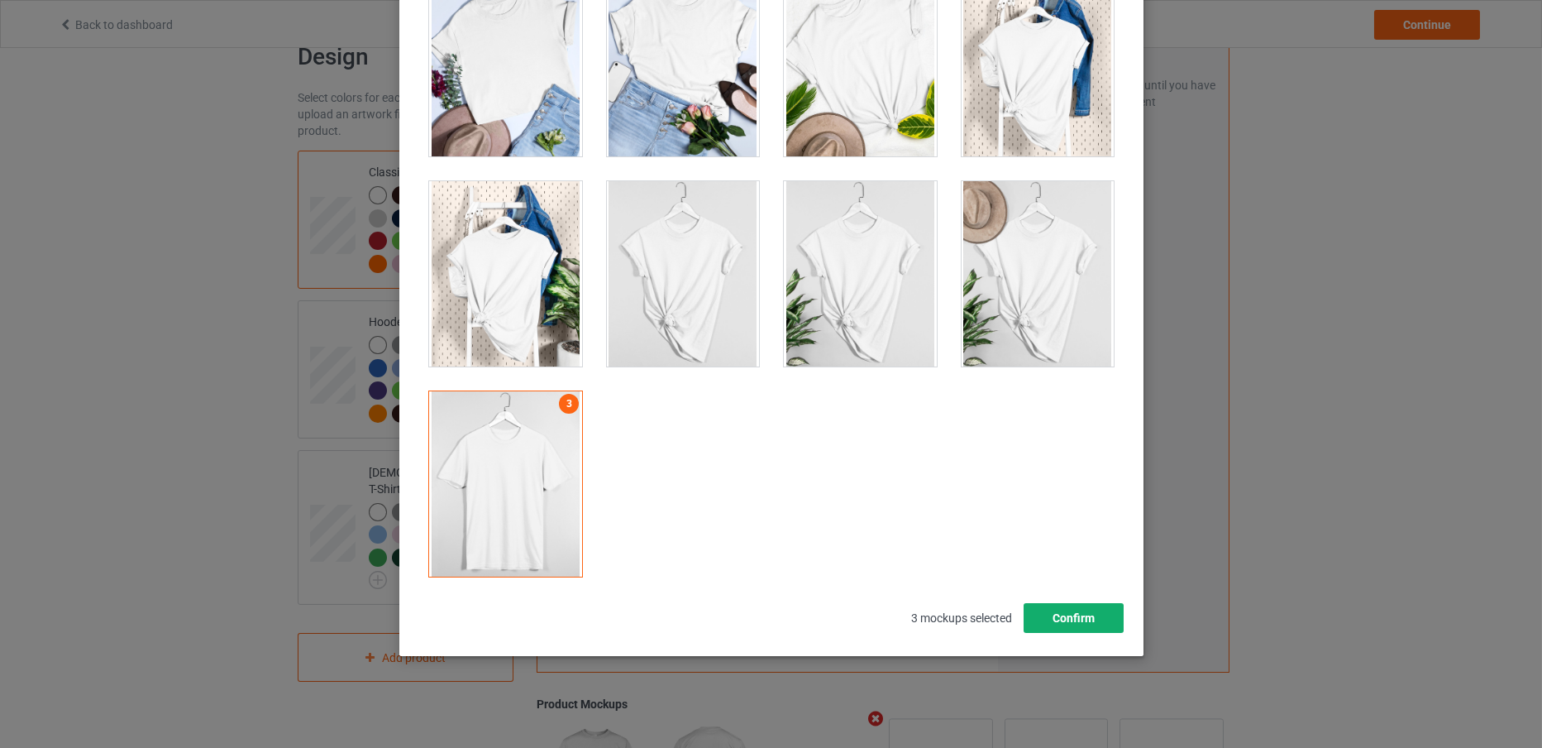
click at [1047, 609] on button "Confirm" at bounding box center [1073, 618] width 100 height 30
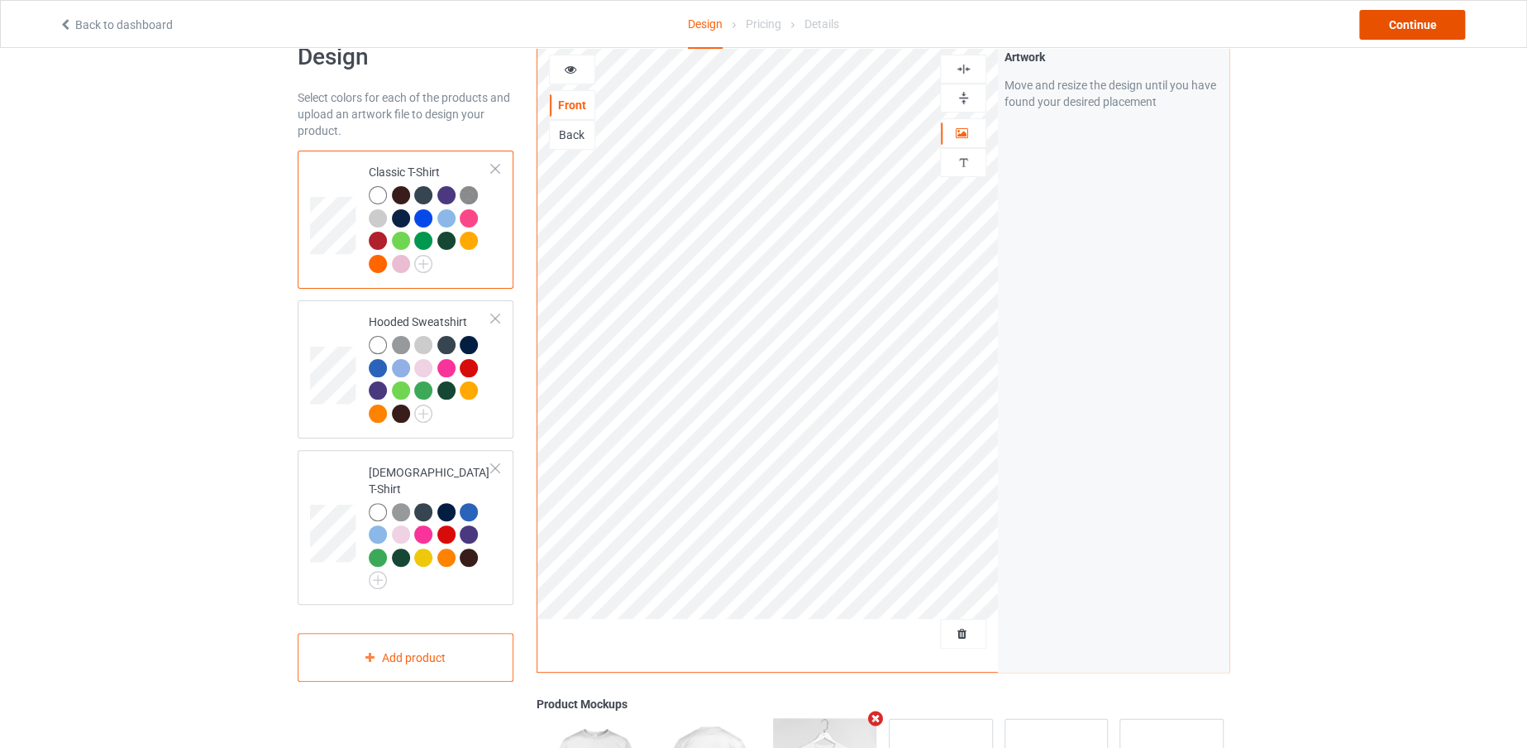
click at [1372, 31] on div "Continue" at bounding box center [1413, 25] width 106 height 30
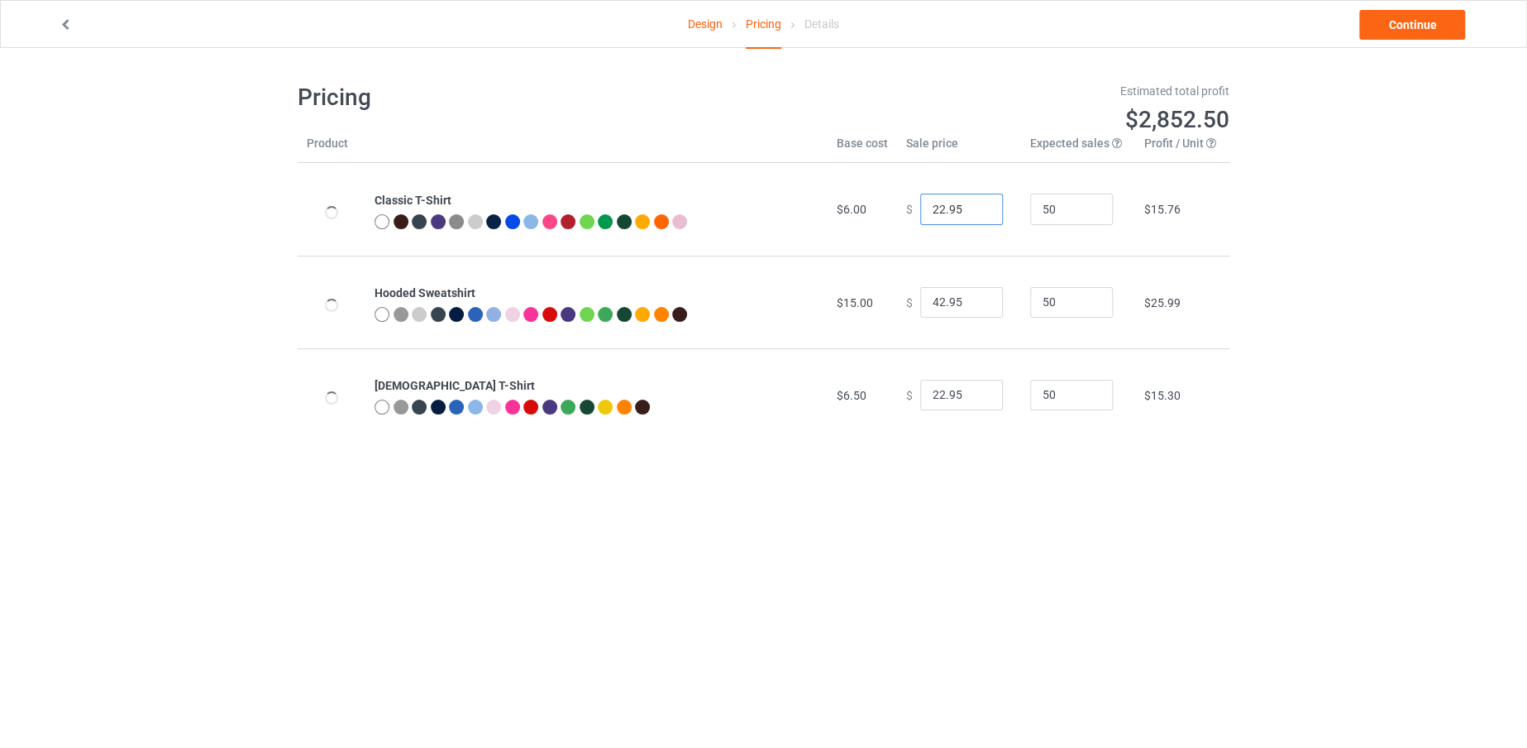
drag, startPoint x: 935, startPoint y: 207, endPoint x: 893, endPoint y: 208, distance: 42.2
click at [897, 208] on td "$ 22.95" at bounding box center [959, 209] width 124 height 93
type input "18.95"
drag, startPoint x: 937, startPoint y: 301, endPoint x: 917, endPoint y: 299, distance: 19.9
click at [920, 299] on input "42.95" at bounding box center [961, 302] width 83 height 31
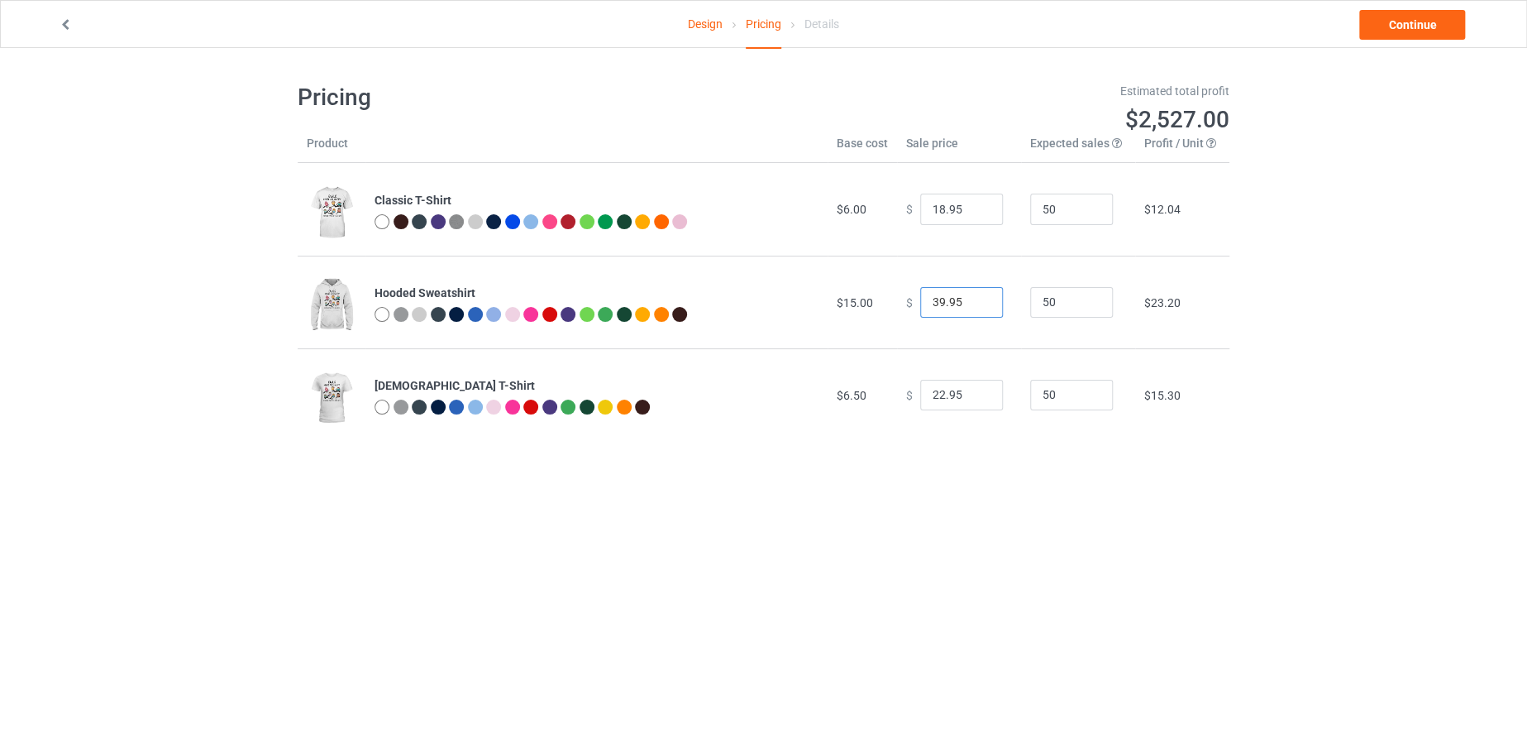
type input "39.95"
drag, startPoint x: 935, startPoint y: 396, endPoint x: 912, endPoint y: 396, distance: 23.2
click at [920, 396] on input "22.95" at bounding box center [961, 395] width 83 height 31
type input "18.95"
click at [1363, 24] on link "Continue" at bounding box center [1413, 25] width 106 height 30
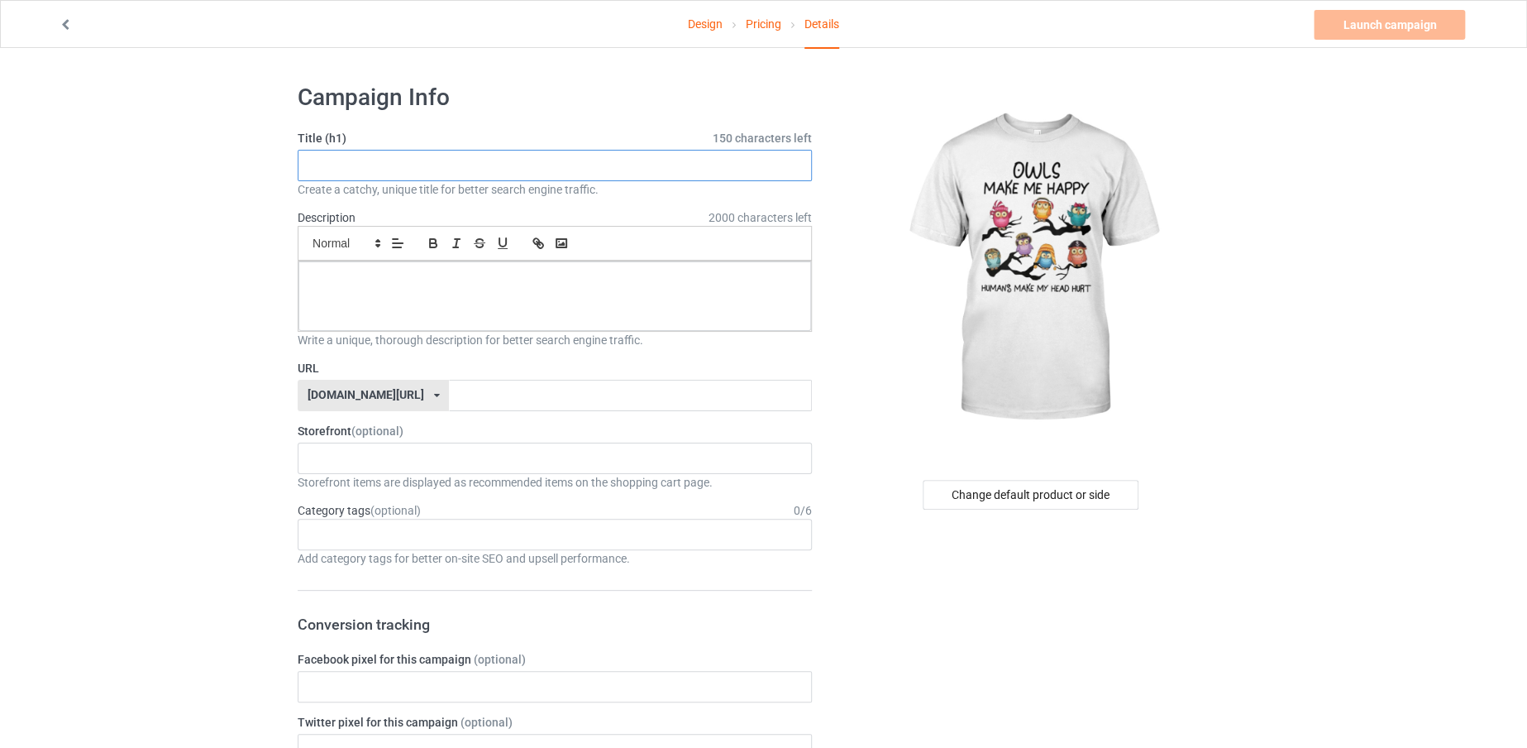
click at [444, 164] on input "text" at bounding box center [555, 165] width 514 height 31
paste input "Owls make me happy"
drag, startPoint x: 308, startPoint y: 164, endPoint x: 510, endPoint y: 192, distance: 203.7
click at [510, 192] on div "Title (h1) 135 characters left Owlsmakemehappy Create a catchy, unique title fo…" at bounding box center [555, 164] width 514 height 68
type input "Owlsmakemehappy"
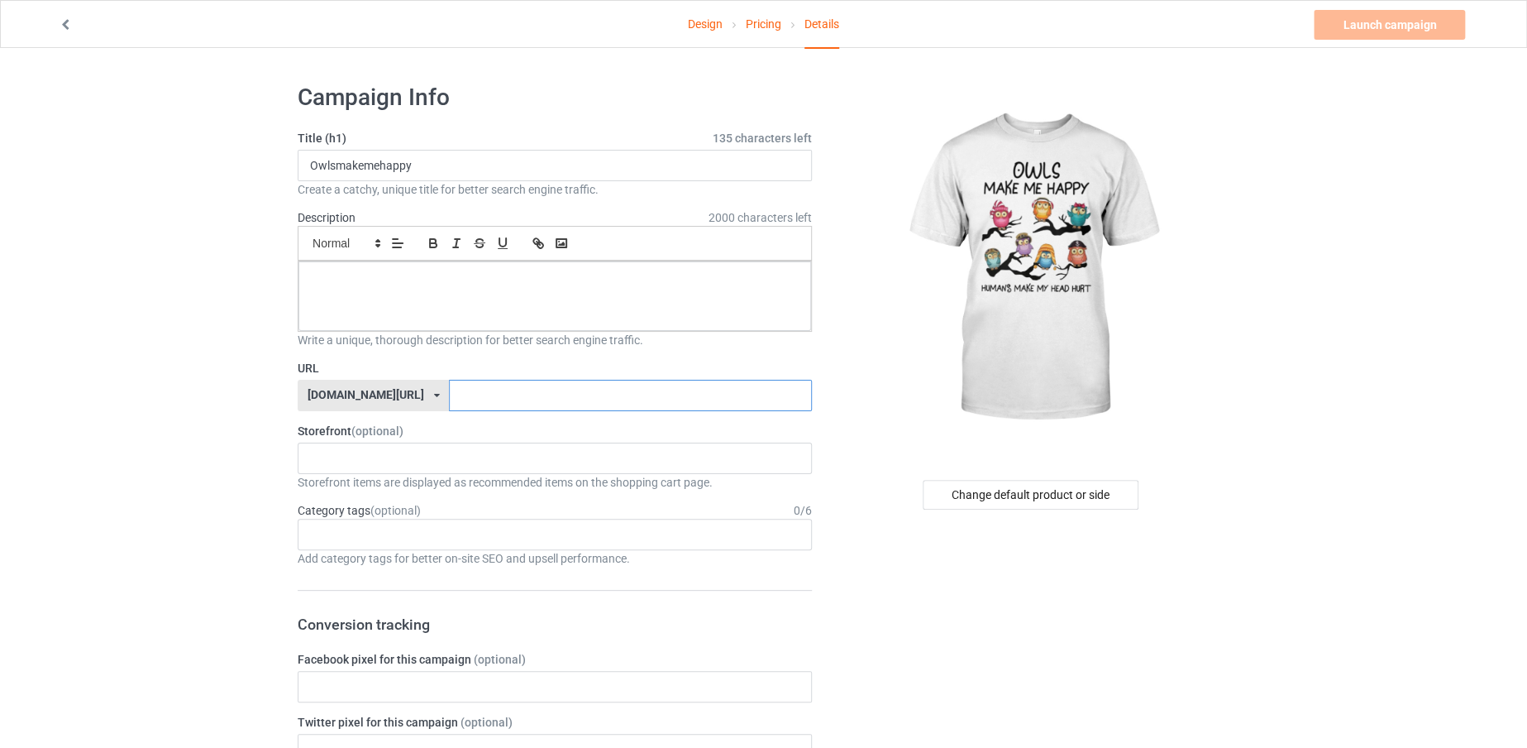
click at [533, 390] on input "text" at bounding box center [630, 395] width 362 height 31
paste input "Owlsmakemehappy"
type input "Owlsmakemehappy"
click at [534, 312] on div at bounding box center [555, 295] width 513 height 69
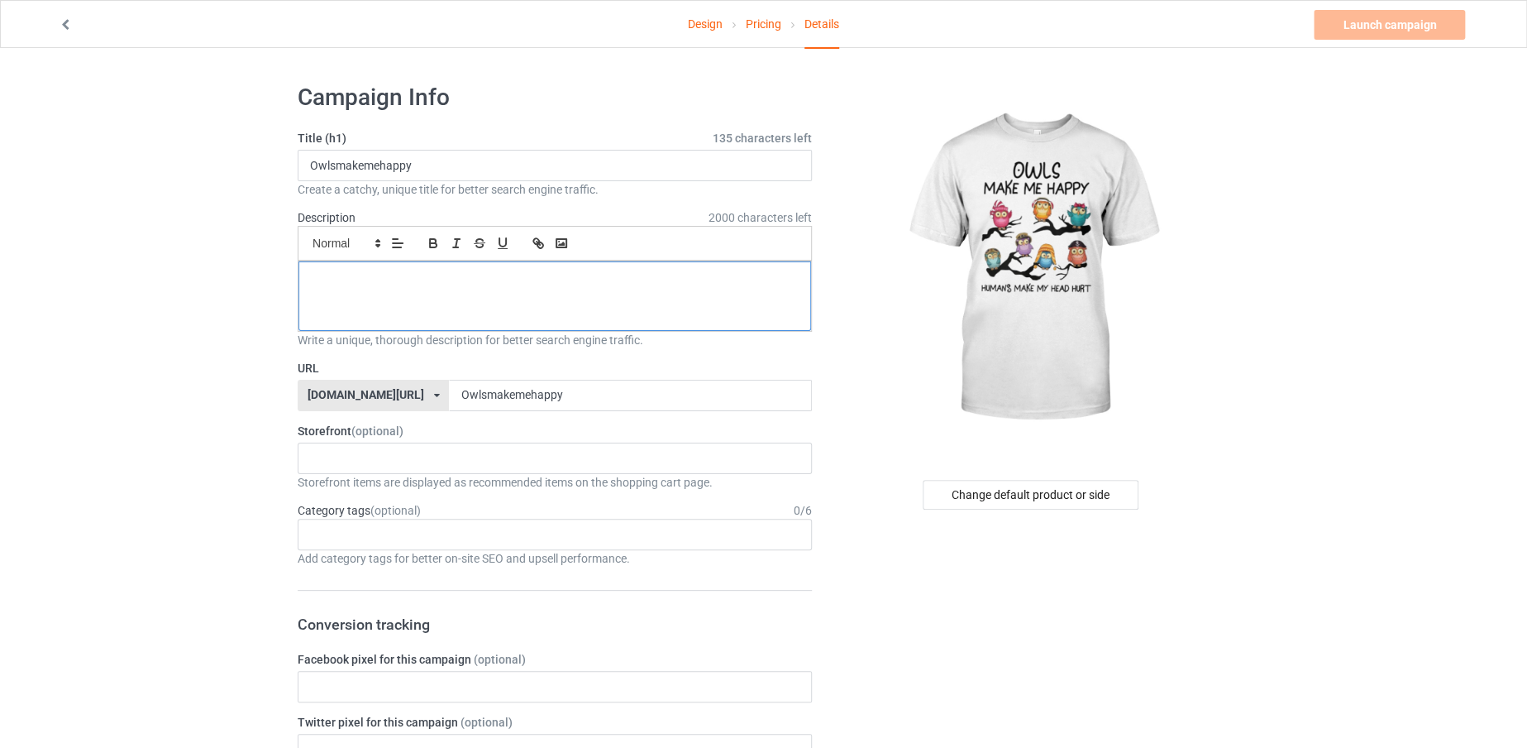
click at [534, 312] on div at bounding box center [555, 295] width 513 height 69
click at [539, 163] on input "Owlsmakemehappy" at bounding box center [555, 165] width 514 height 31
type input "Owls make me happy"
click at [1350, 16] on link "Launch campaign" at bounding box center [1389, 25] width 151 height 30
